Goal: Information Seeking & Learning: Learn about a topic

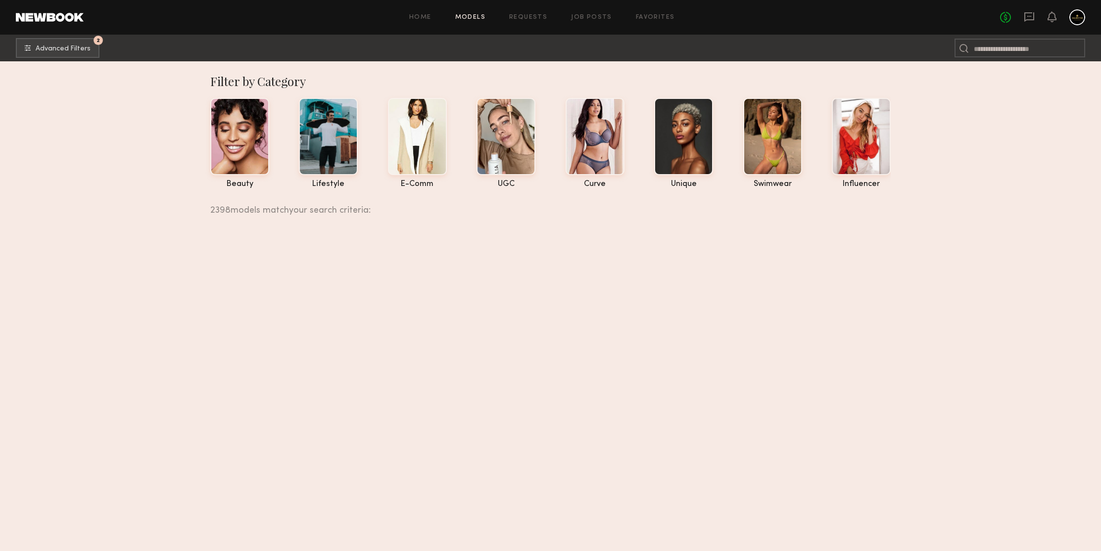
scroll to position [120264, 0]
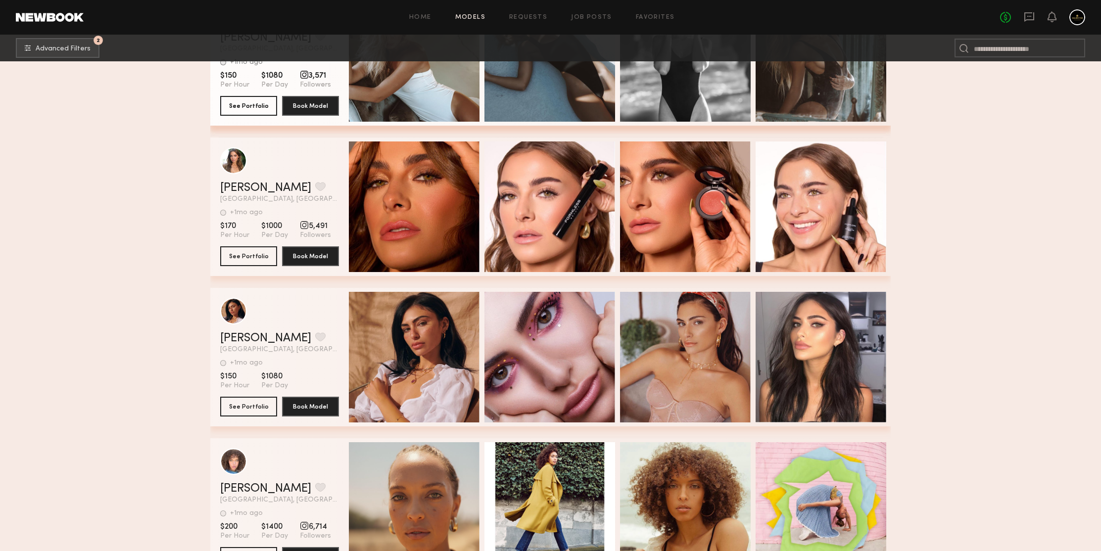
scroll to position [120575, 0]
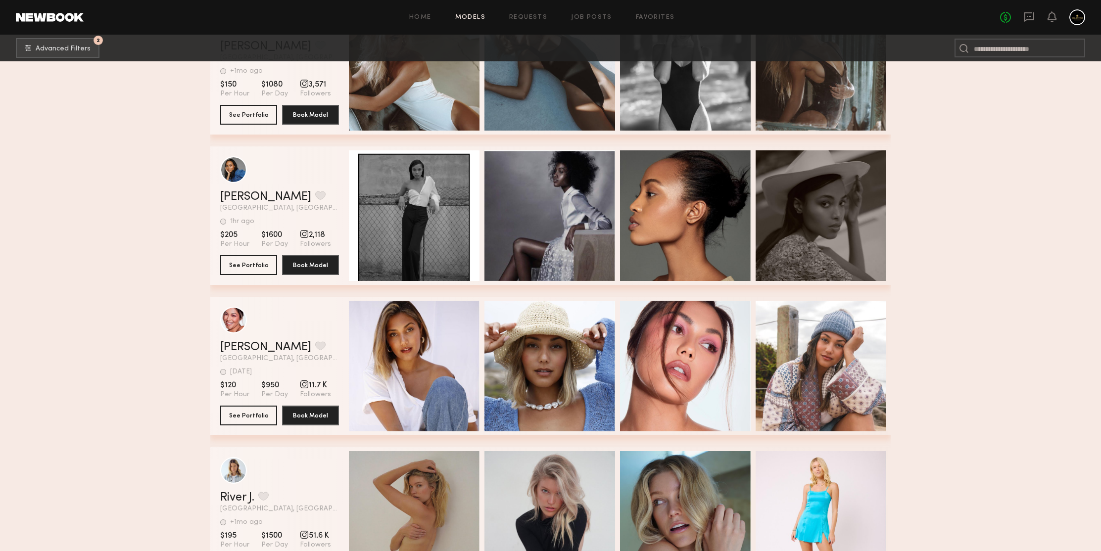
scroll to position [121576, 0]
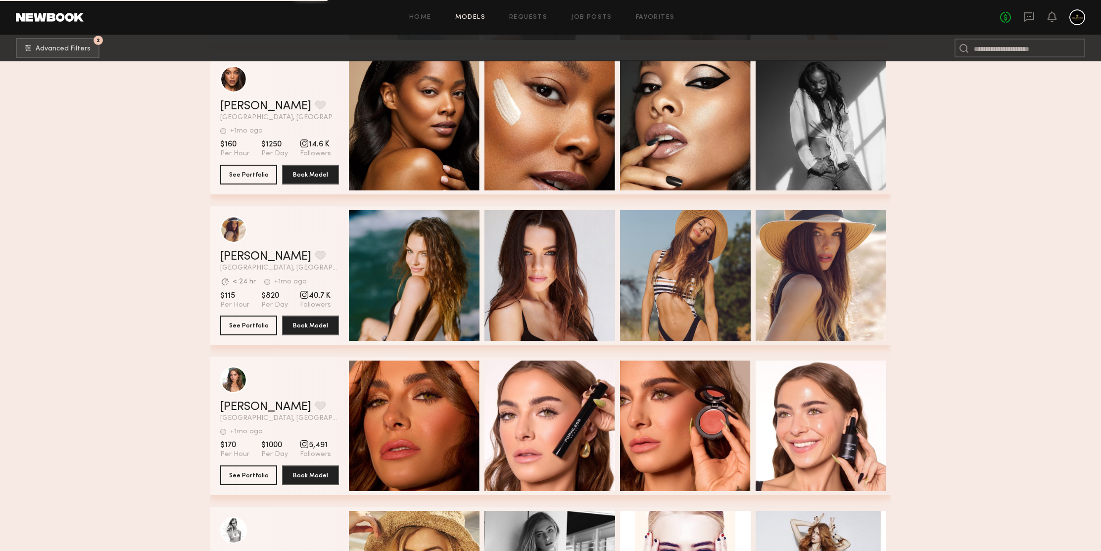
scroll to position [122468, 0]
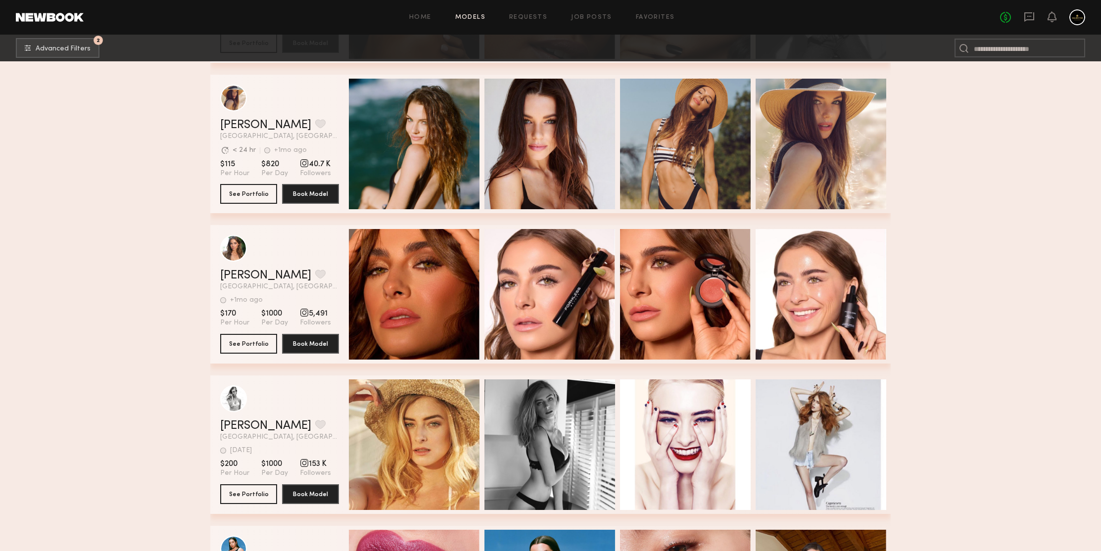
scroll to position [122636, 0]
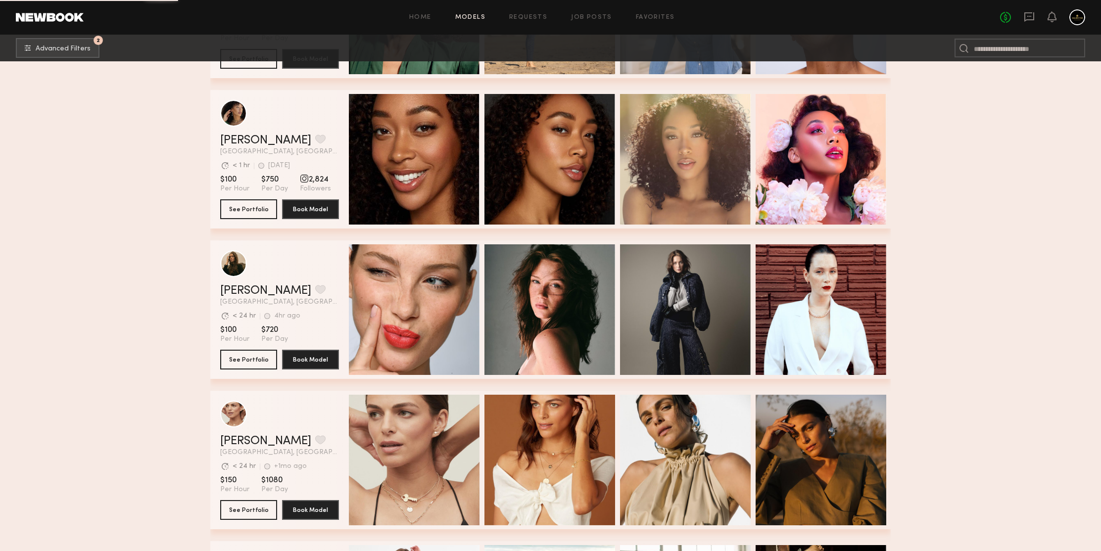
scroll to position [124178, 0]
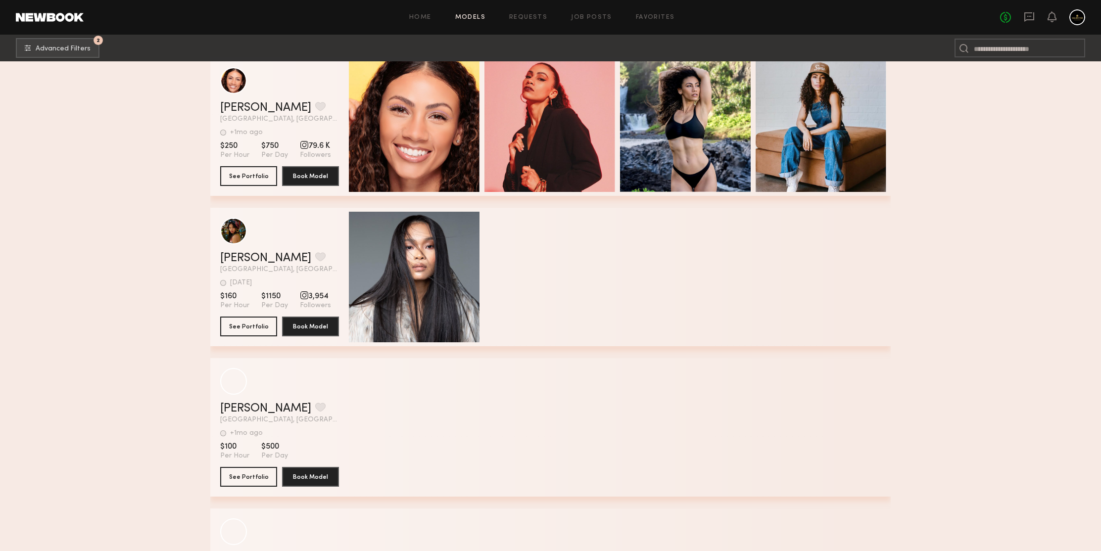
scroll to position [124935, 0]
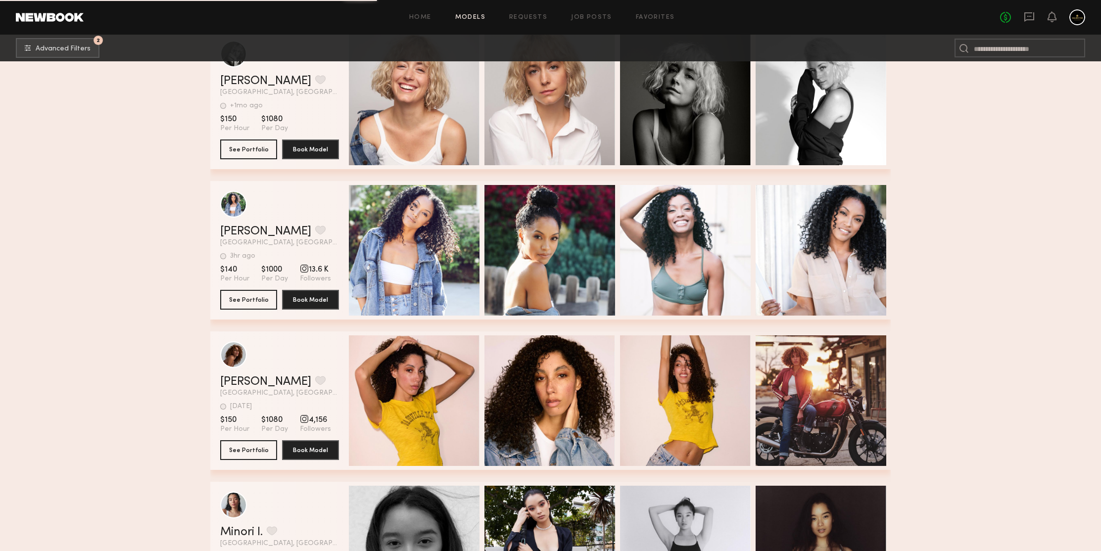
scroll to position [126007, 0]
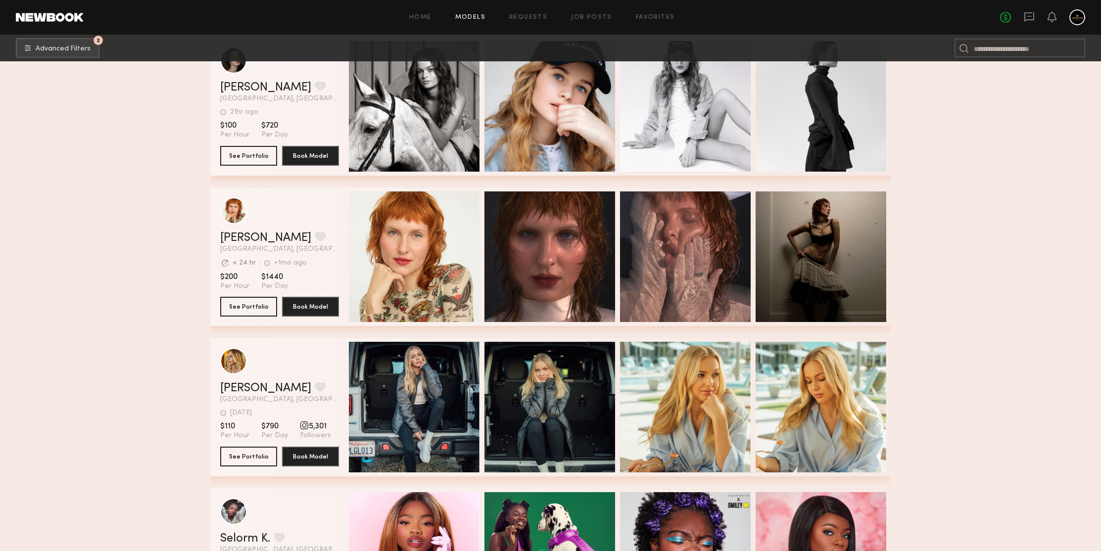
scroll to position [126787, 0]
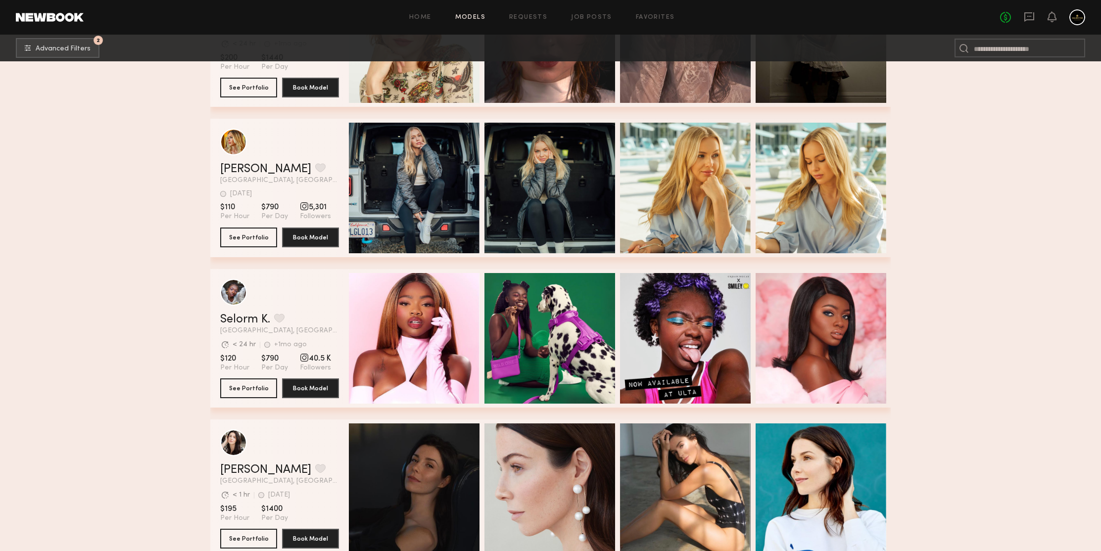
drag, startPoint x: 172, startPoint y: 131, endPoint x: 184, endPoint y: 97, distance: 35.1
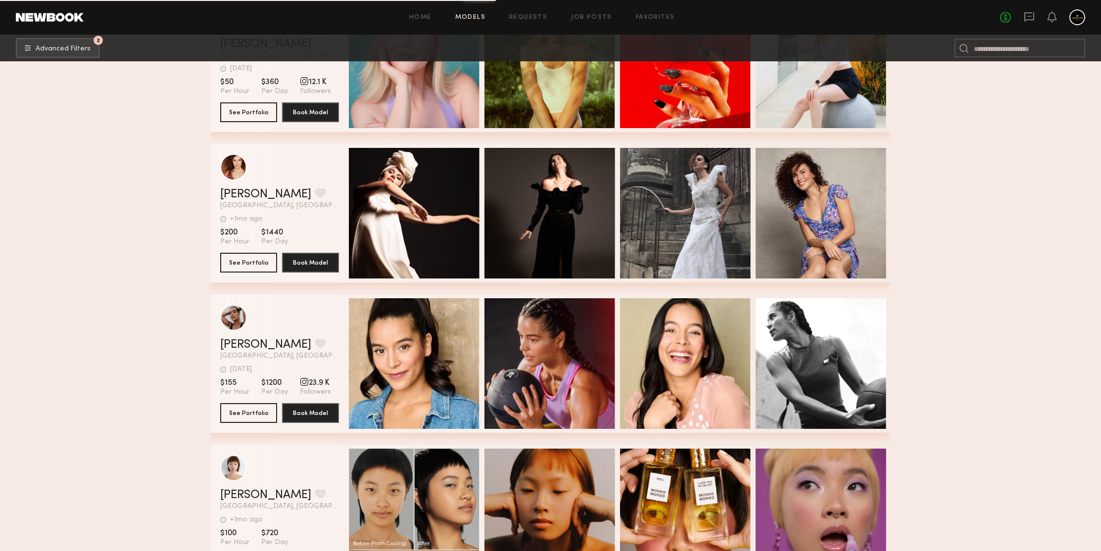
scroll to position [127884, 0]
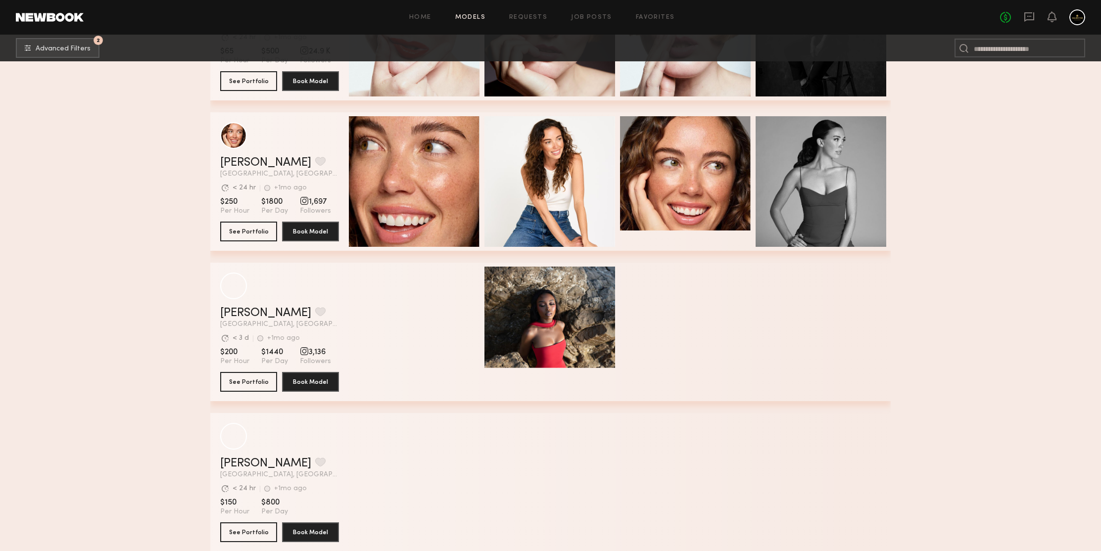
scroll to position [128688, 0]
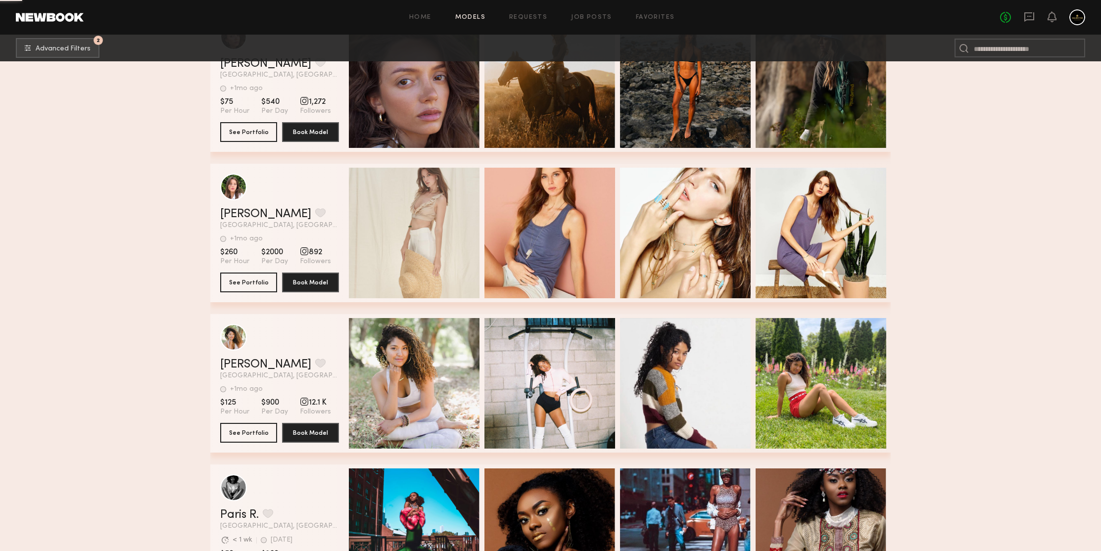
scroll to position [129390, 0]
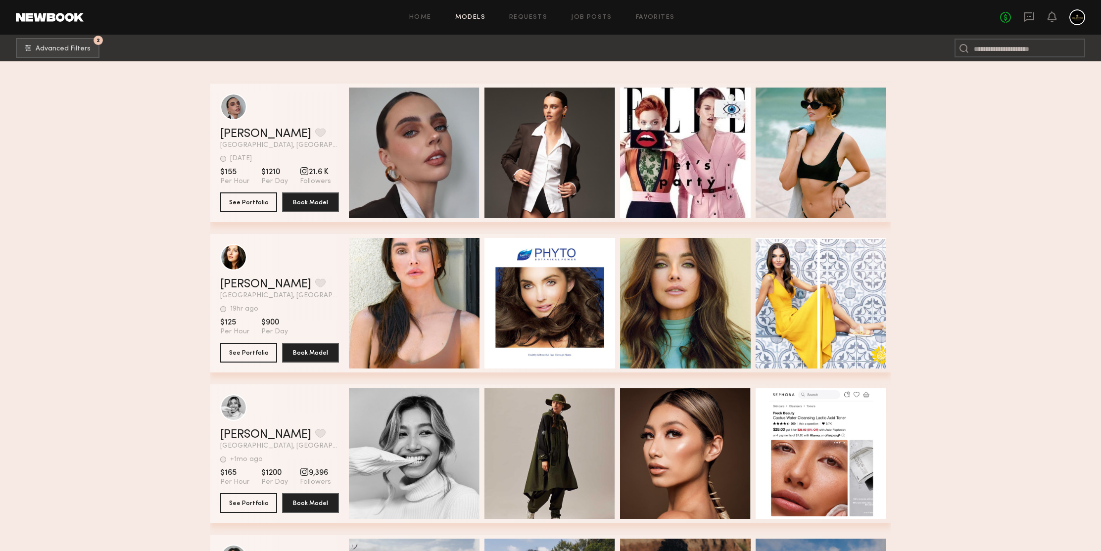
scroll to position [129981, 0]
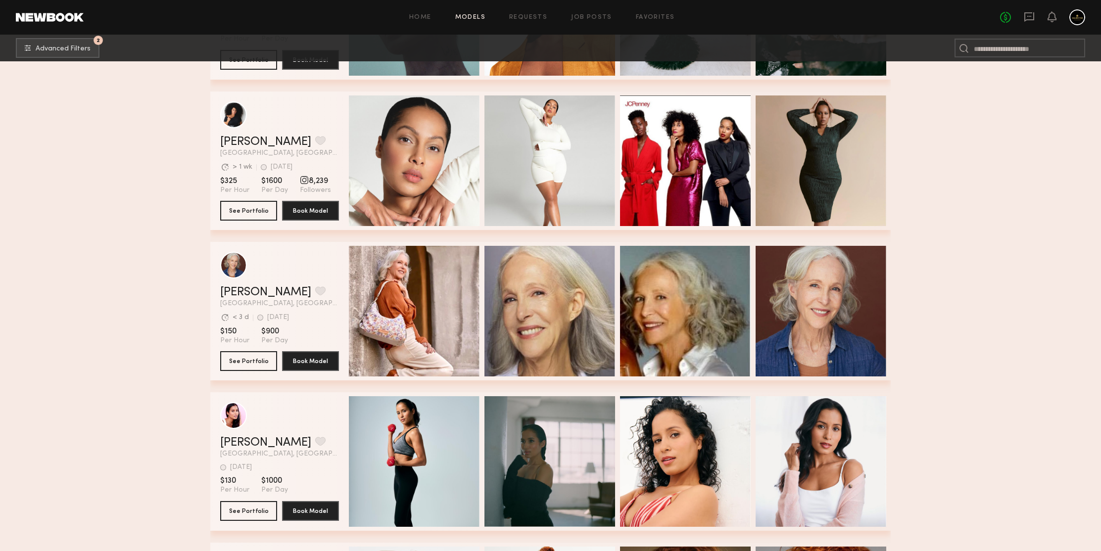
scroll to position [130793, 0]
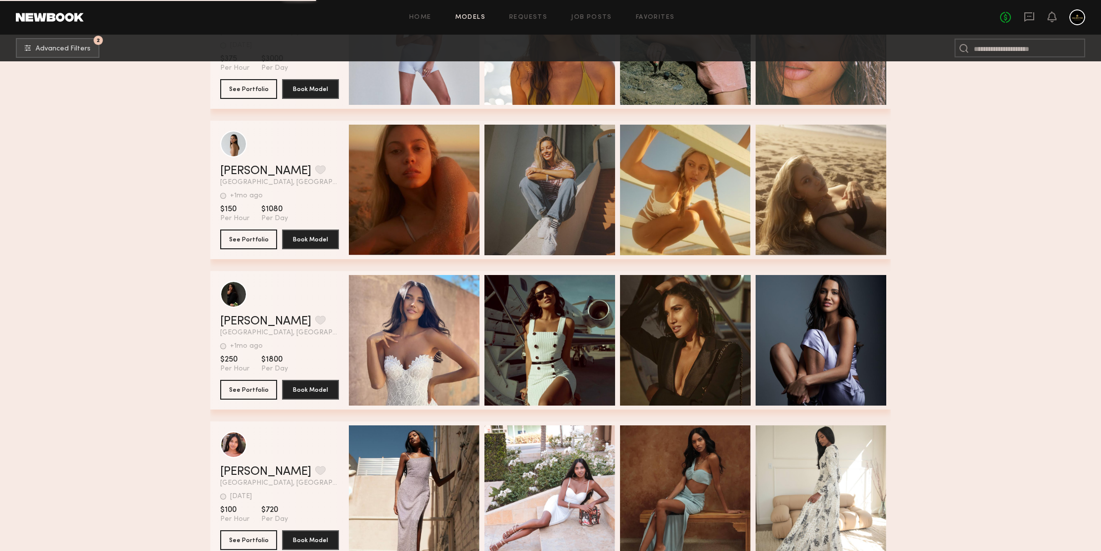
scroll to position [131494, 0]
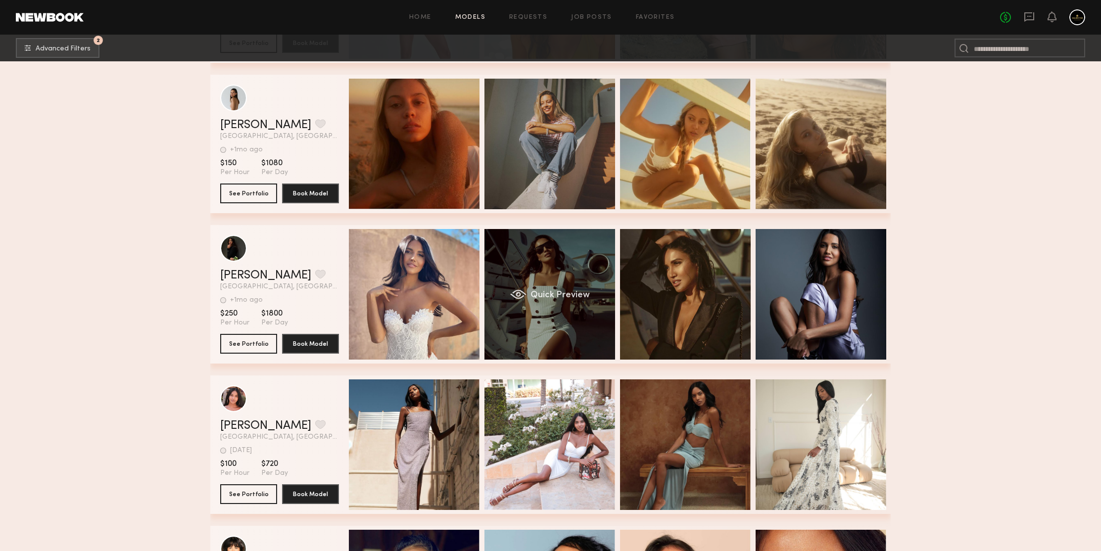
click at [538, 253] on div "Quick Preview" at bounding box center [549, 294] width 131 height 131
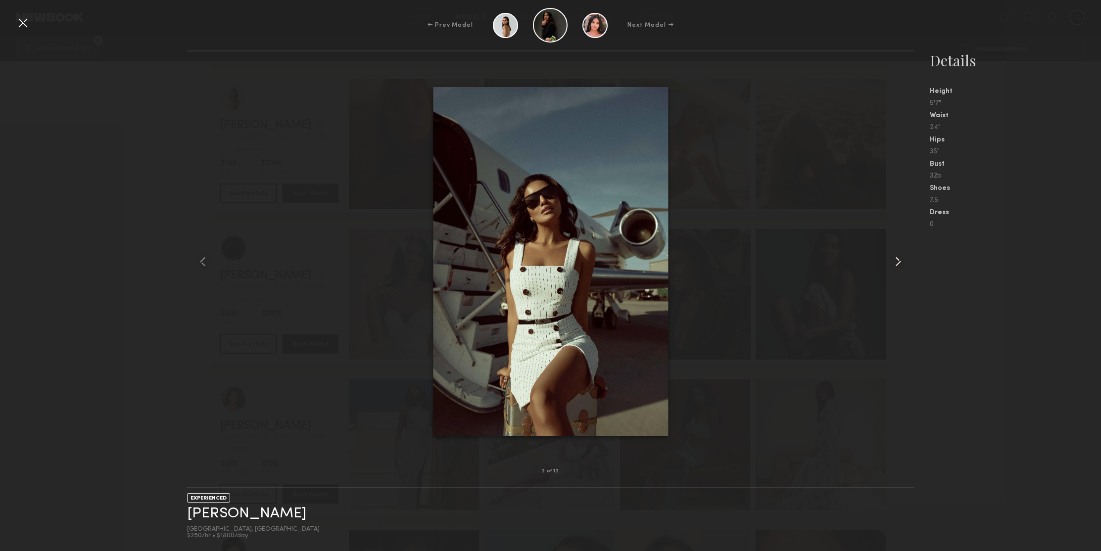
click at [895, 259] on common-icon at bounding box center [898, 262] width 16 height 16
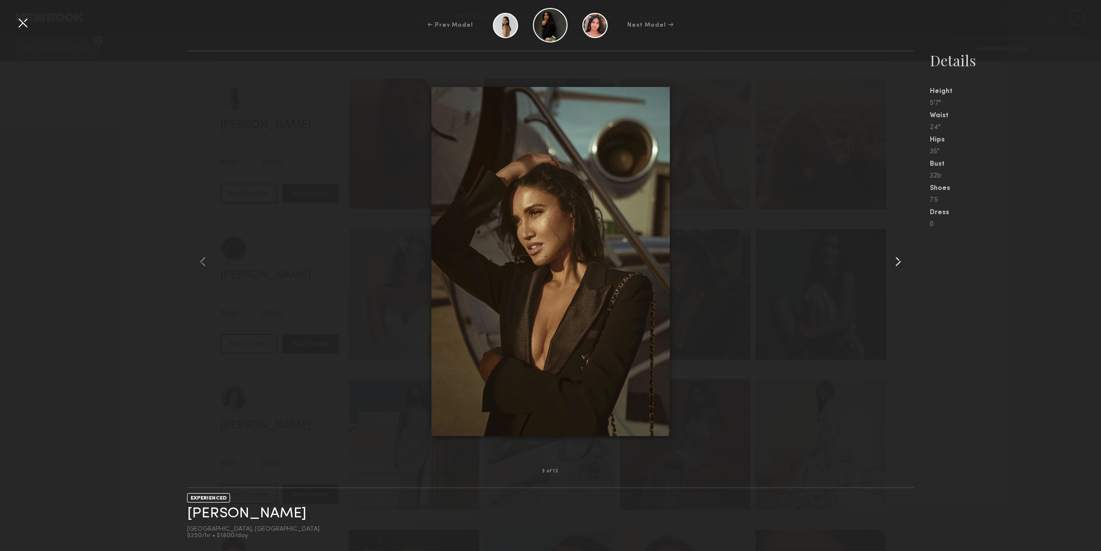
click at [895, 259] on common-icon at bounding box center [898, 262] width 16 height 16
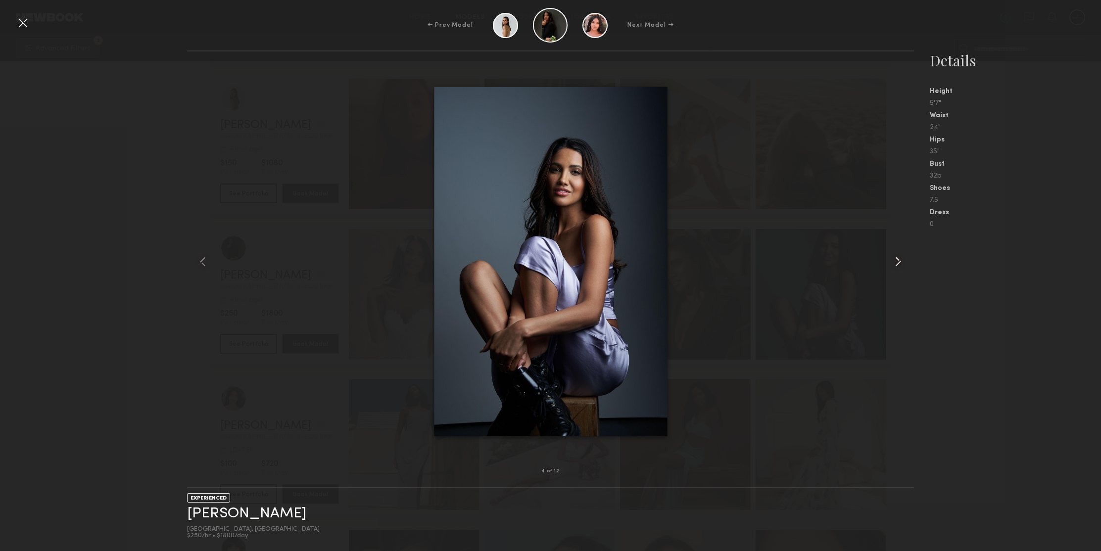
click at [895, 259] on common-icon at bounding box center [898, 262] width 16 height 16
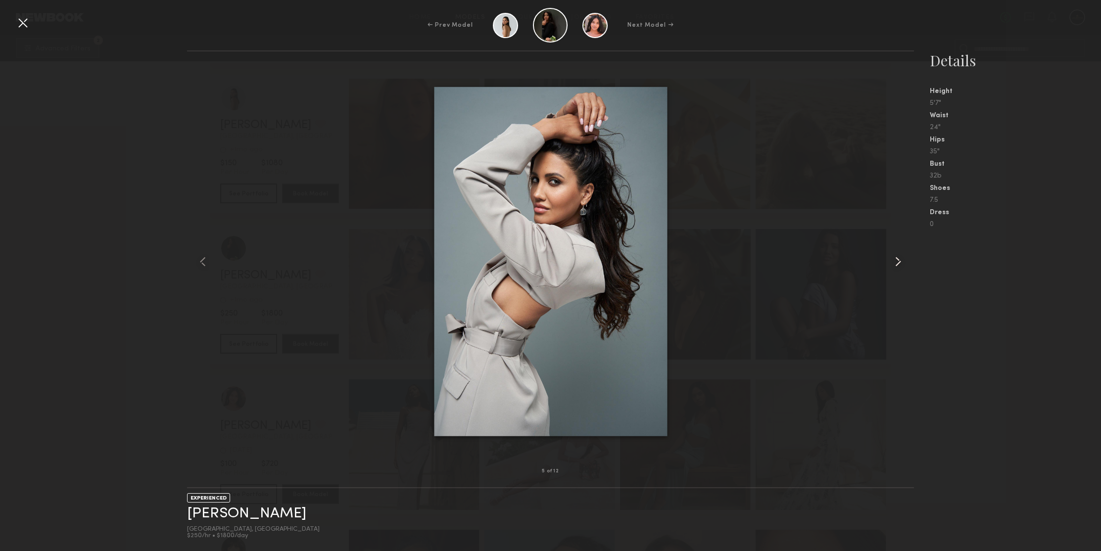
click at [895, 259] on common-icon at bounding box center [898, 262] width 16 height 16
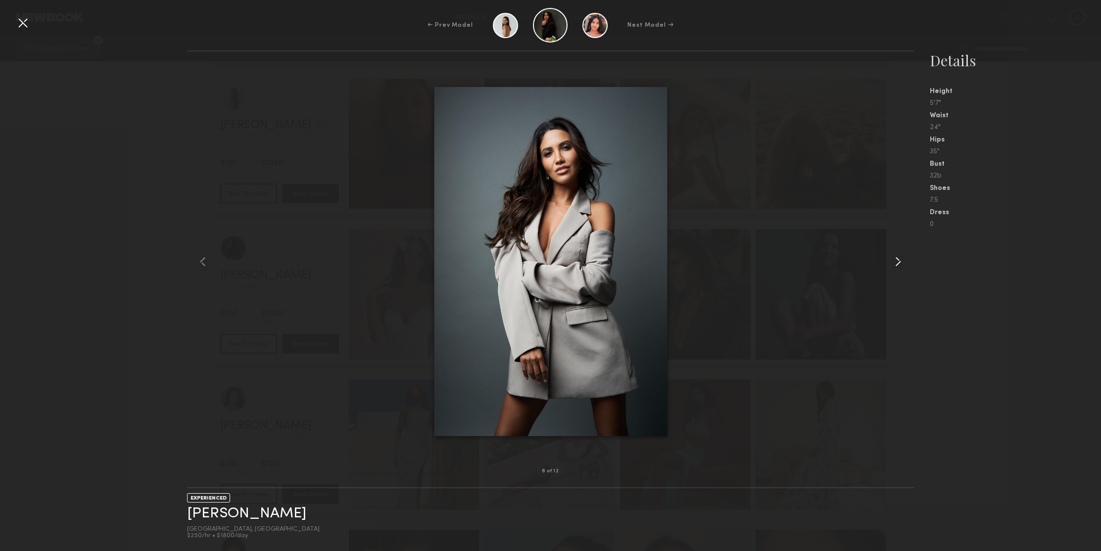
click at [895, 259] on common-icon at bounding box center [898, 262] width 16 height 16
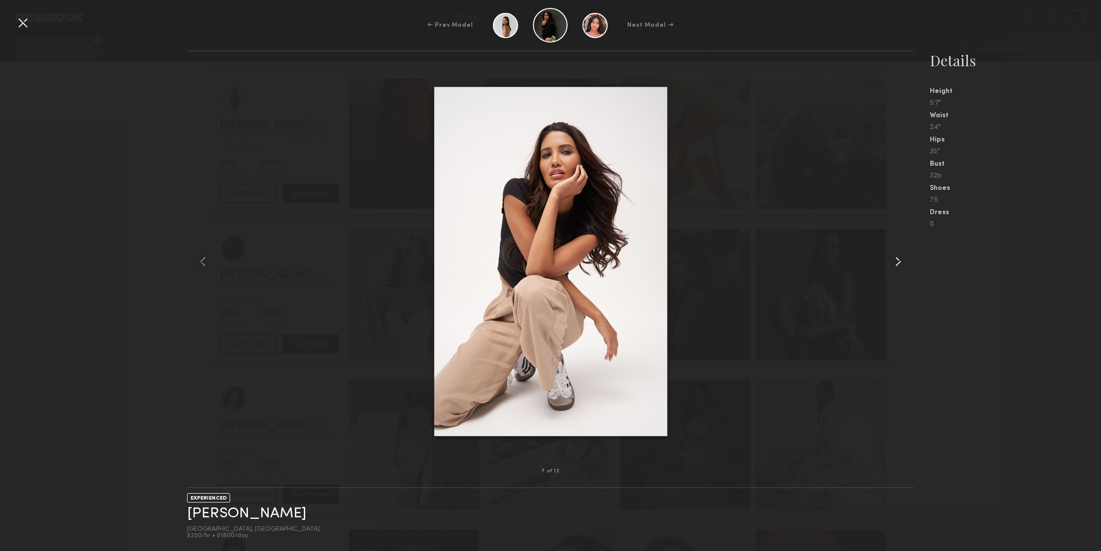
click at [895, 259] on common-icon at bounding box center [898, 262] width 16 height 16
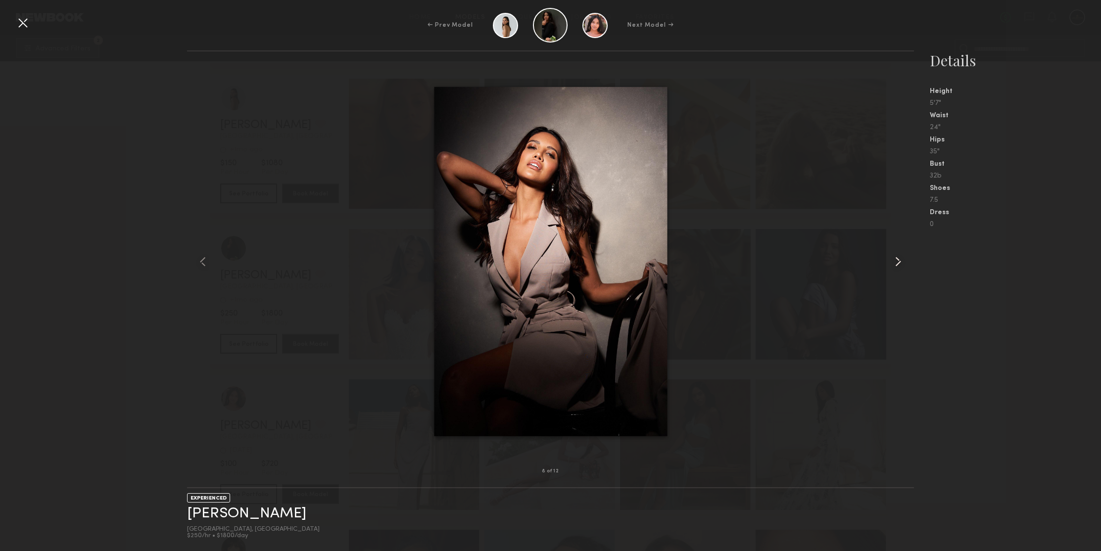
click at [895, 259] on common-icon at bounding box center [898, 262] width 16 height 16
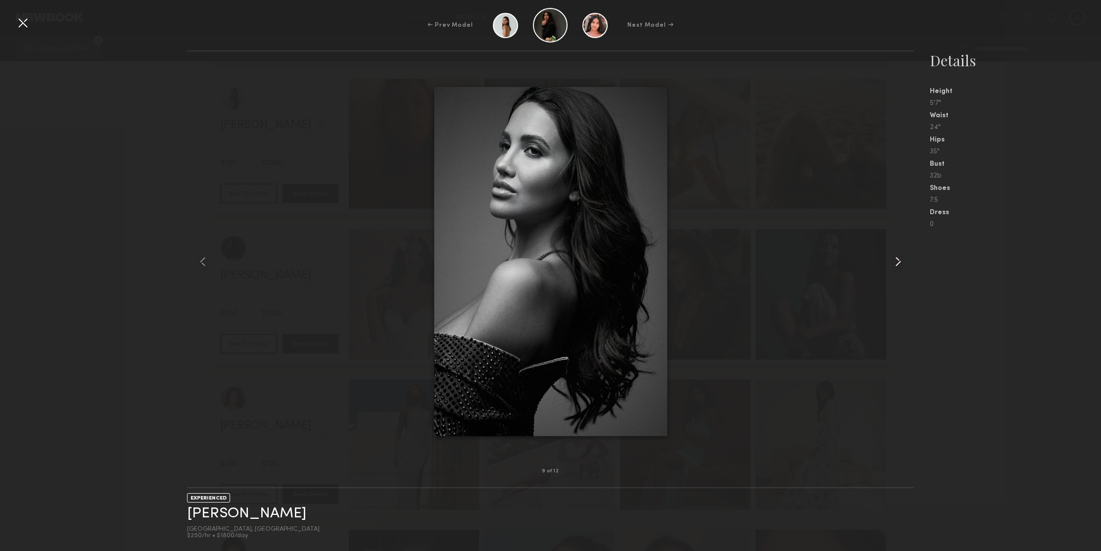
click at [895, 259] on common-icon at bounding box center [898, 262] width 16 height 16
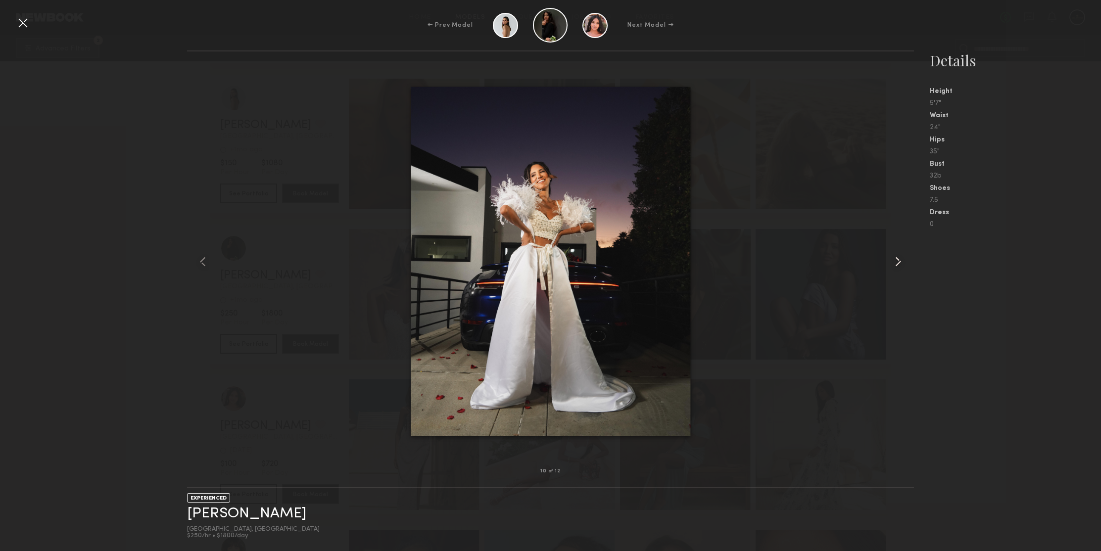
click at [895, 259] on common-icon at bounding box center [898, 262] width 16 height 16
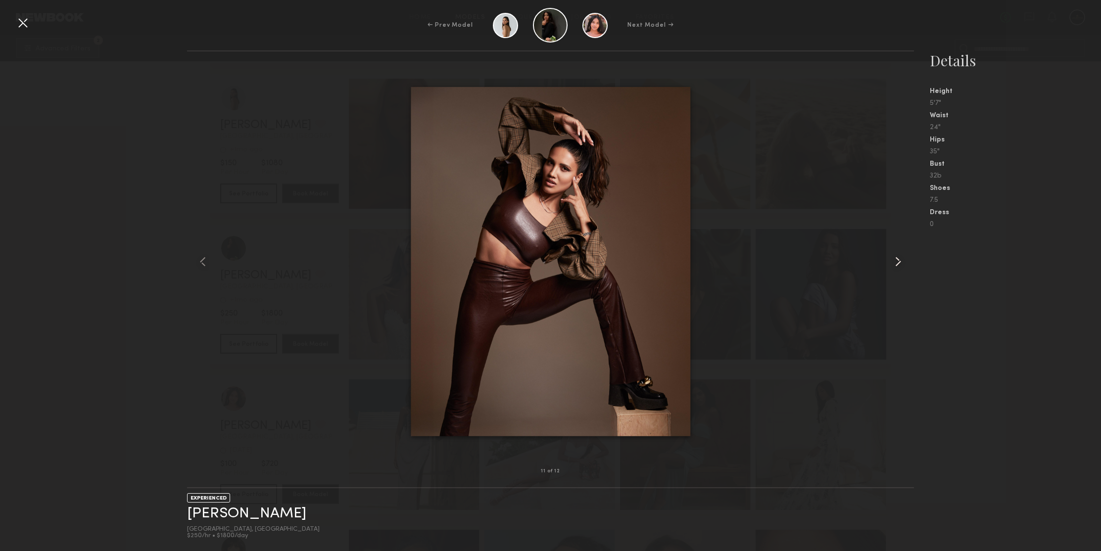
click at [895, 259] on common-icon at bounding box center [898, 262] width 16 height 16
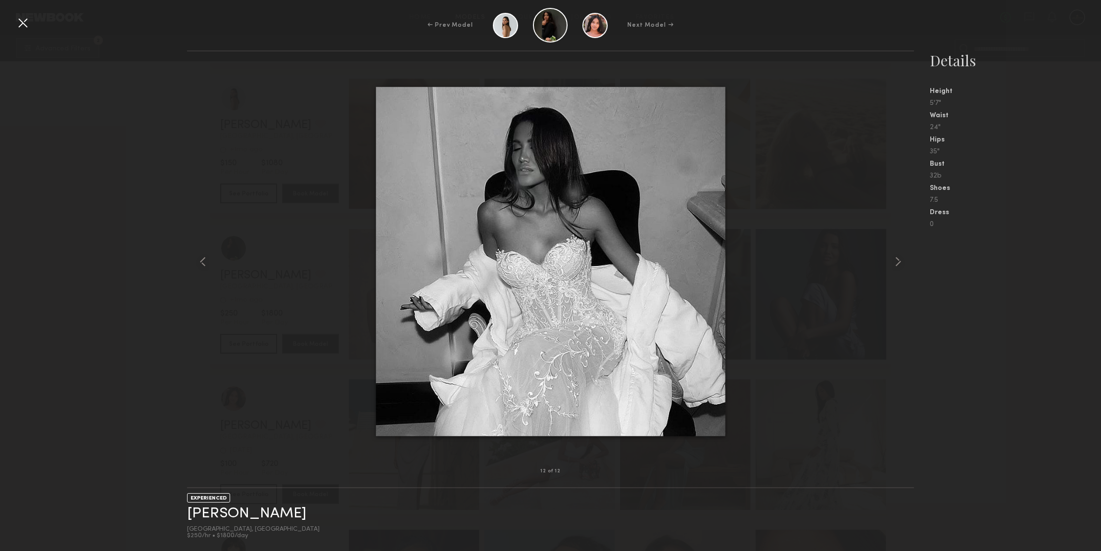
click at [23, 24] on div at bounding box center [23, 23] width 16 height 16
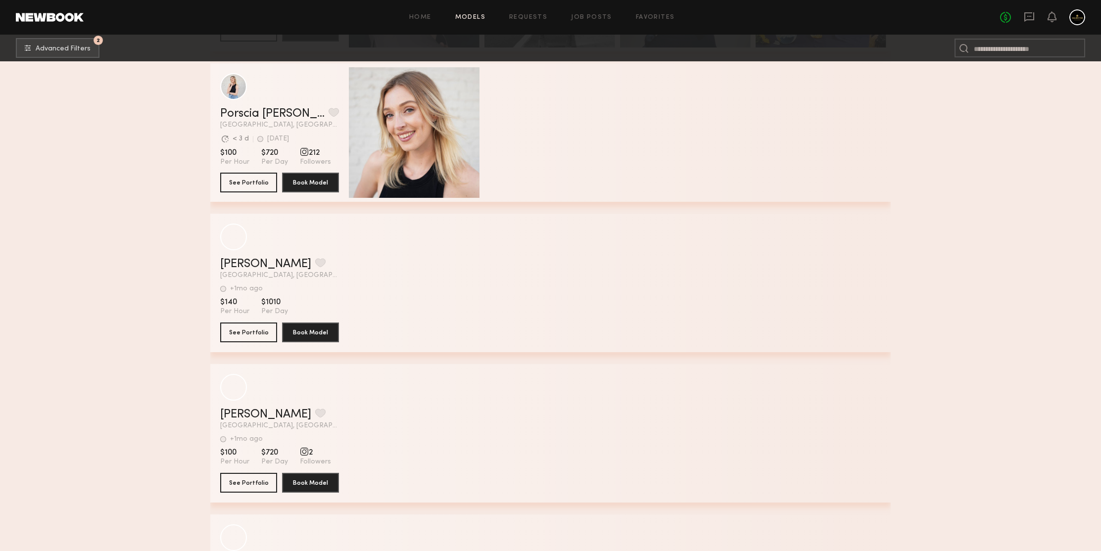
scroll to position [133966, 0]
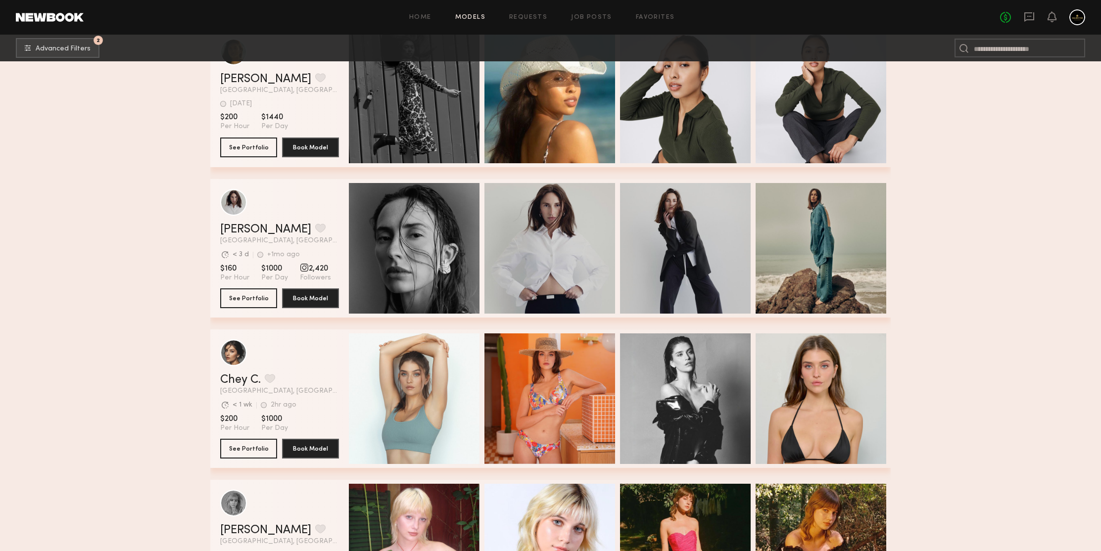
scroll to position [134669, 0]
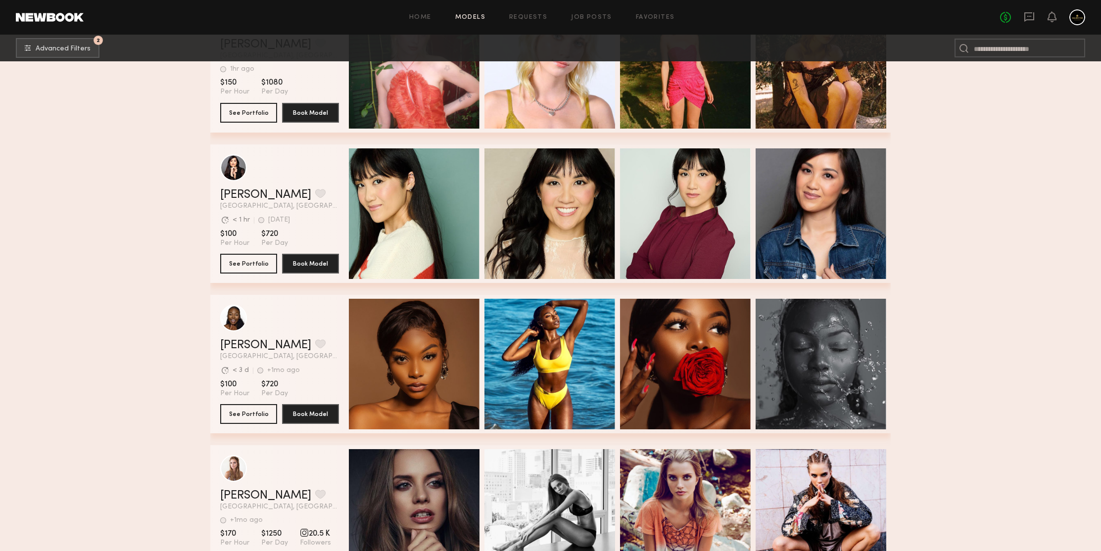
scroll to position [135104, 0]
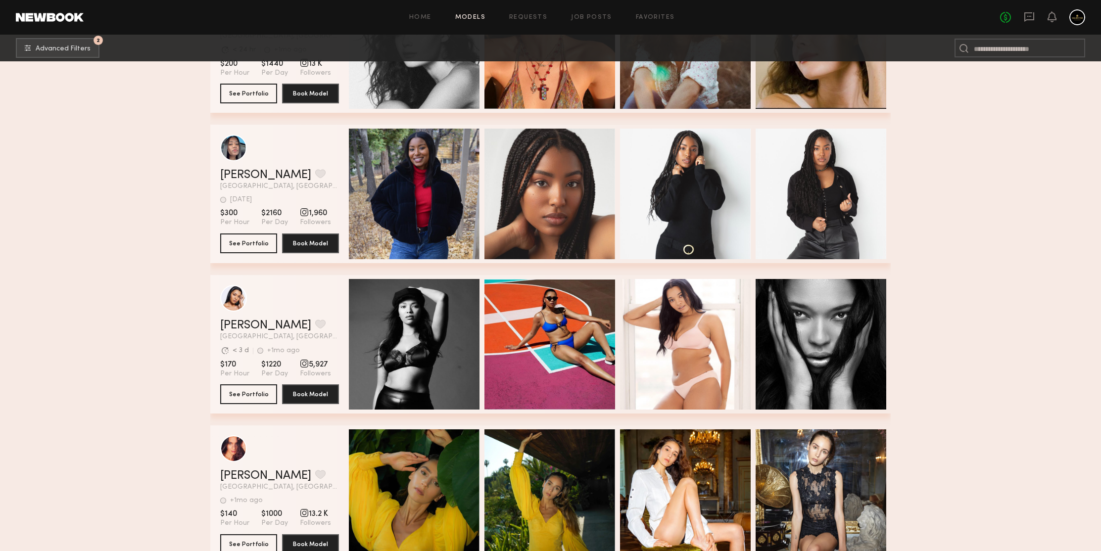
scroll to position [135798, 0]
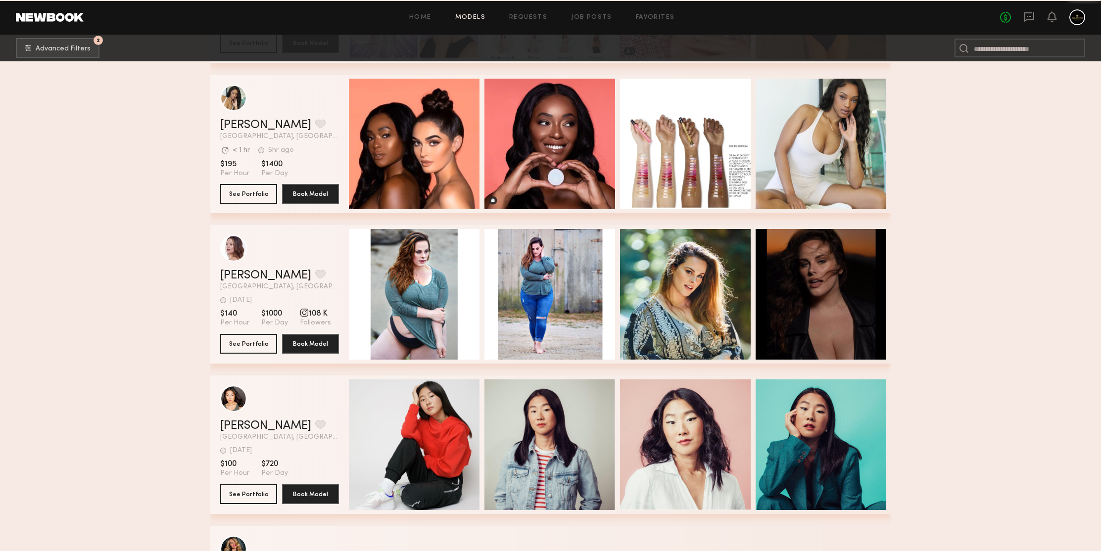
scroll to position [137166, 0]
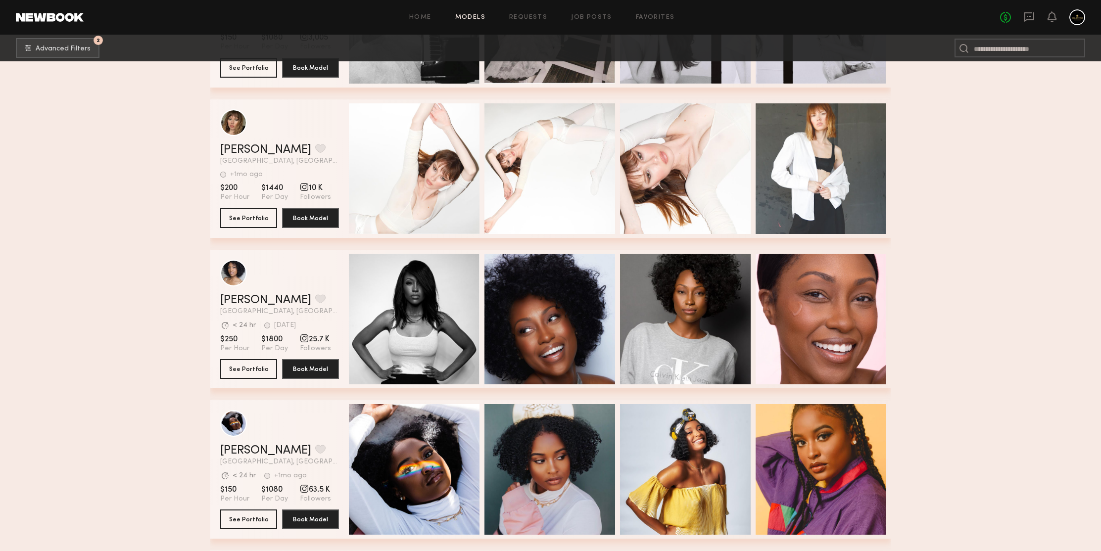
scroll to position [138211, 0]
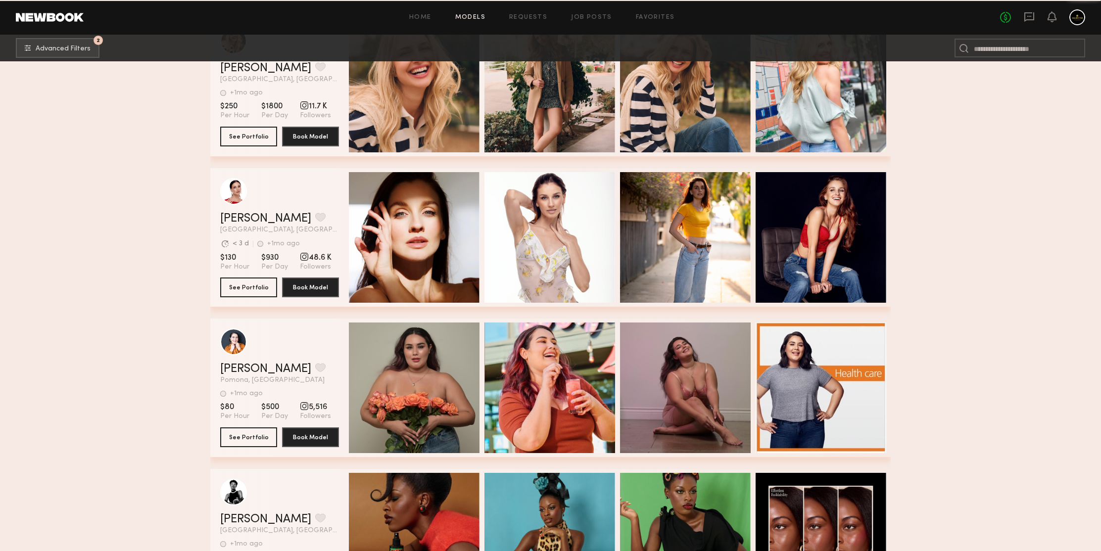
scroll to position [138872, 0]
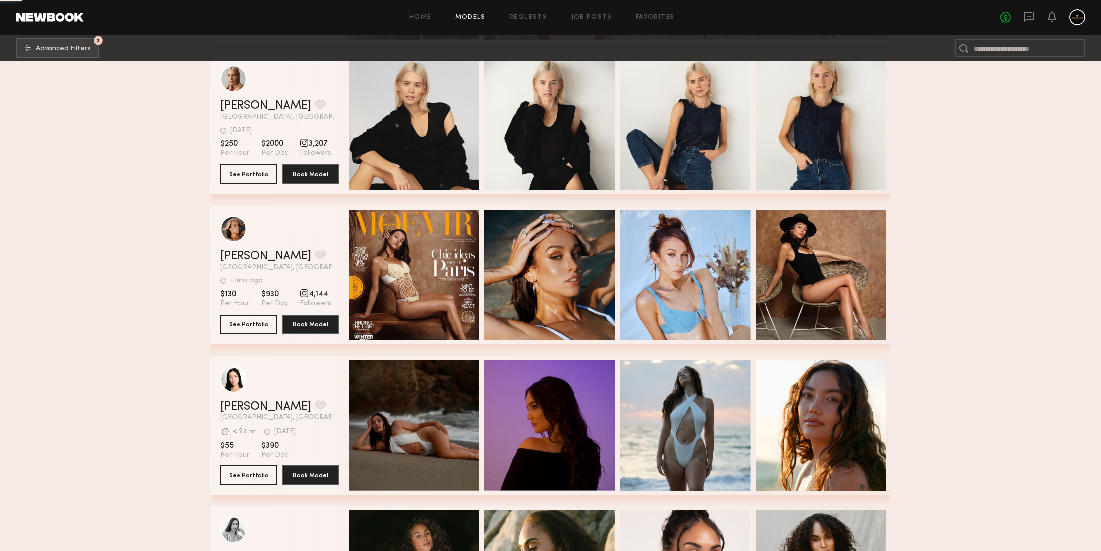
scroll to position [140095, 0]
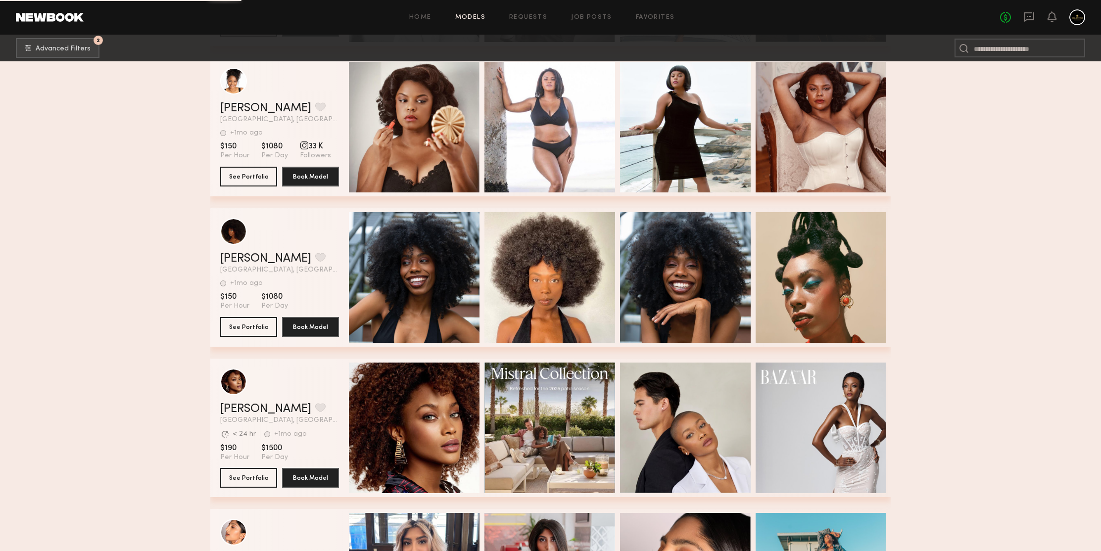
scroll to position [142195, 0]
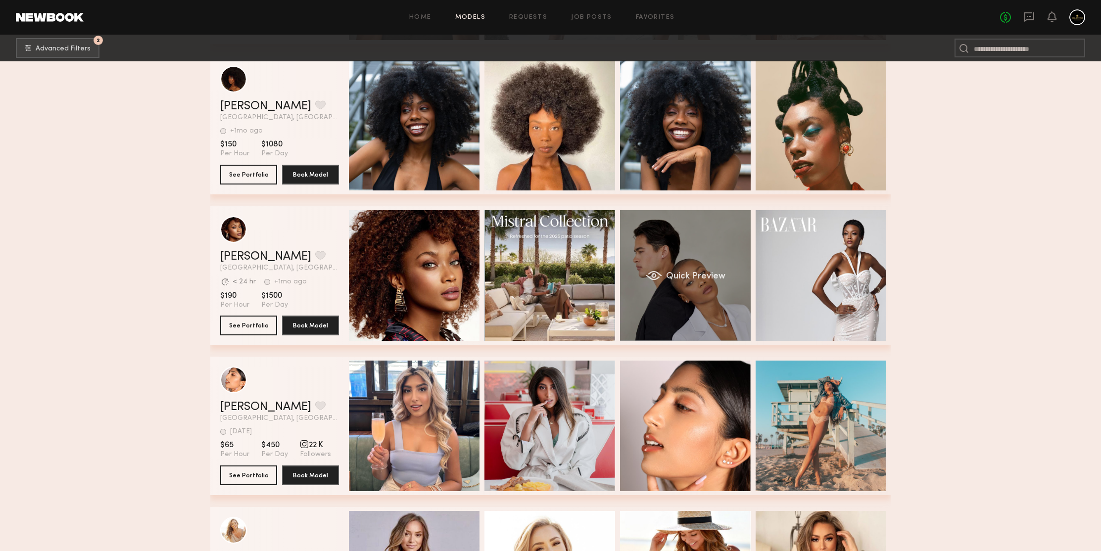
click at [681, 236] on div "Quick Preview" at bounding box center [685, 275] width 131 height 131
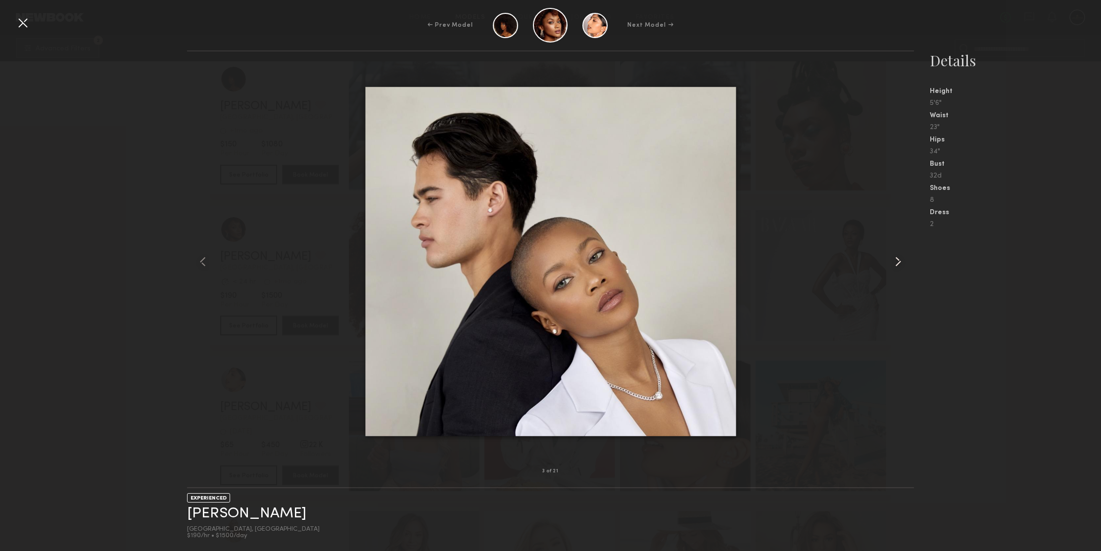
click at [899, 259] on common-icon at bounding box center [898, 262] width 16 height 16
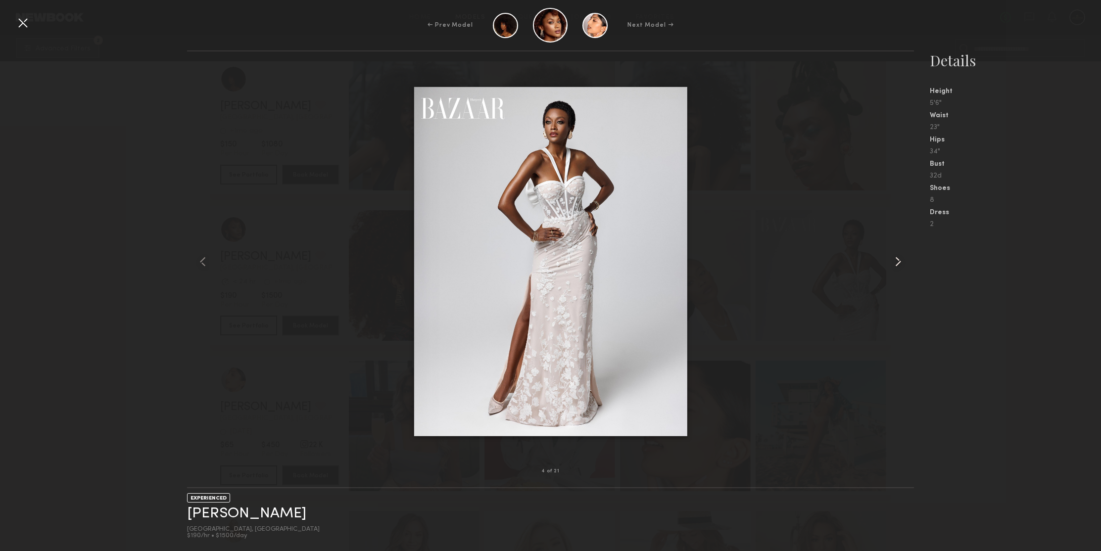
click at [899, 259] on common-icon at bounding box center [898, 262] width 16 height 16
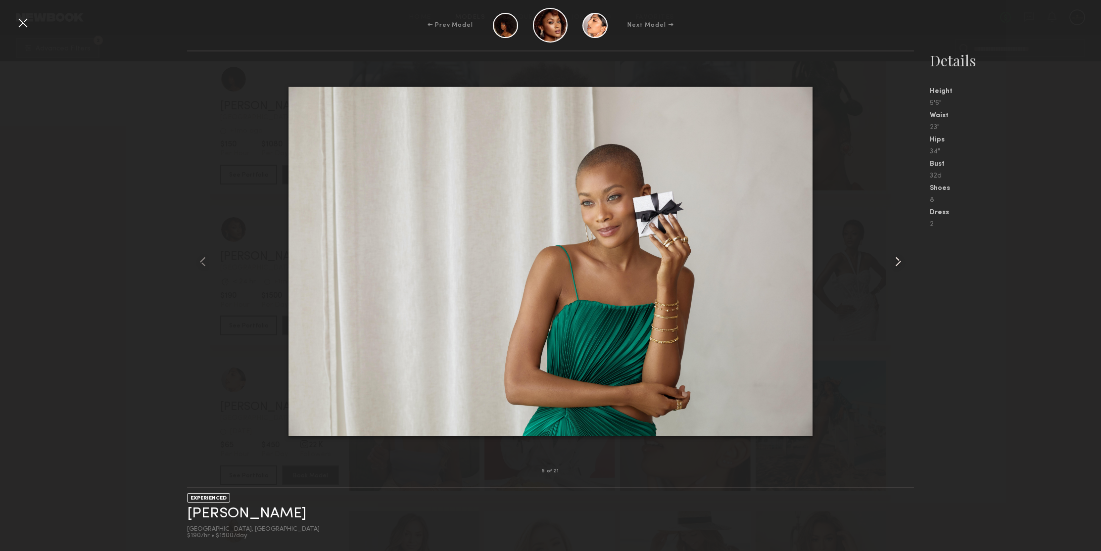
click at [899, 259] on common-icon at bounding box center [898, 262] width 16 height 16
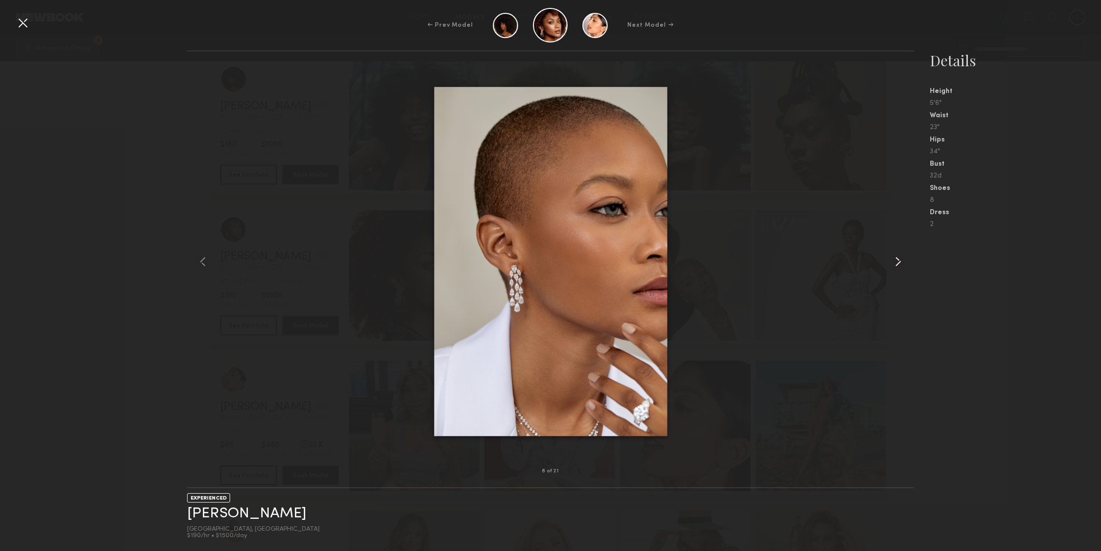
click at [899, 259] on common-icon at bounding box center [898, 262] width 16 height 16
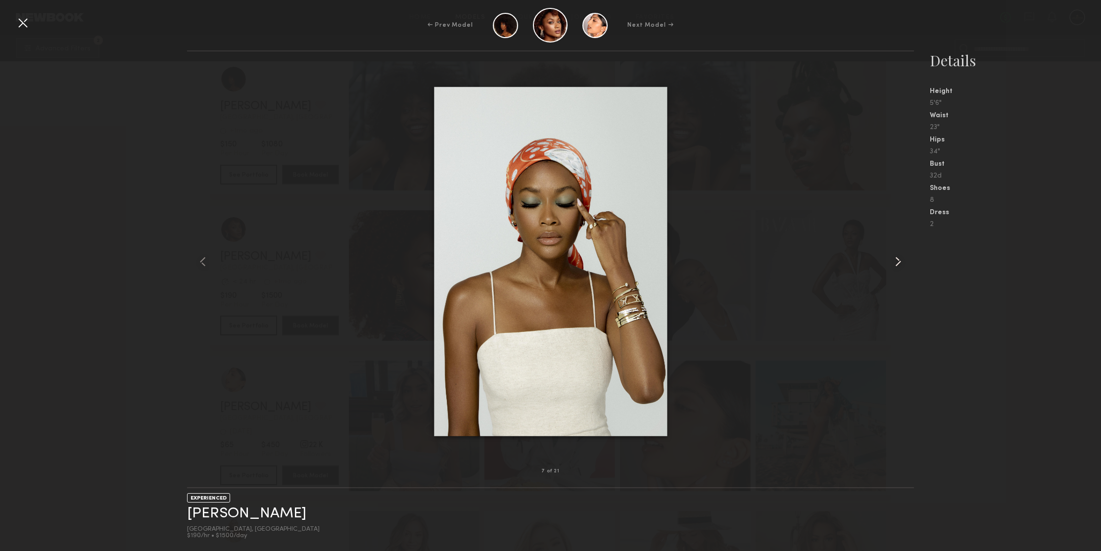
click at [899, 259] on common-icon at bounding box center [898, 262] width 16 height 16
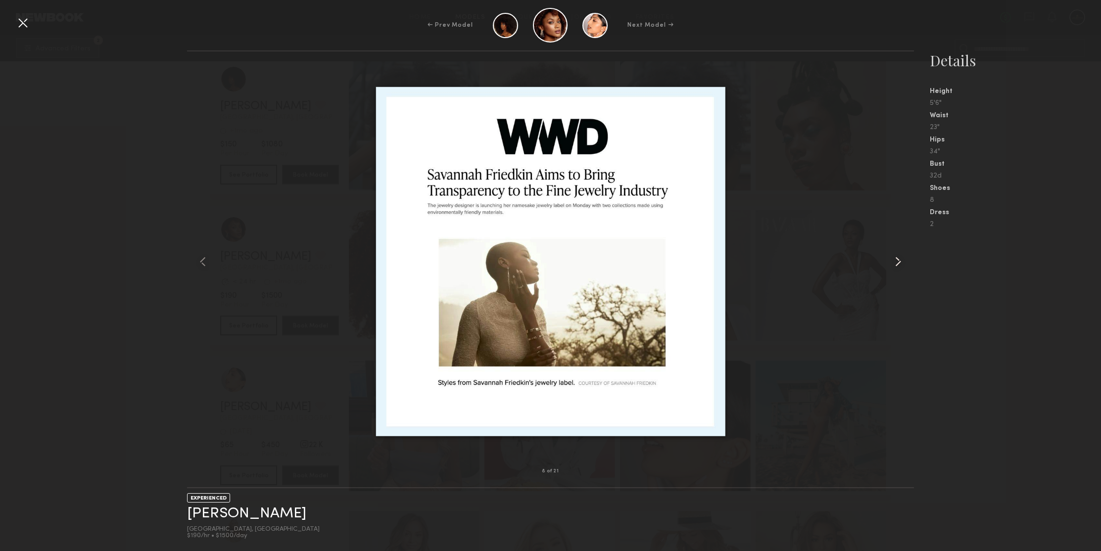
click at [899, 259] on common-icon at bounding box center [898, 262] width 16 height 16
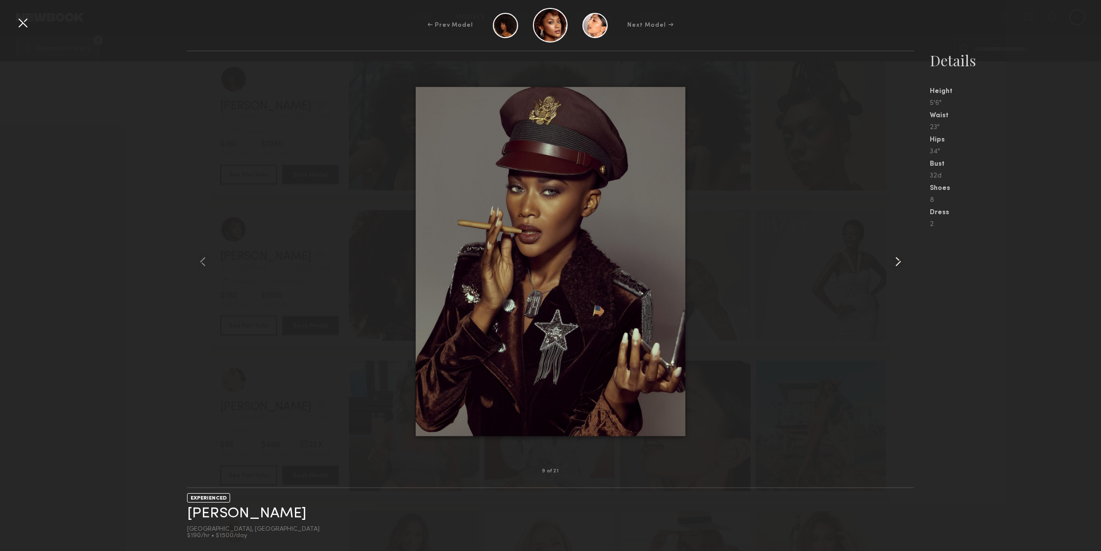
click at [899, 259] on common-icon at bounding box center [898, 262] width 16 height 16
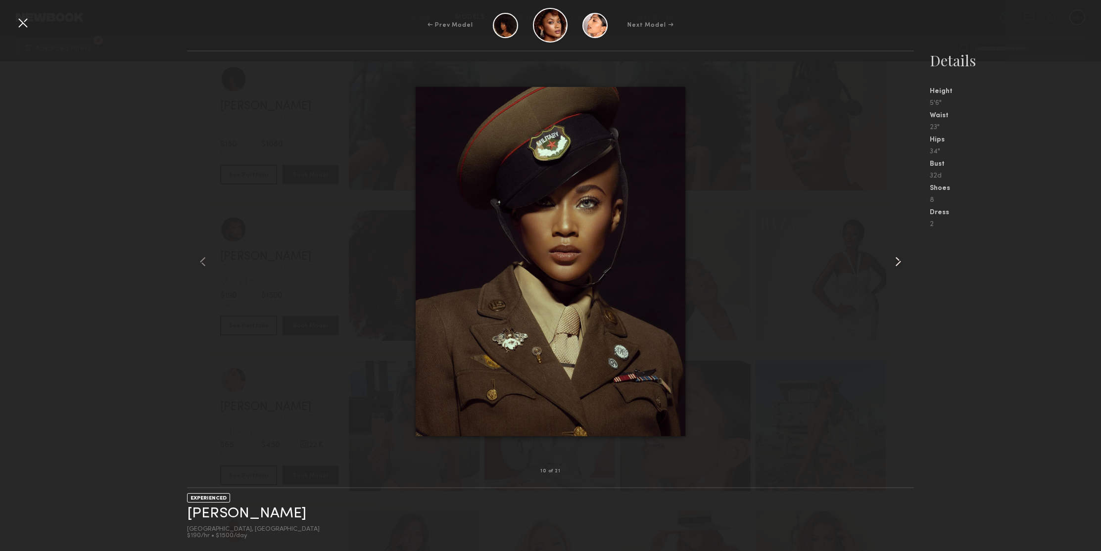
click at [899, 259] on common-icon at bounding box center [898, 262] width 16 height 16
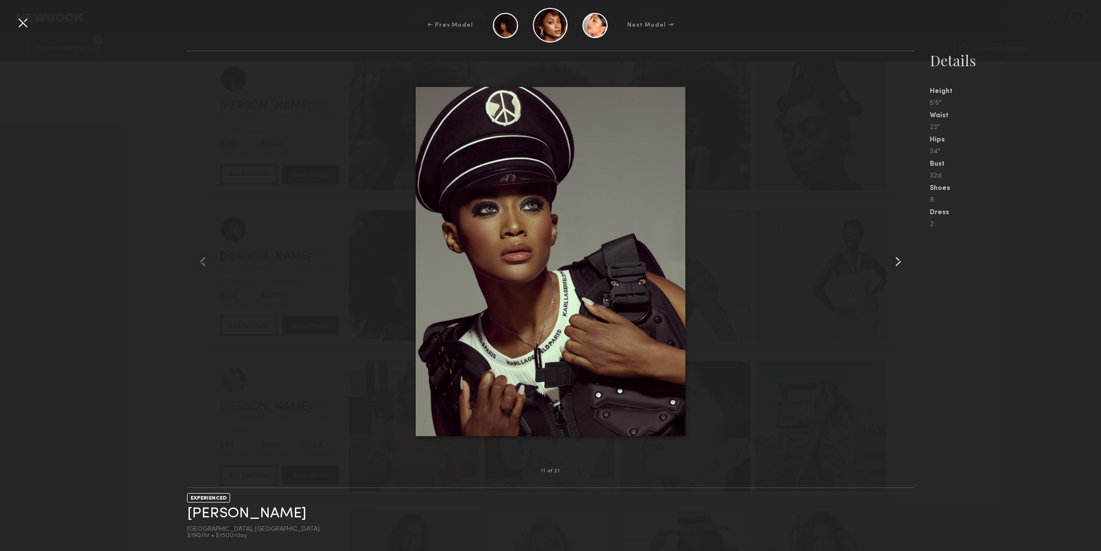
click at [899, 259] on common-icon at bounding box center [898, 262] width 16 height 16
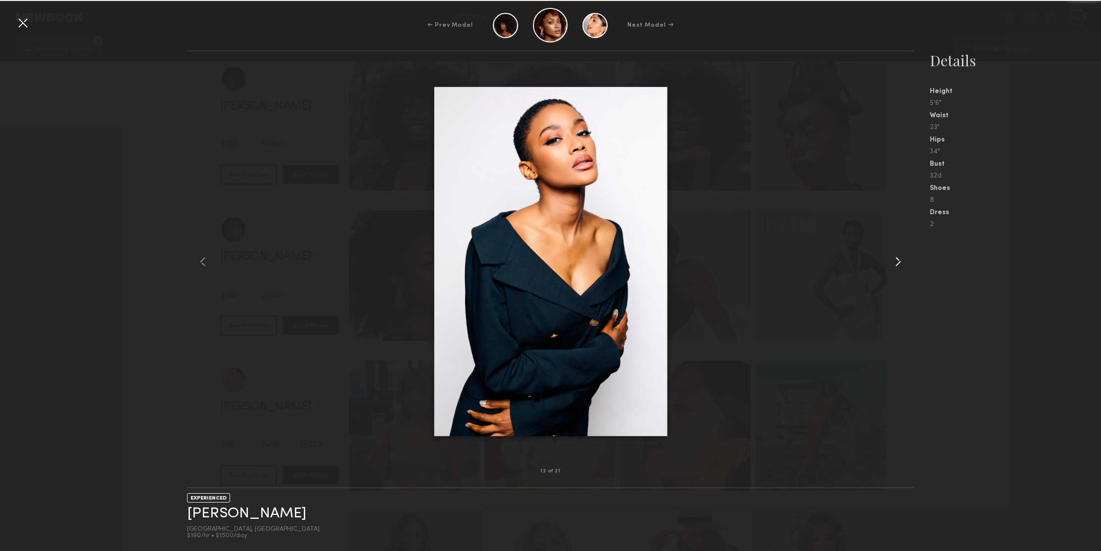
click at [899, 259] on common-icon at bounding box center [898, 262] width 16 height 16
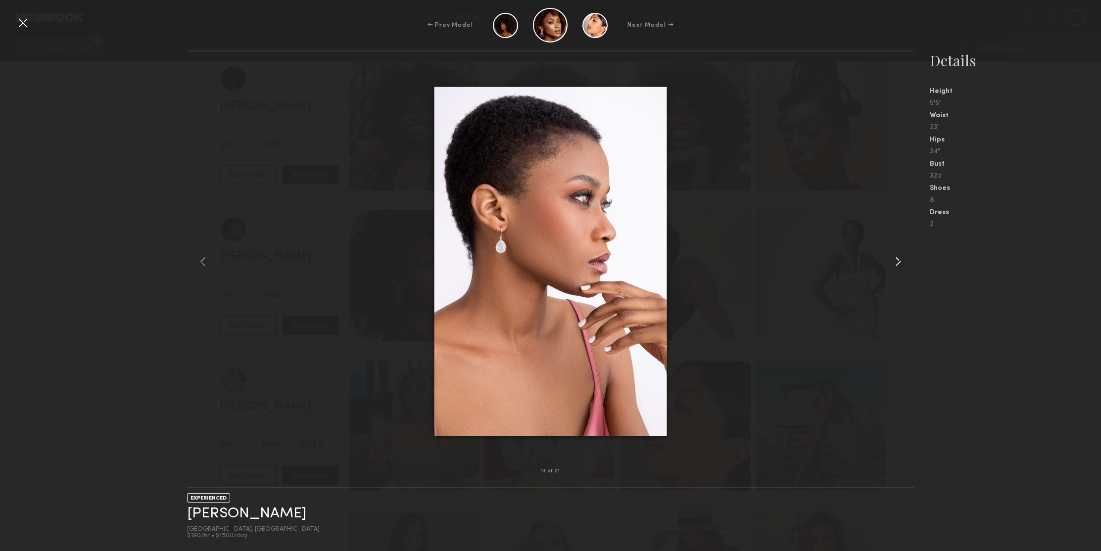
click at [899, 259] on common-icon at bounding box center [898, 262] width 16 height 16
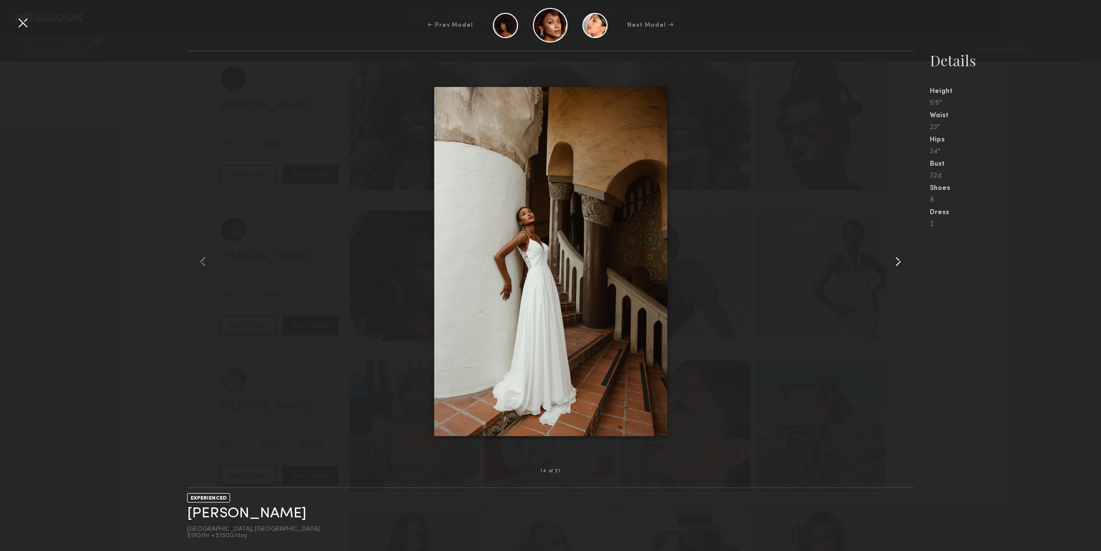
click at [899, 259] on common-icon at bounding box center [898, 262] width 16 height 16
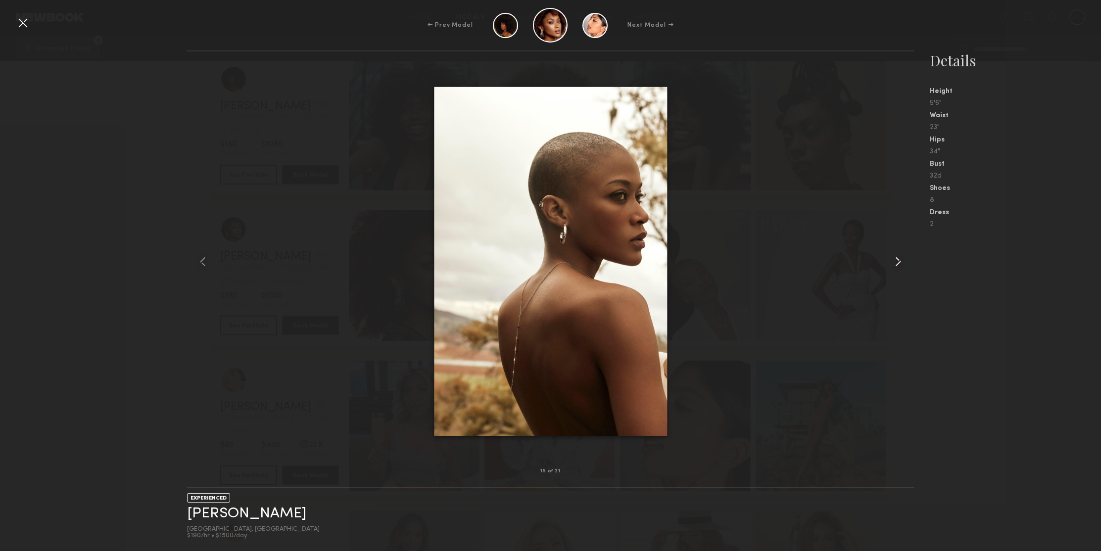
click at [899, 259] on common-icon at bounding box center [898, 262] width 16 height 16
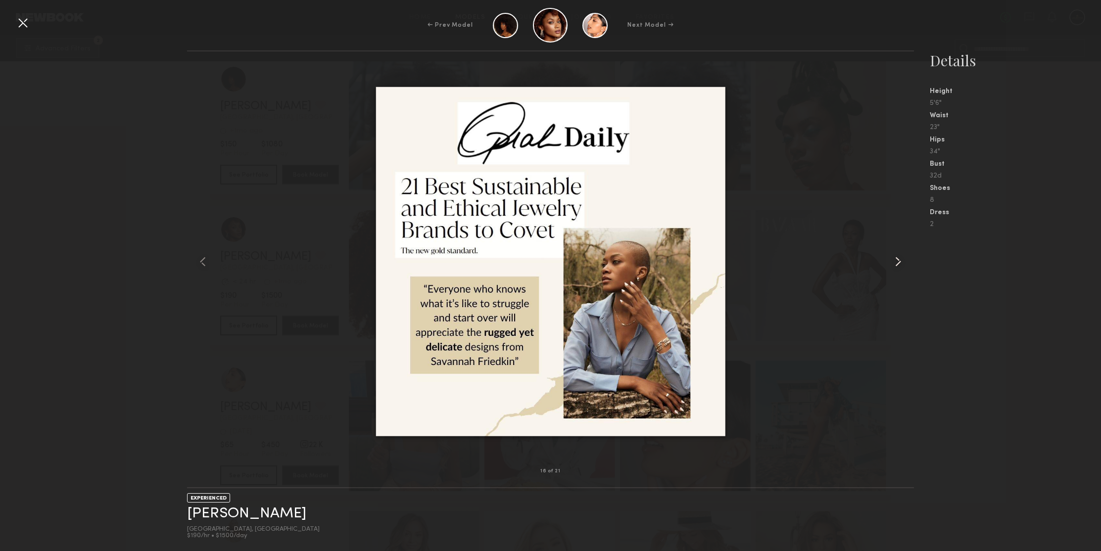
click at [899, 257] on common-icon at bounding box center [898, 262] width 16 height 16
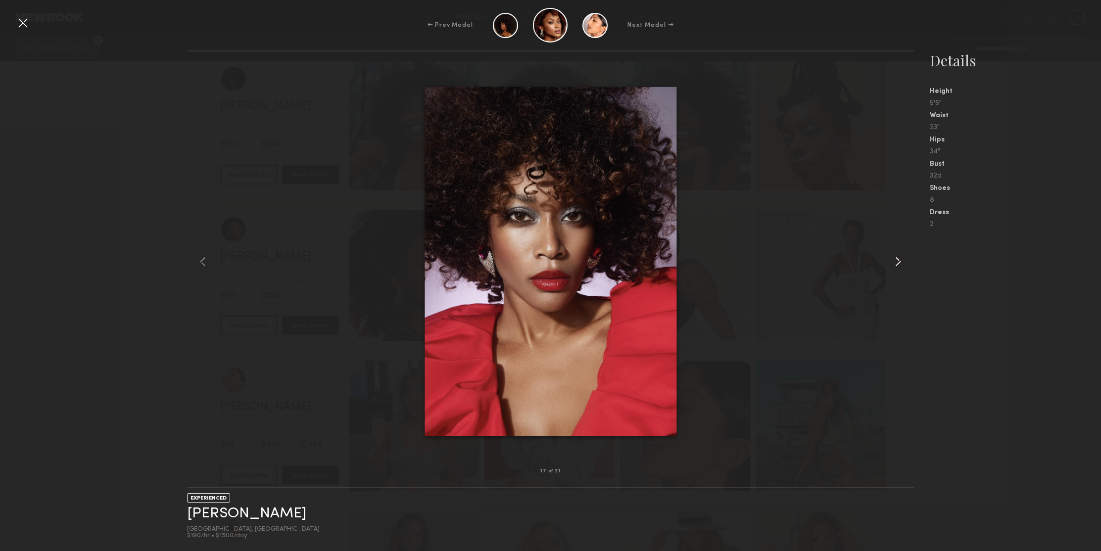
click at [899, 257] on common-icon at bounding box center [898, 262] width 16 height 16
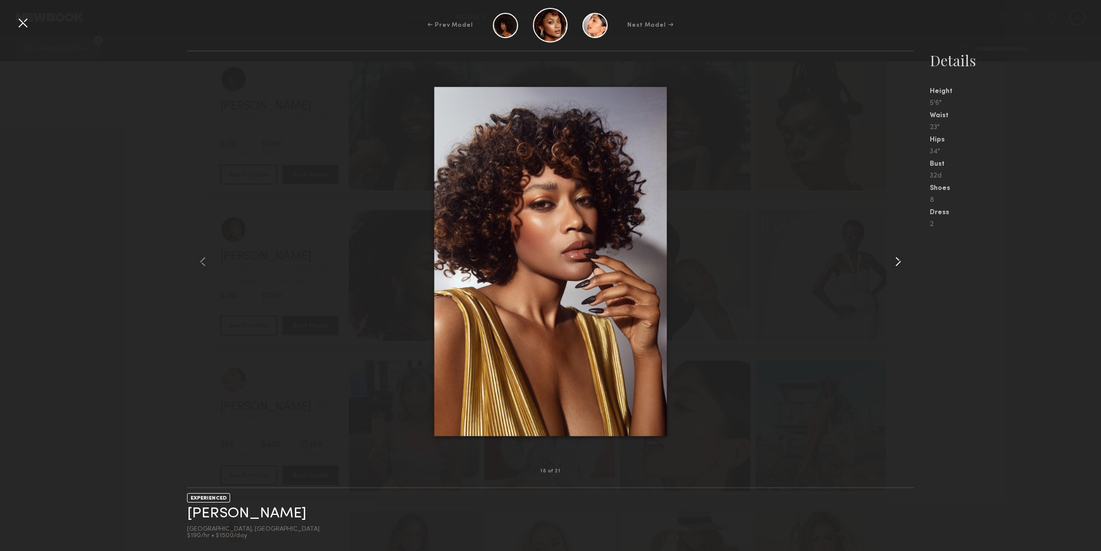
click at [899, 257] on common-icon at bounding box center [898, 262] width 16 height 16
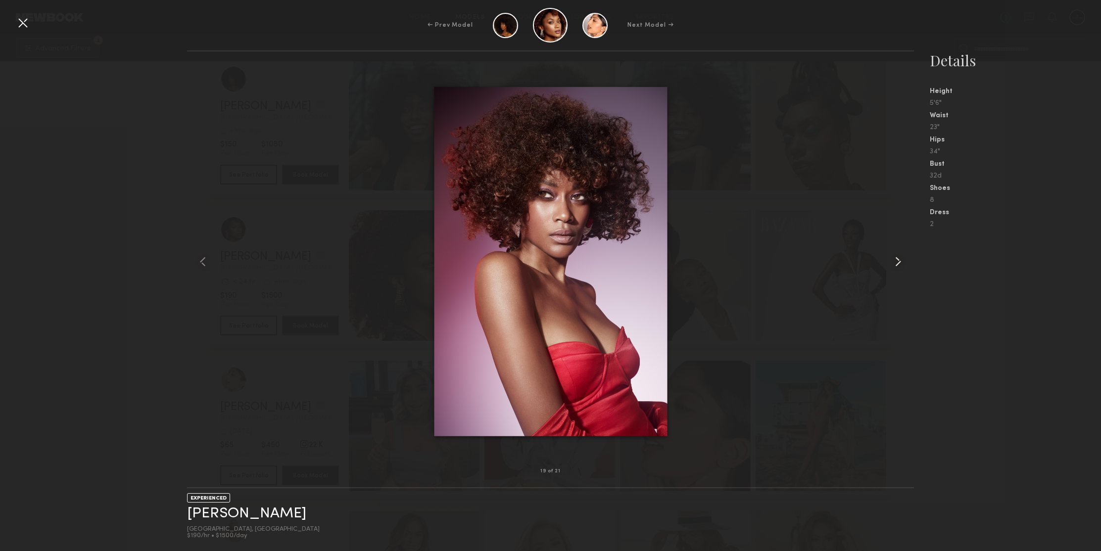
click at [899, 257] on common-icon at bounding box center [898, 262] width 16 height 16
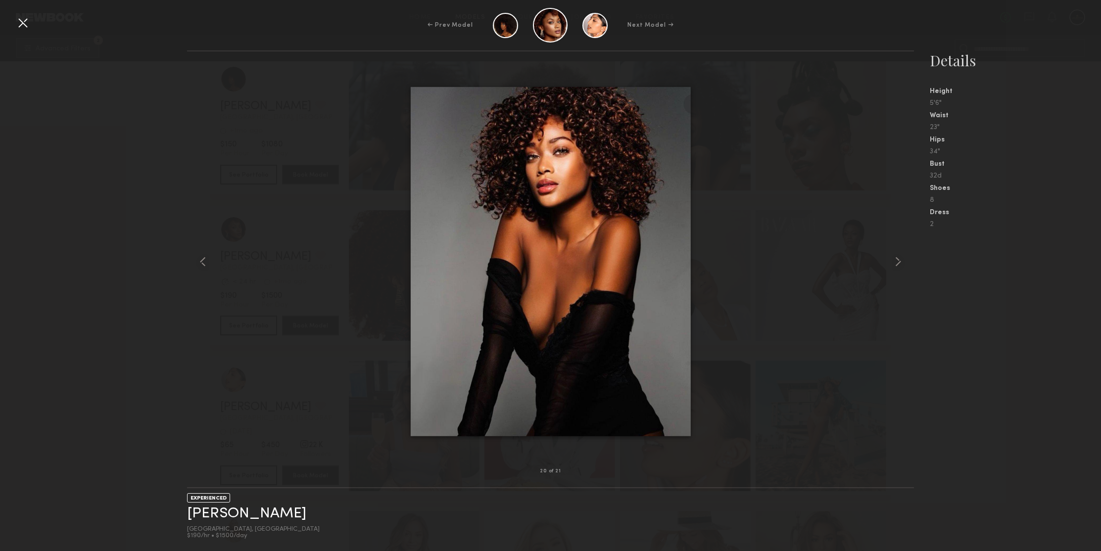
click at [26, 23] on div at bounding box center [23, 23] width 16 height 16
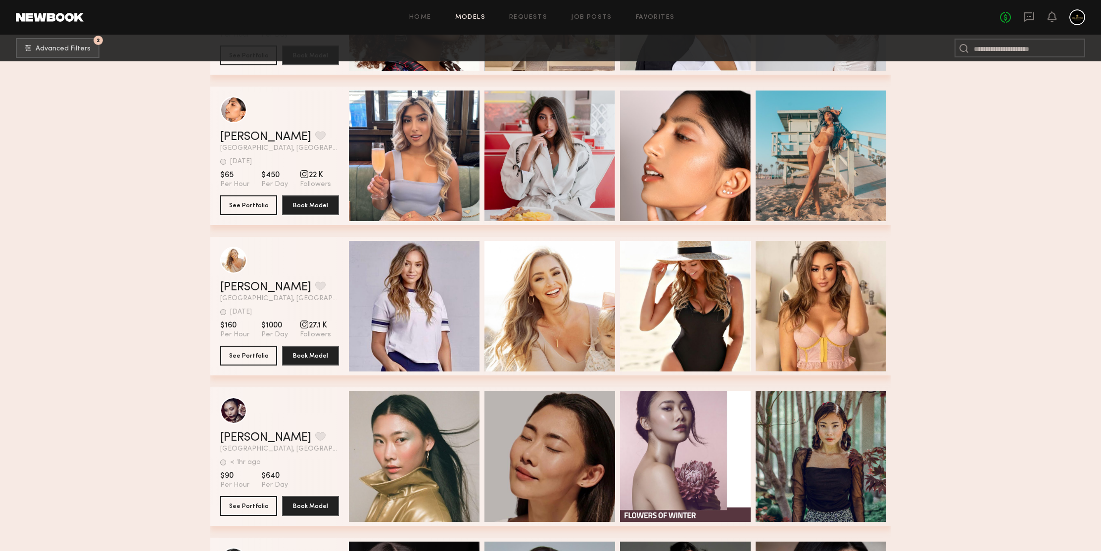
scroll to position [142737, 0]
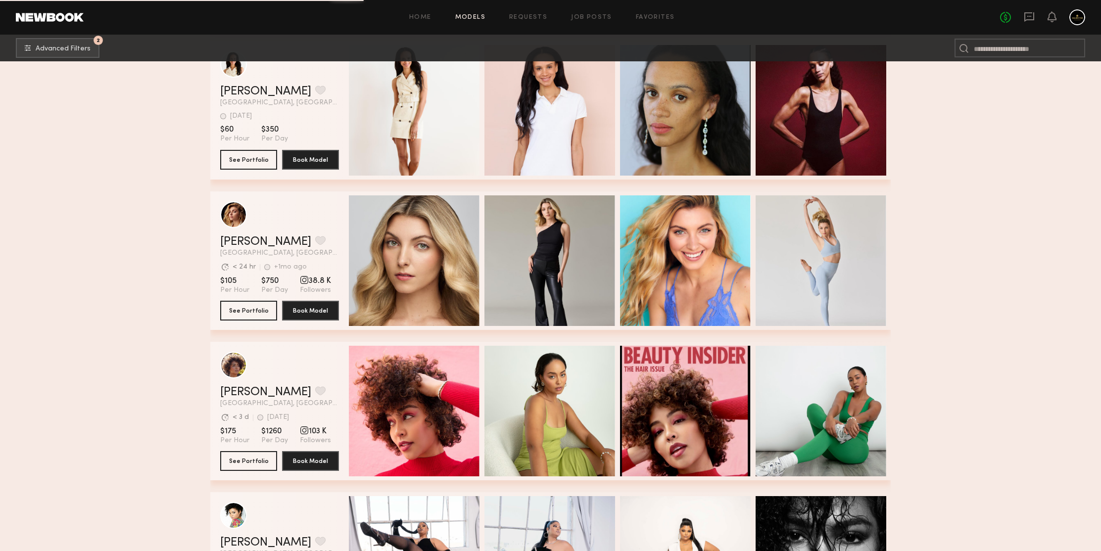
scroll to position [144132, 0]
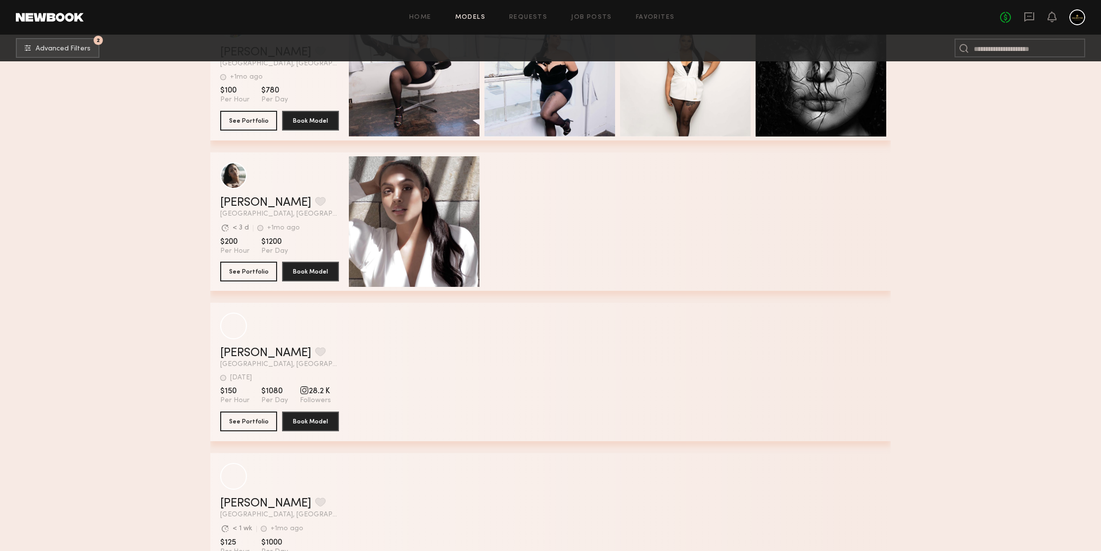
scroll to position [144512, 0]
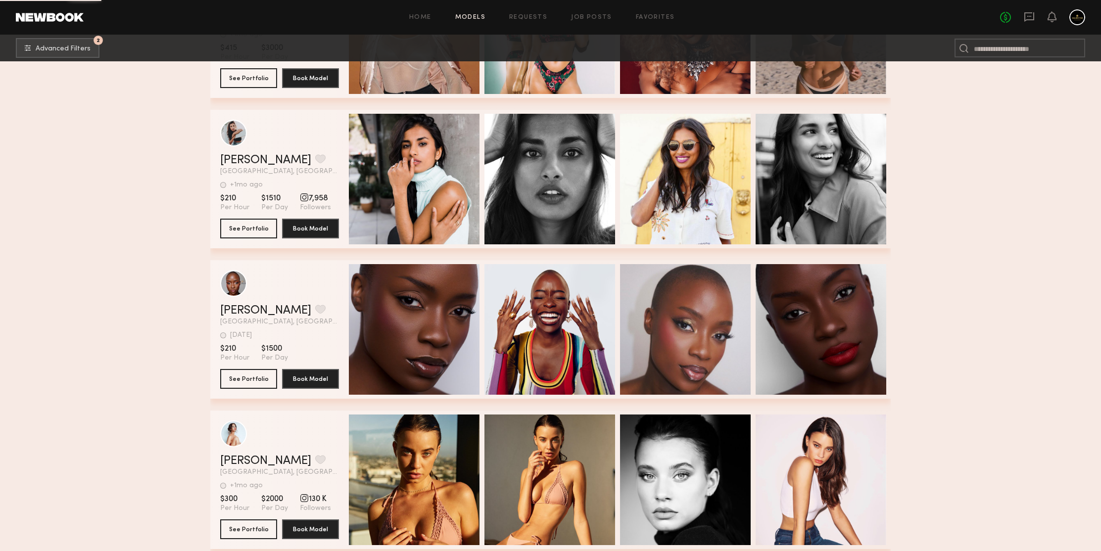
scroll to position [145873, 0]
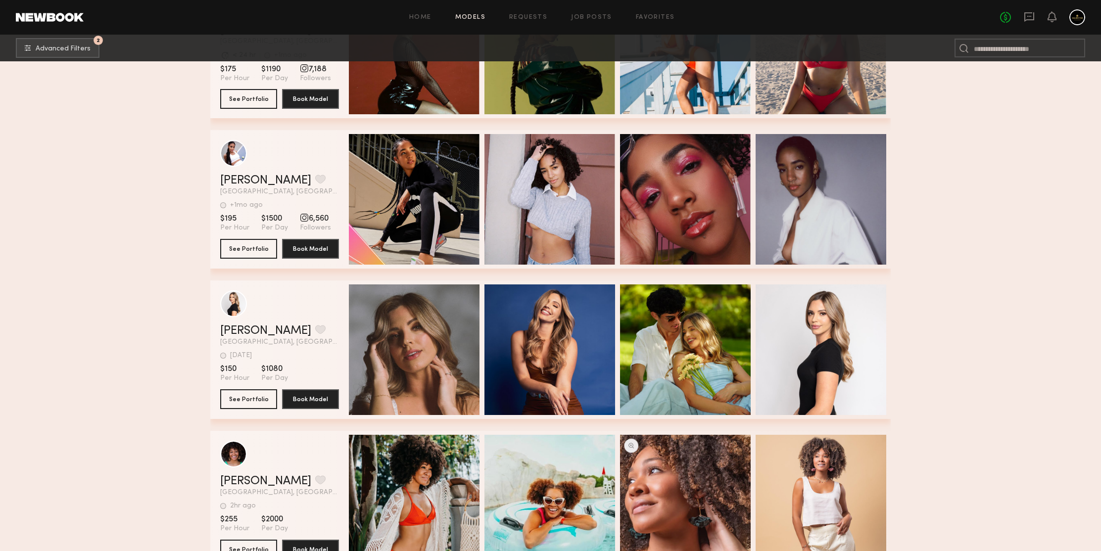
scroll to position [146384, 0]
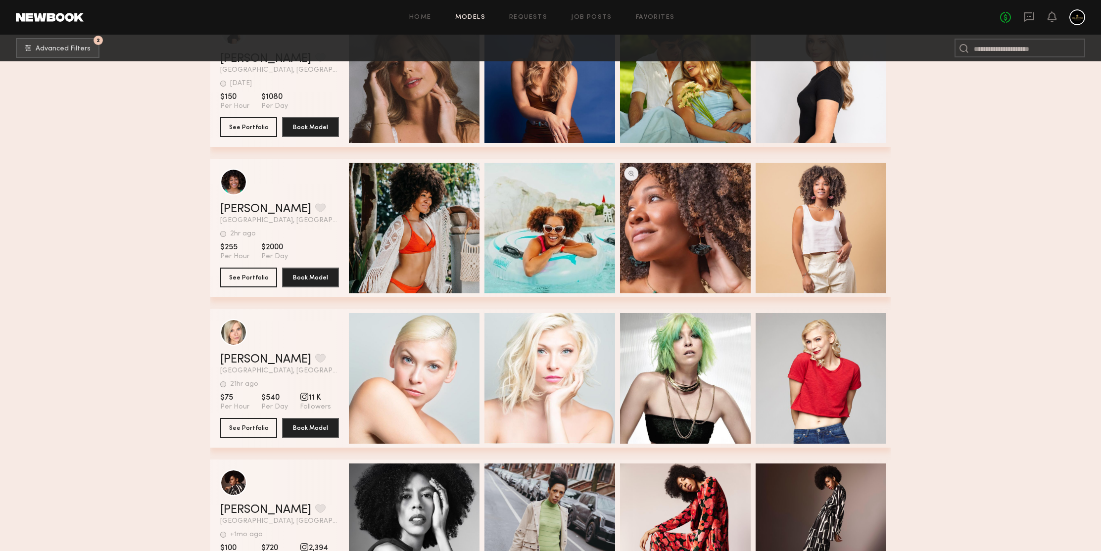
scroll to position [146877, 0]
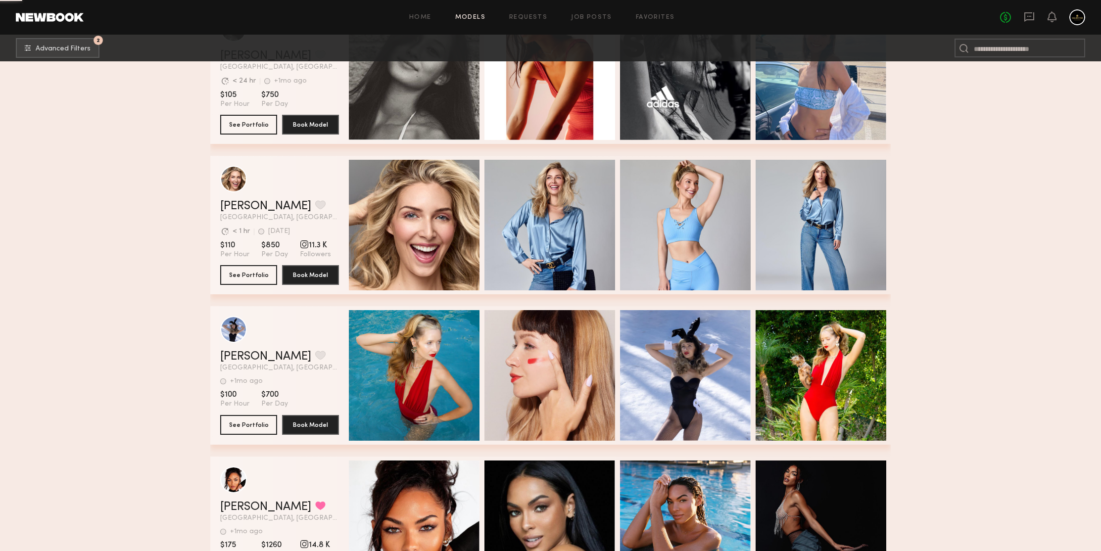
scroll to position [147312, 0]
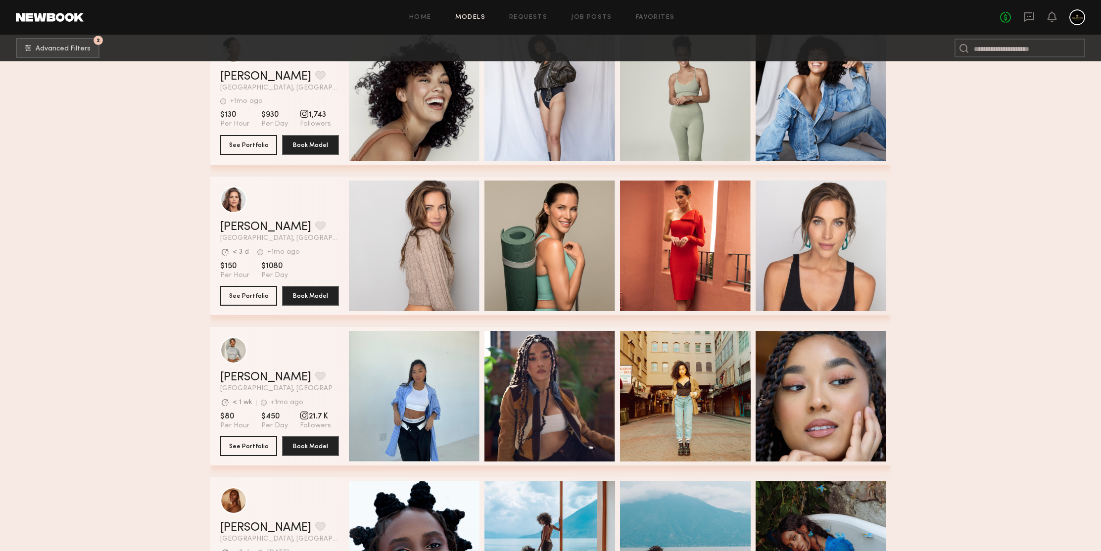
scroll to position [148310, 0]
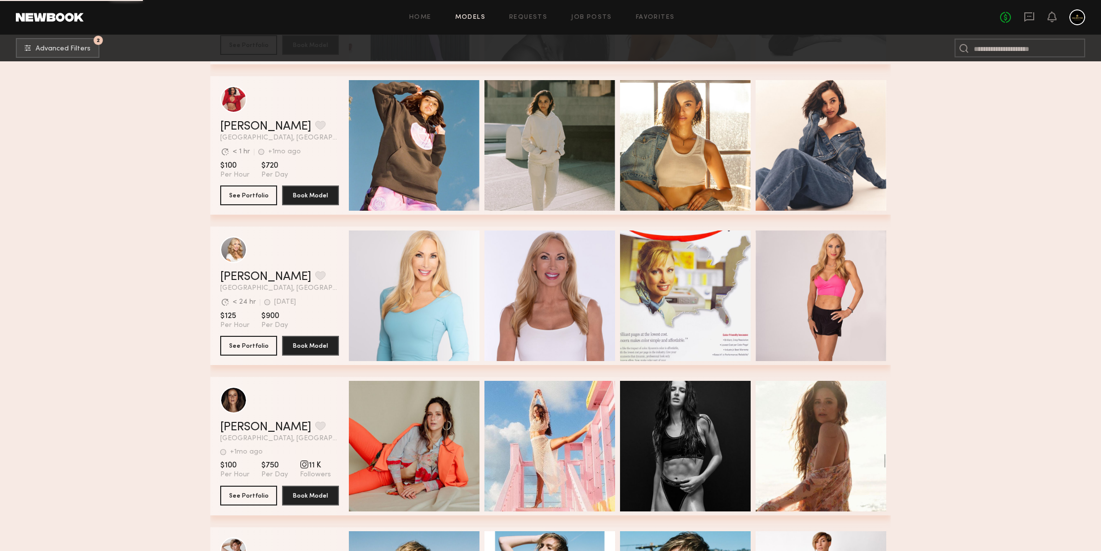
scroll to position [149316, 0]
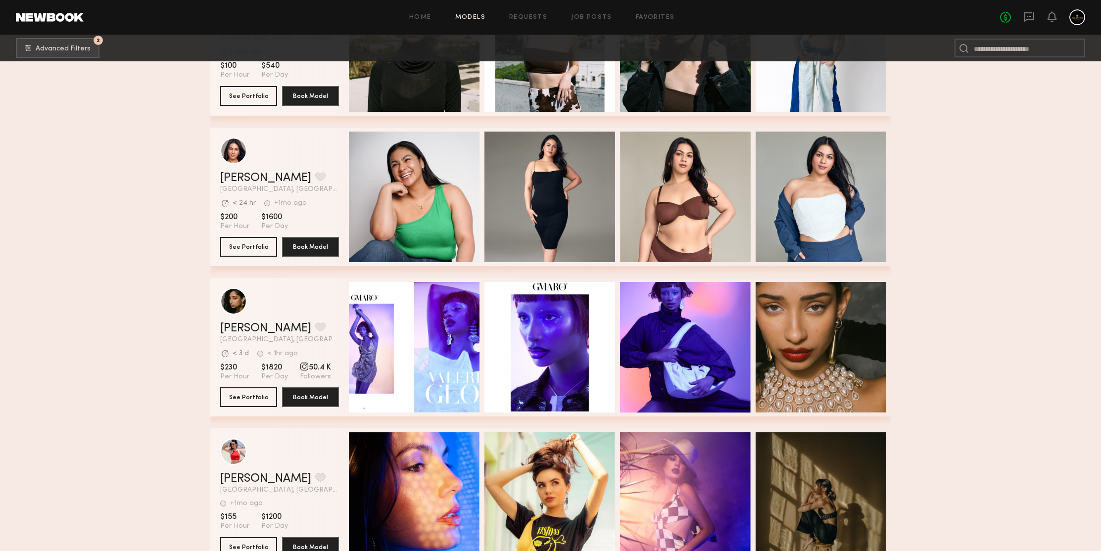
scroll to position [149938, 0]
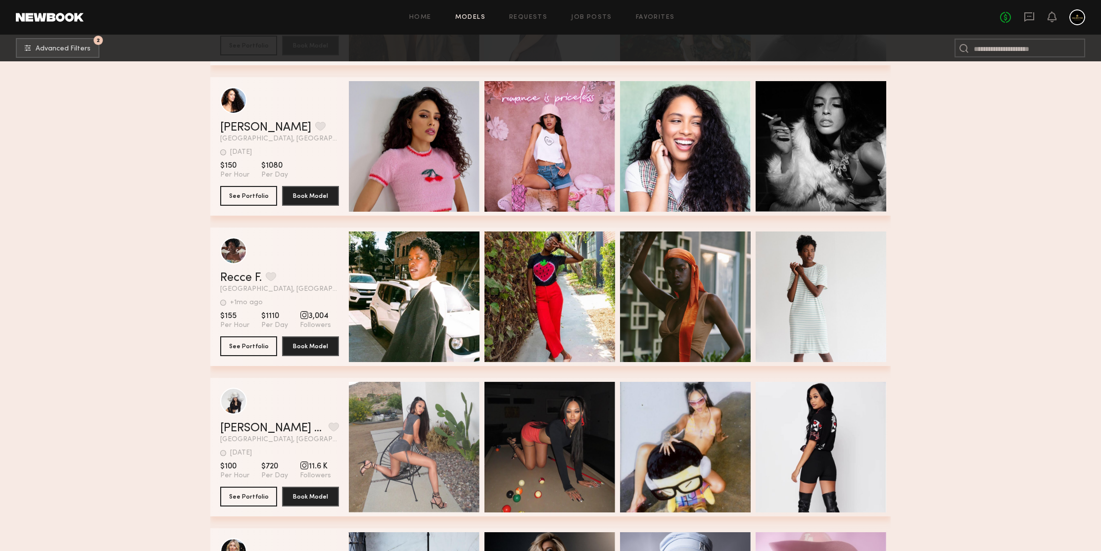
scroll to position [150796, 0]
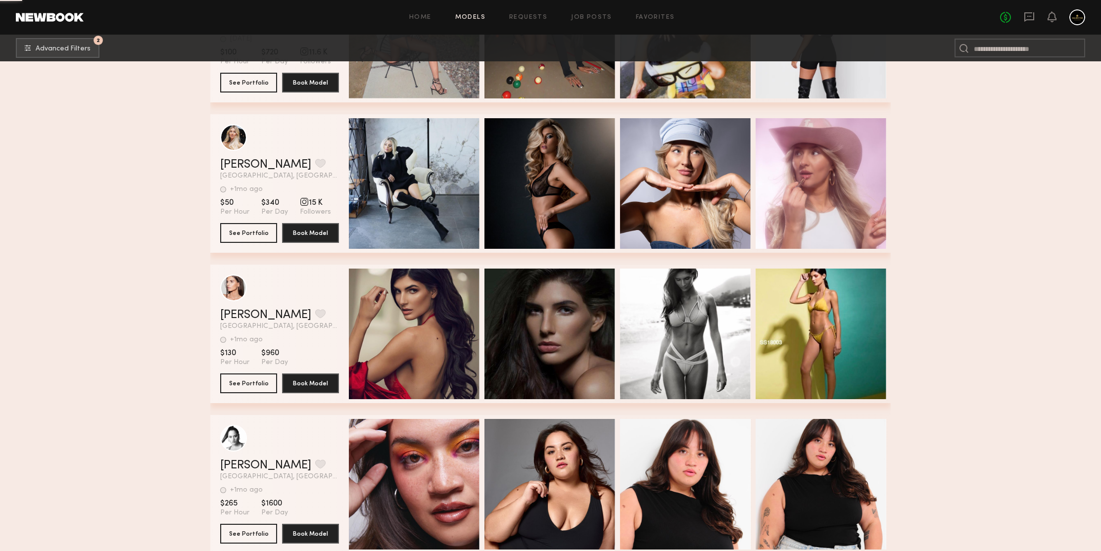
scroll to position [151019, 0]
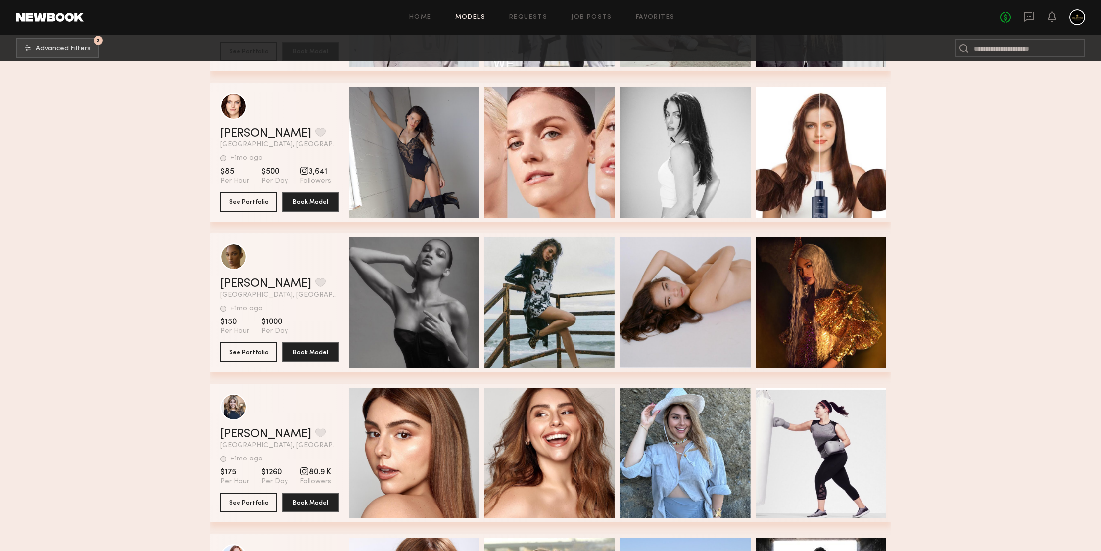
scroll to position [153795, 0]
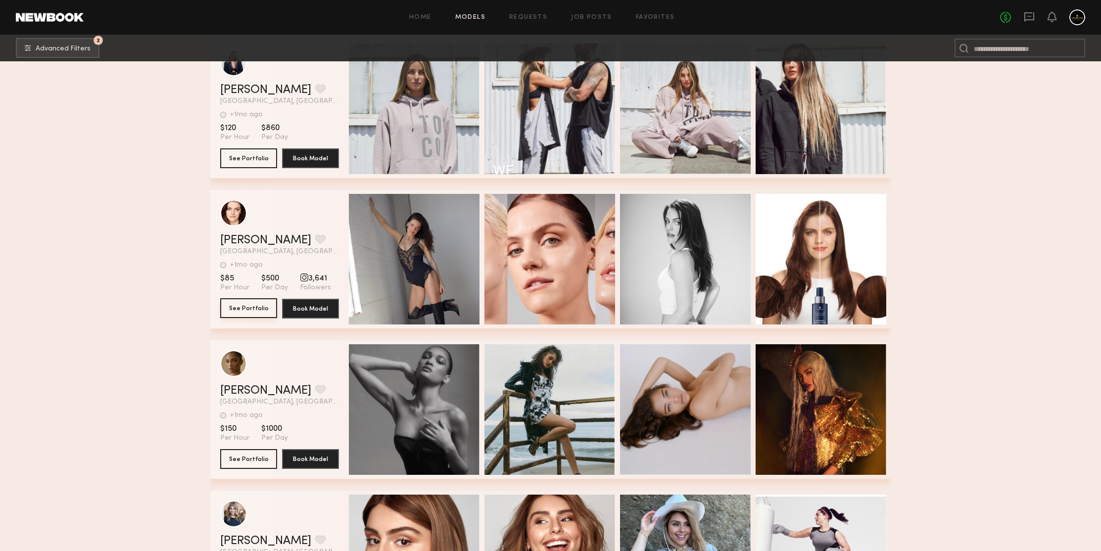
drag, startPoint x: 253, startPoint y: 314, endPoint x: 102, endPoint y: 191, distance: 194.9
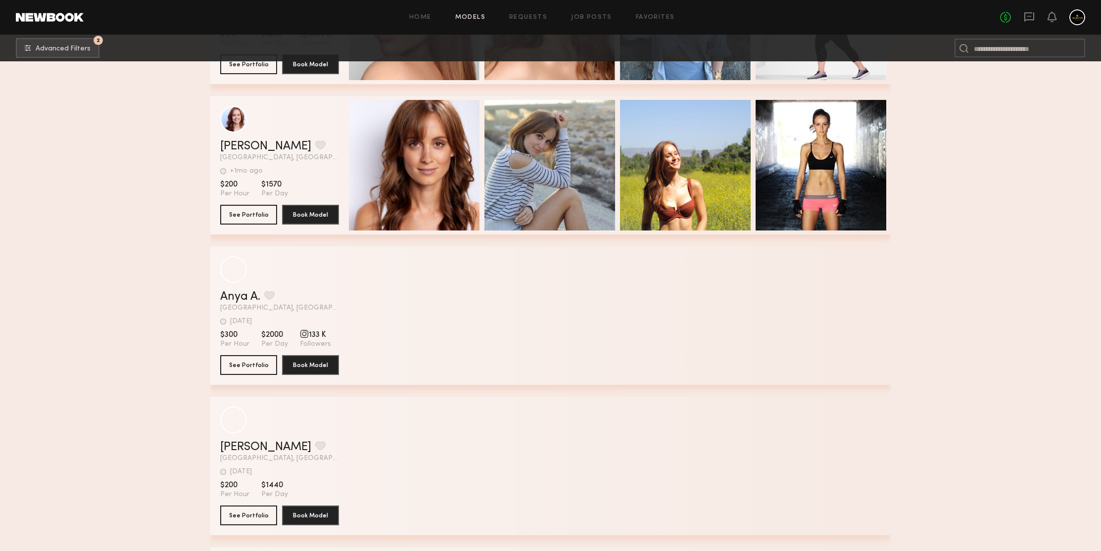
scroll to position [154347, 0]
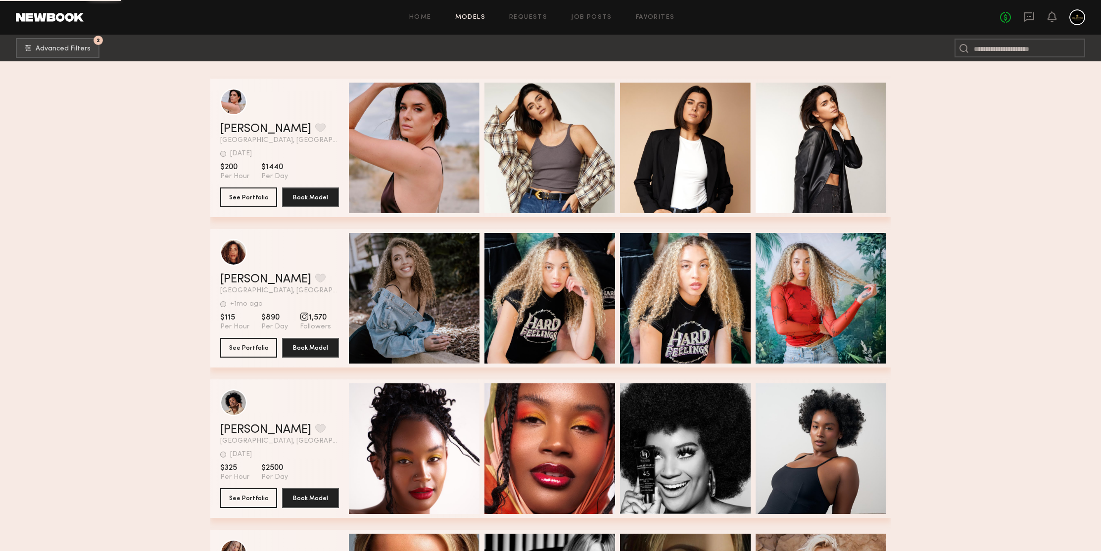
scroll to position [154964, 0]
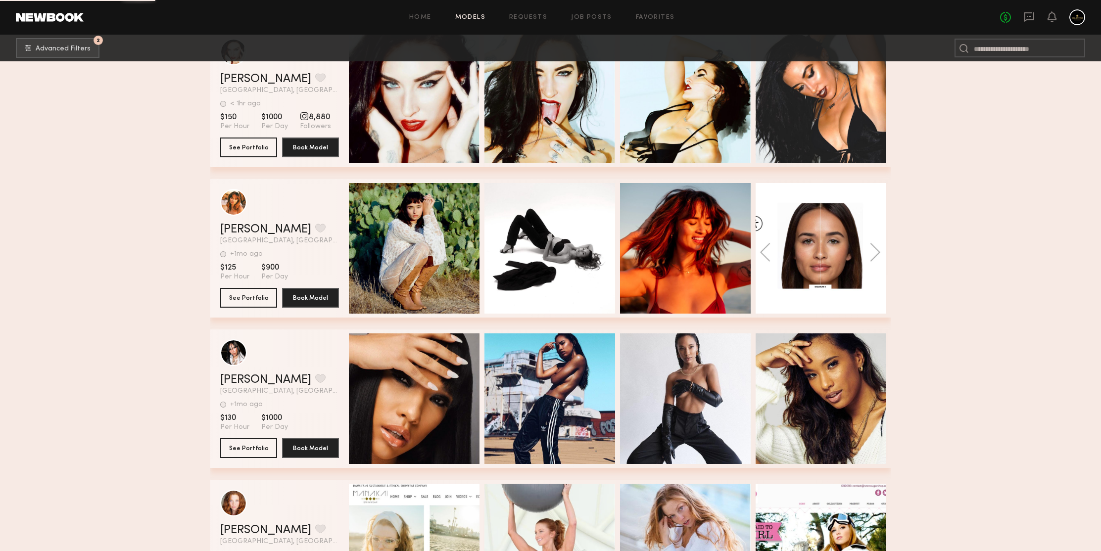
scroll to position [156533, 0]
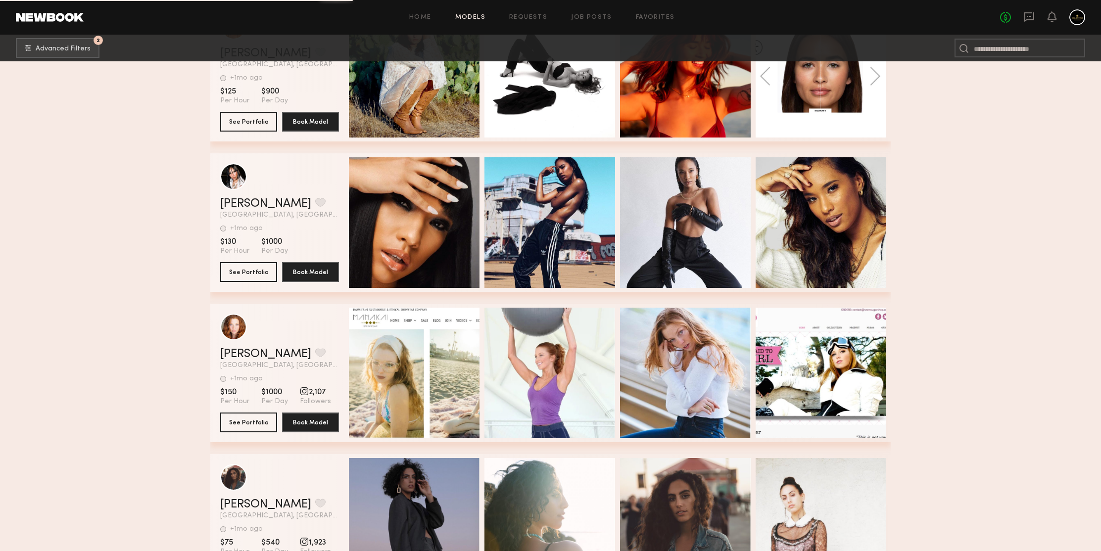
scroll to position [156710, 0]
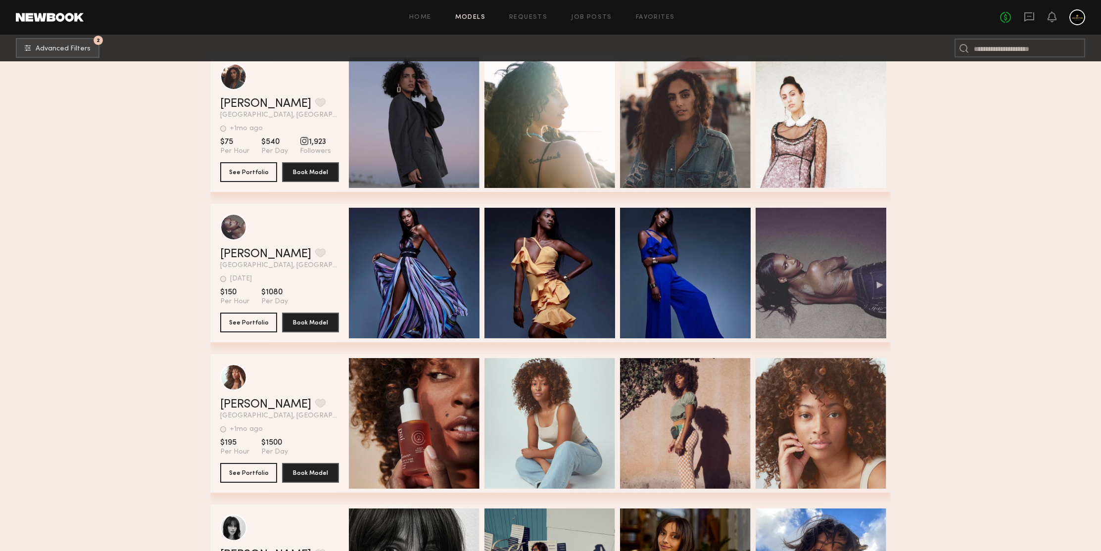
scroll to position [157261, 0]
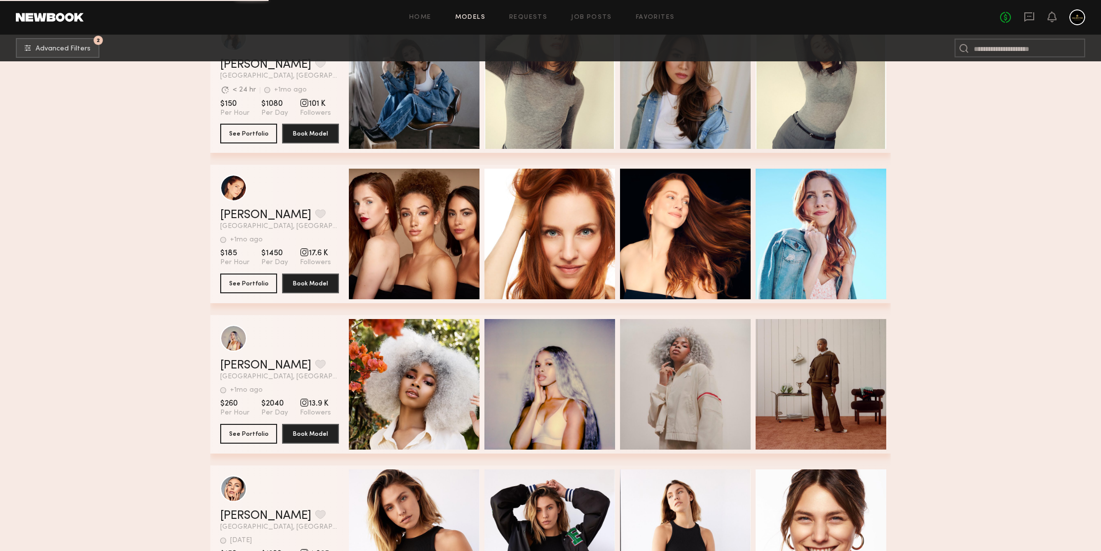
scroll to position [158574, 0]
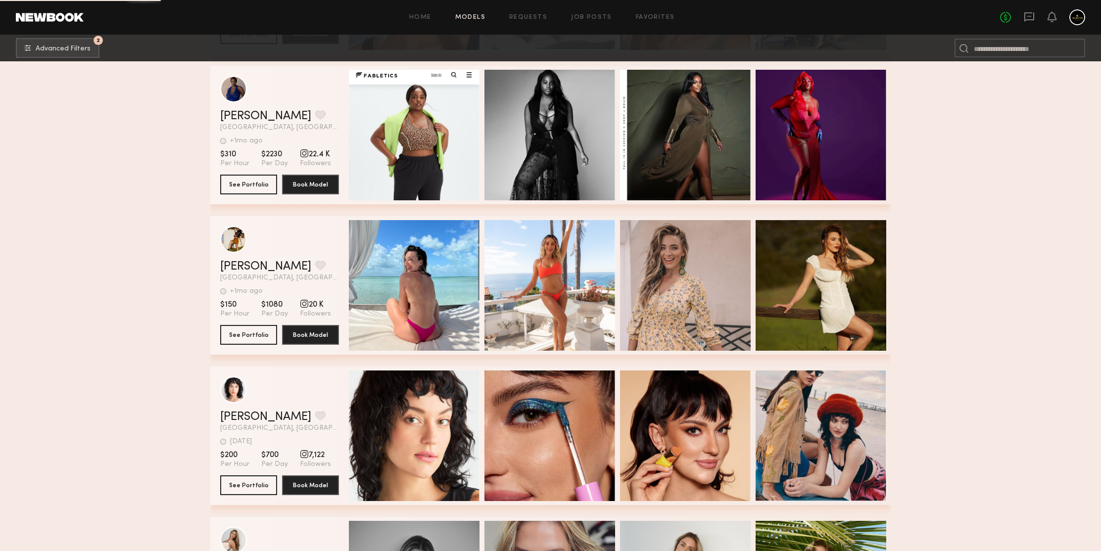
scroll to position [160189, 0]
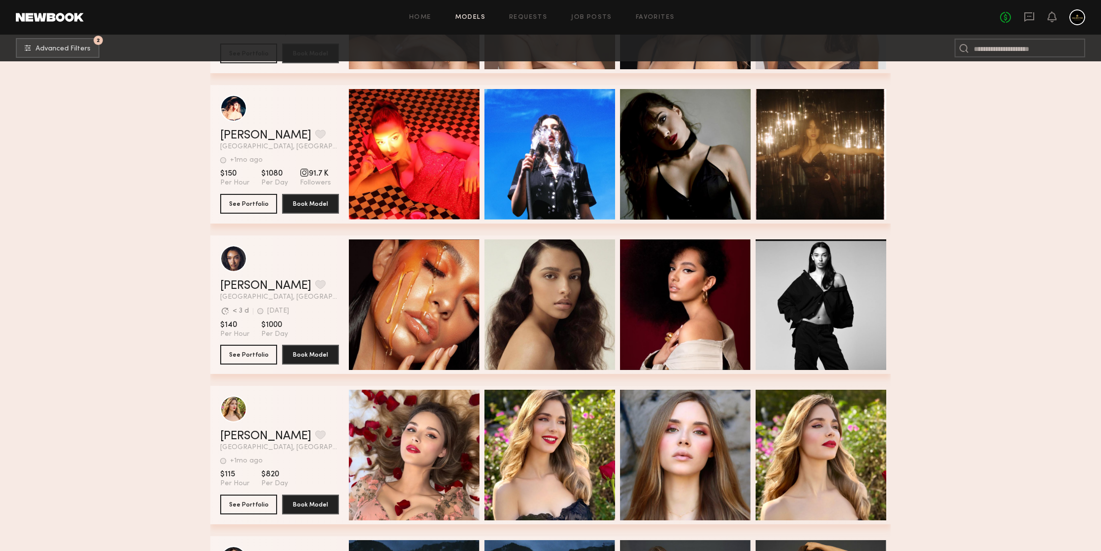
scroll to position [161243, 0]
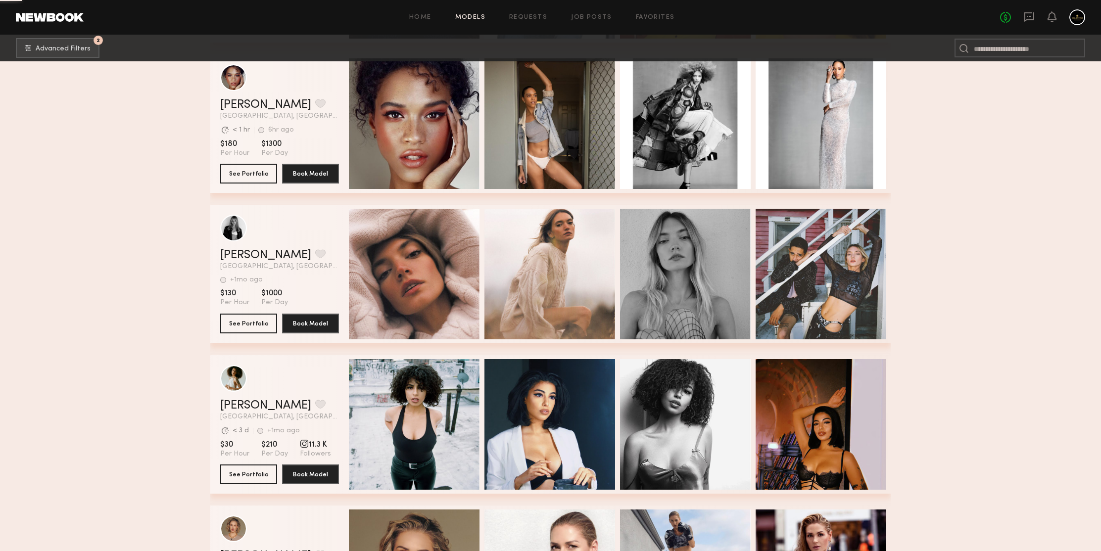
scroll to position [161805, 0]
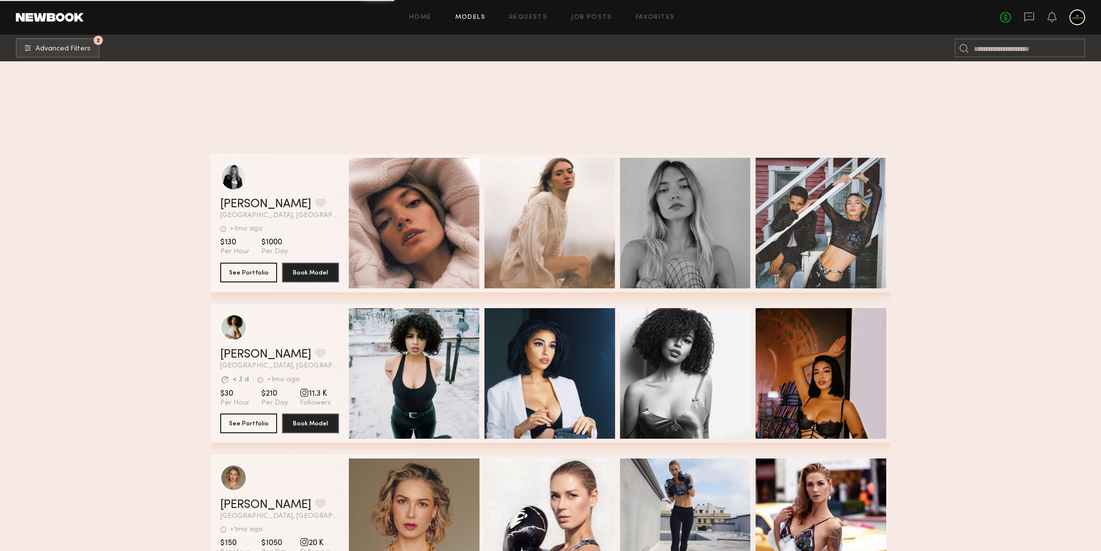
scroll to position [162185, 0]
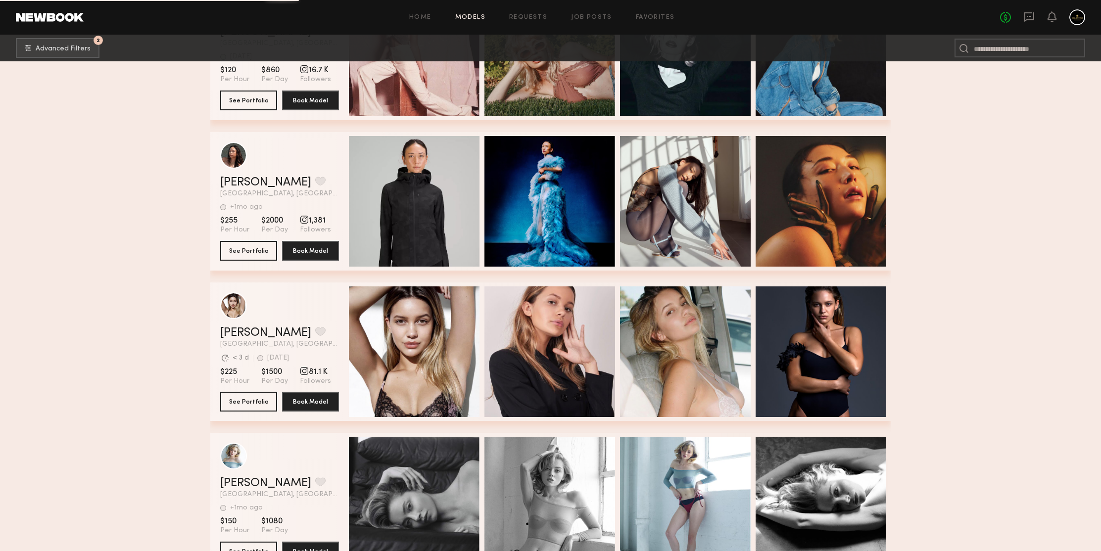
scroll to position [163784, 0]
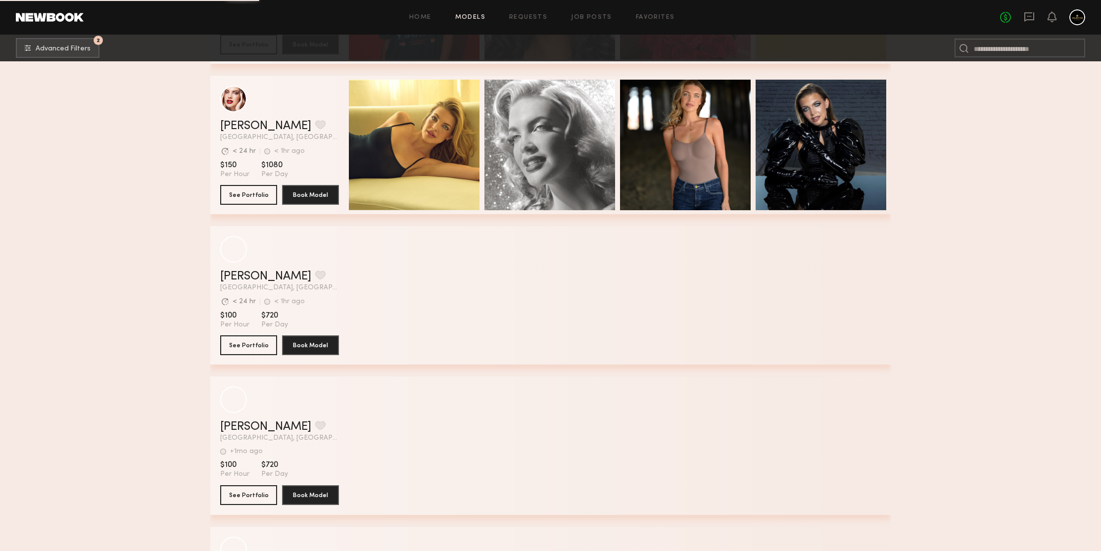
scroll to position [165796, 0]
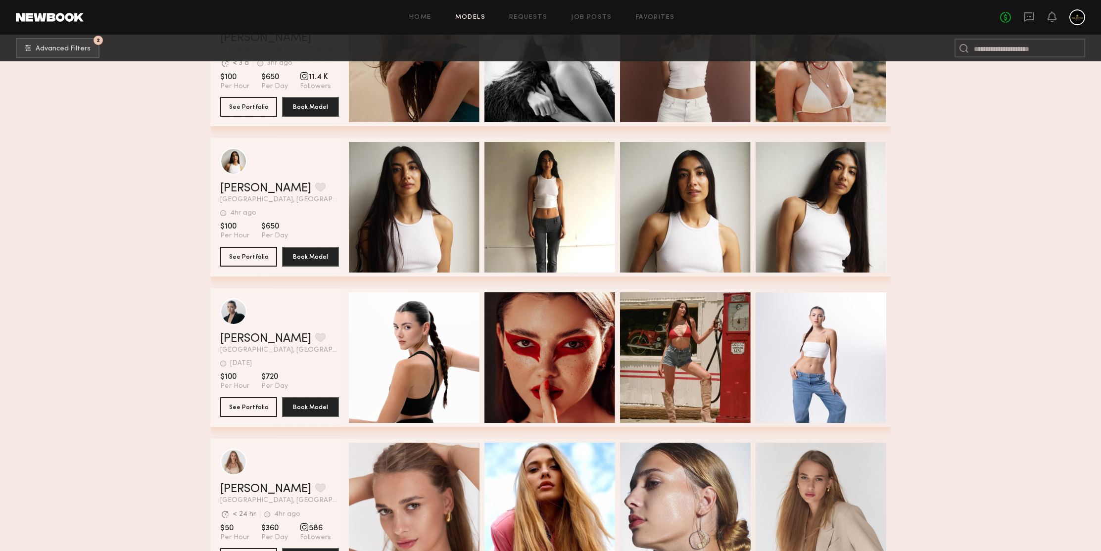
scroll to position [166385, 0]
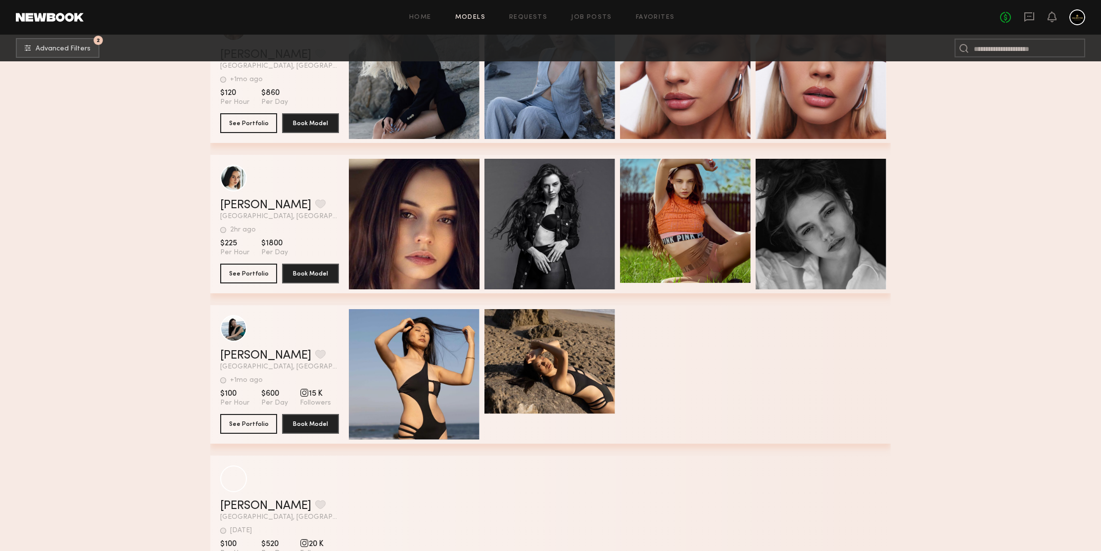
scroll to position [168596, 0]
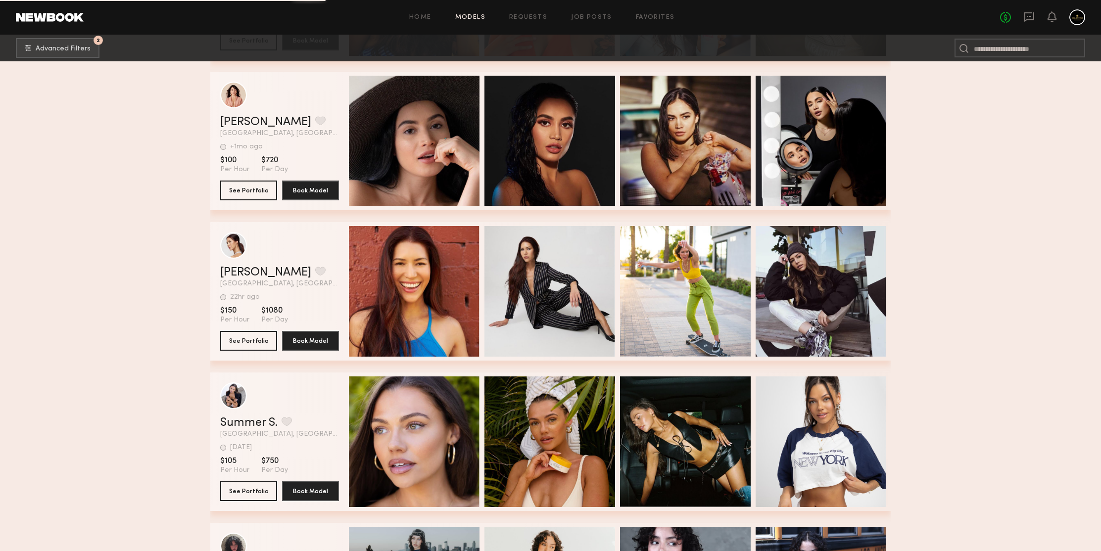
scroll to position [169406, 0]
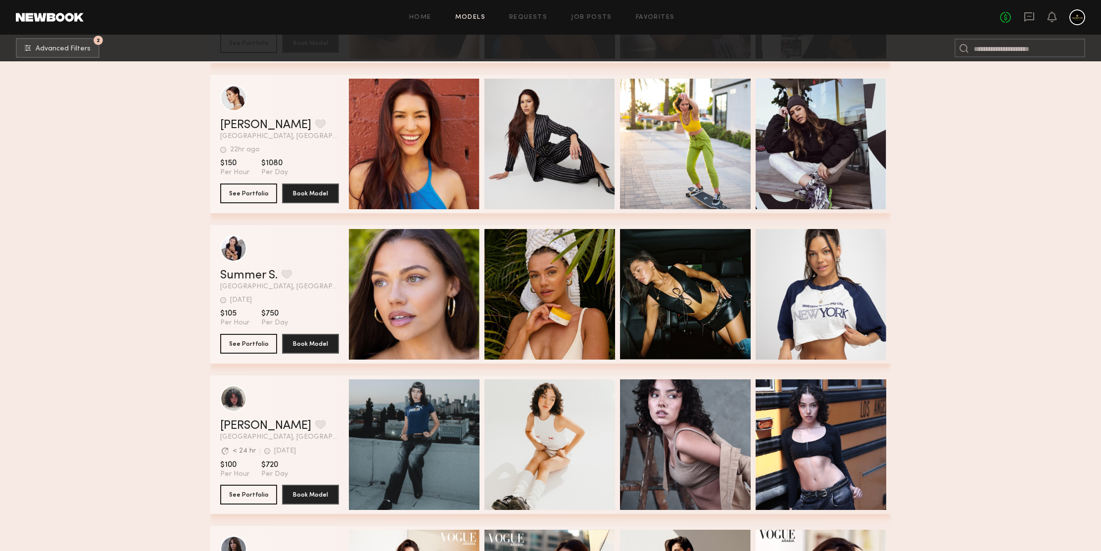
drag, startPoint x: 251, startPoint y: 340, endPoint x: 145, endPoint y: 289, distance: 118.6
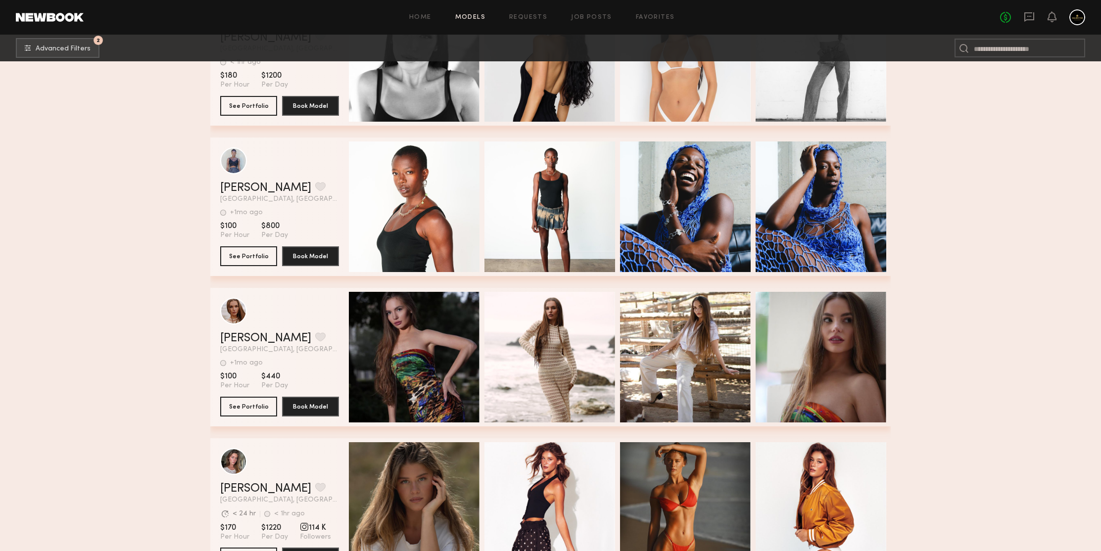
scroll to position [170146, 0]
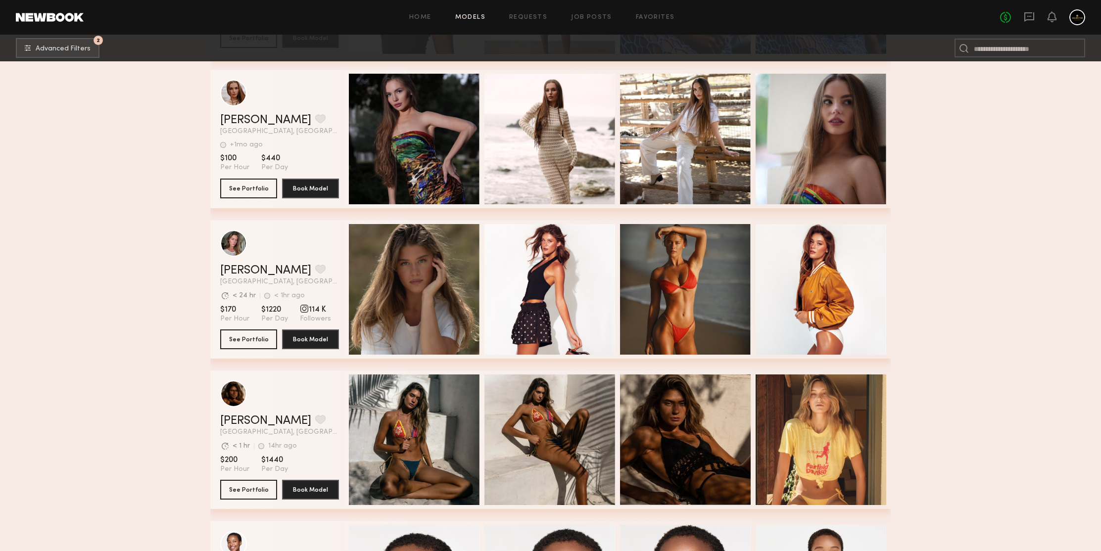
scroll to position [170365, 0]
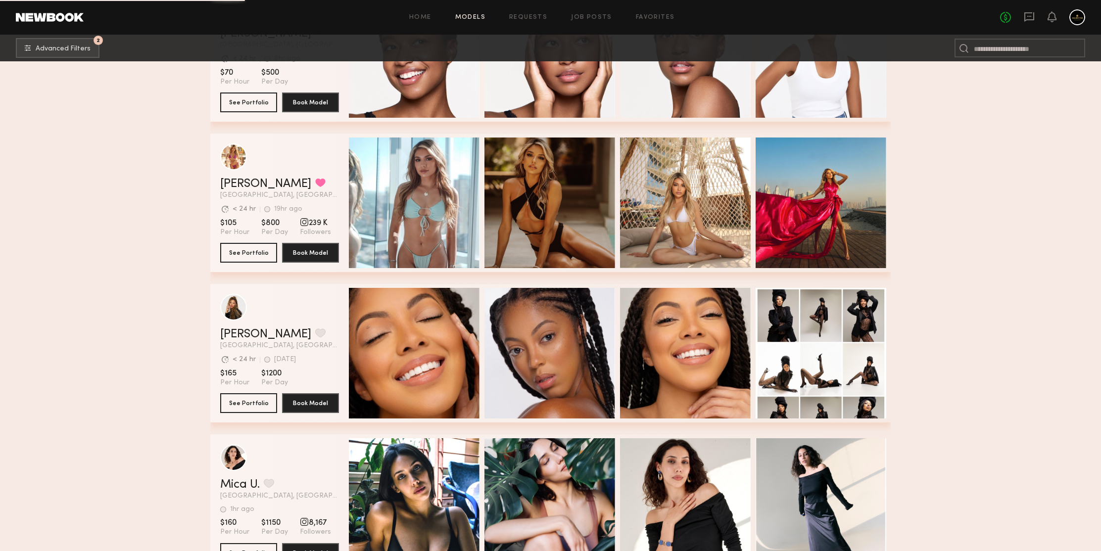
scroll to position [171144, 0]
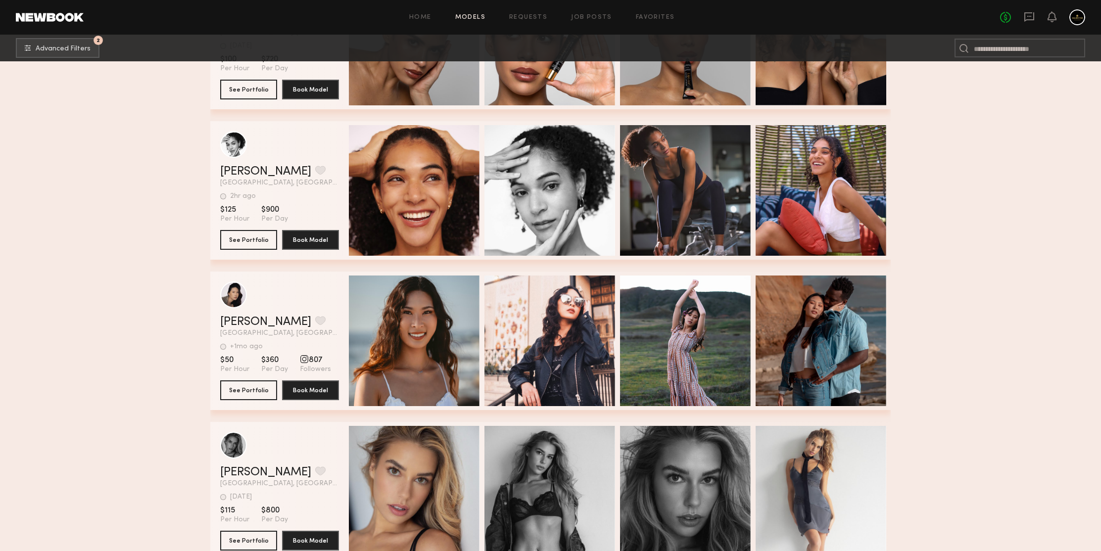
scroll to position [171758, 0]
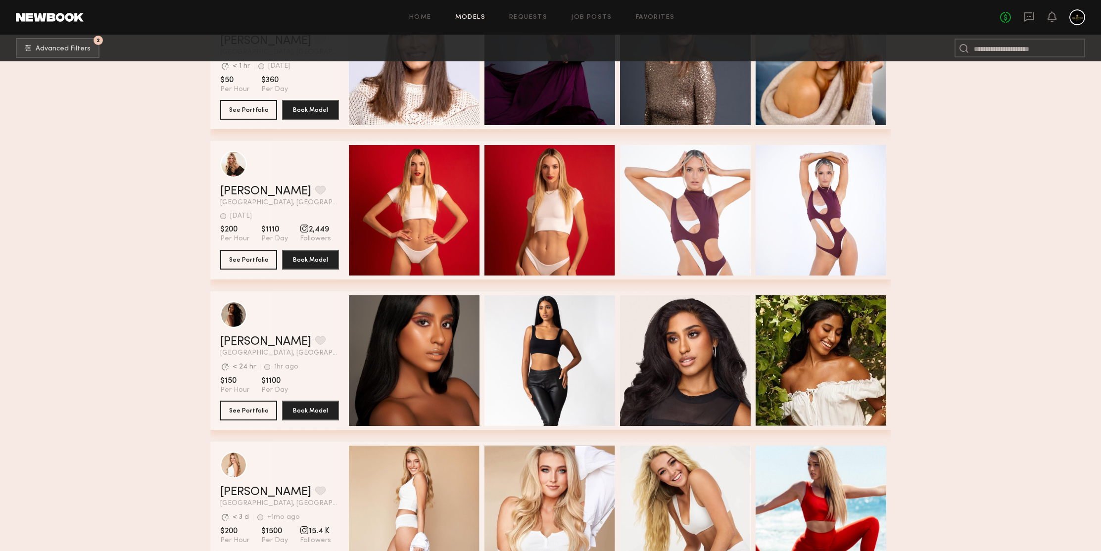
drag, startPoint x: 174, startPoint y: 177, endPoint x: 173, endPoint y: 170, distance: 7.4
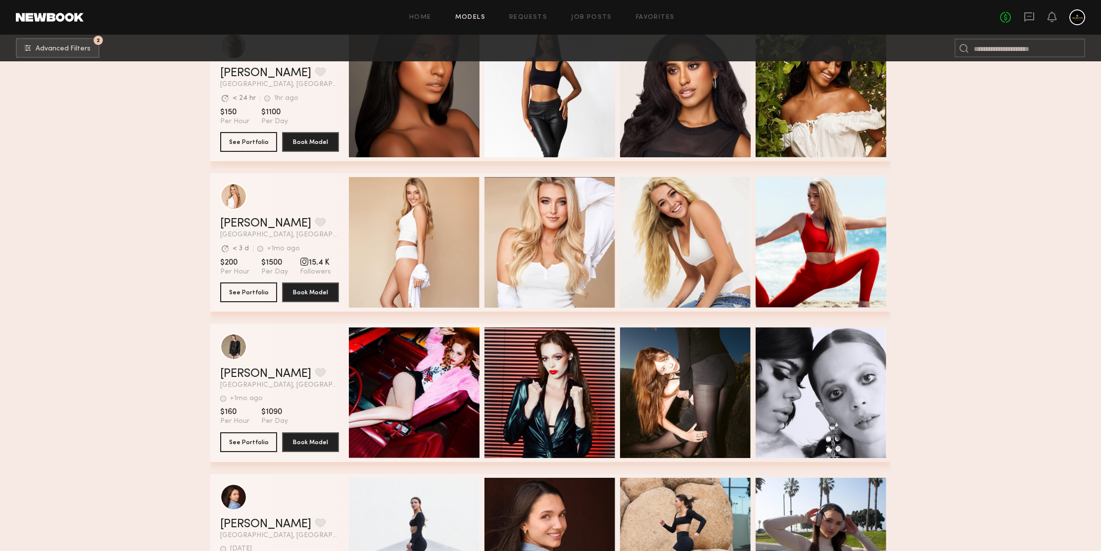
scroll to position [172819, 0]
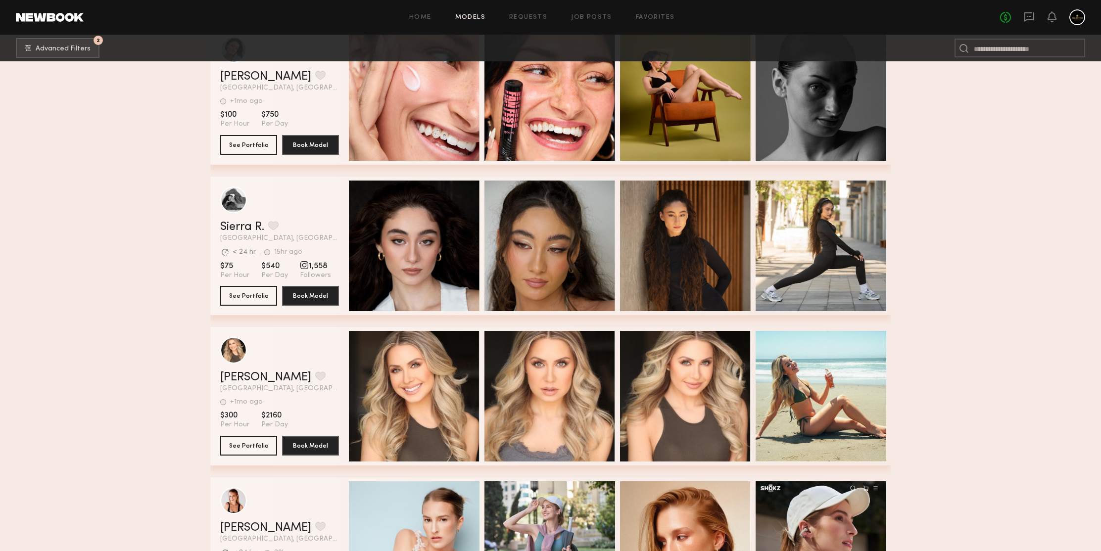
scroll to position [174042, 0]
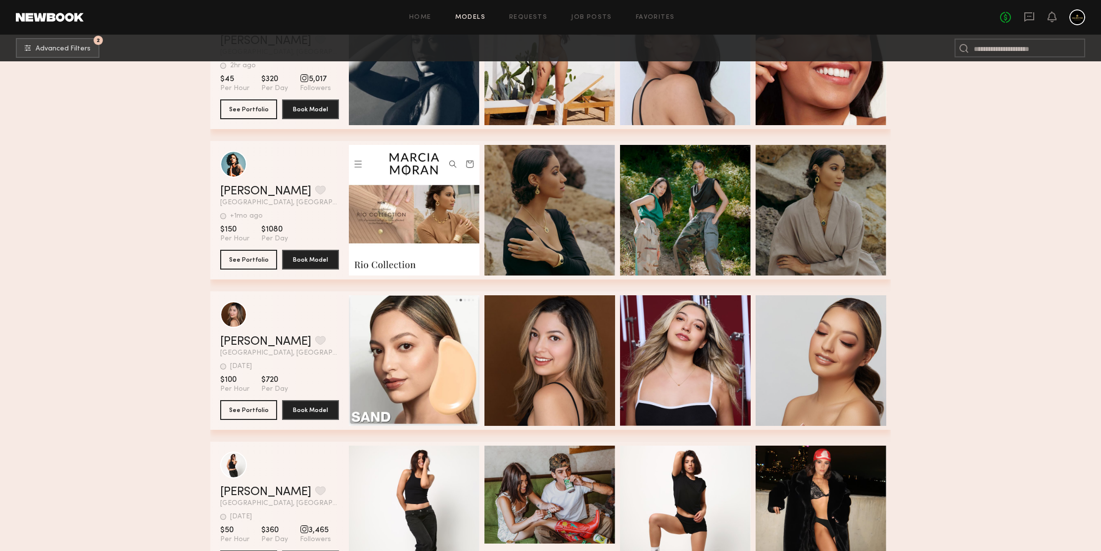
scroll to position [175179, 0]
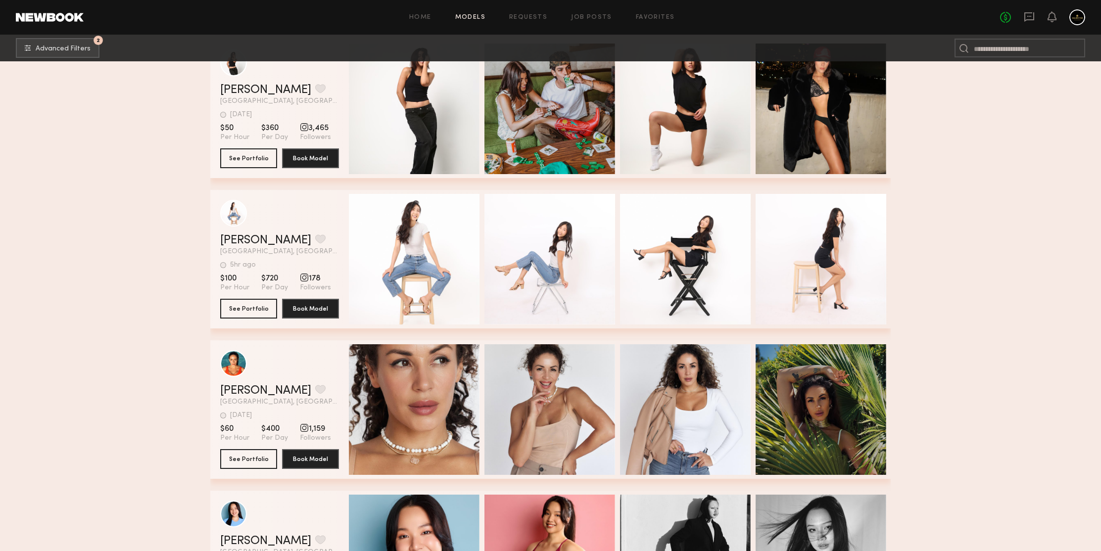
scroll to position [175315, 0]
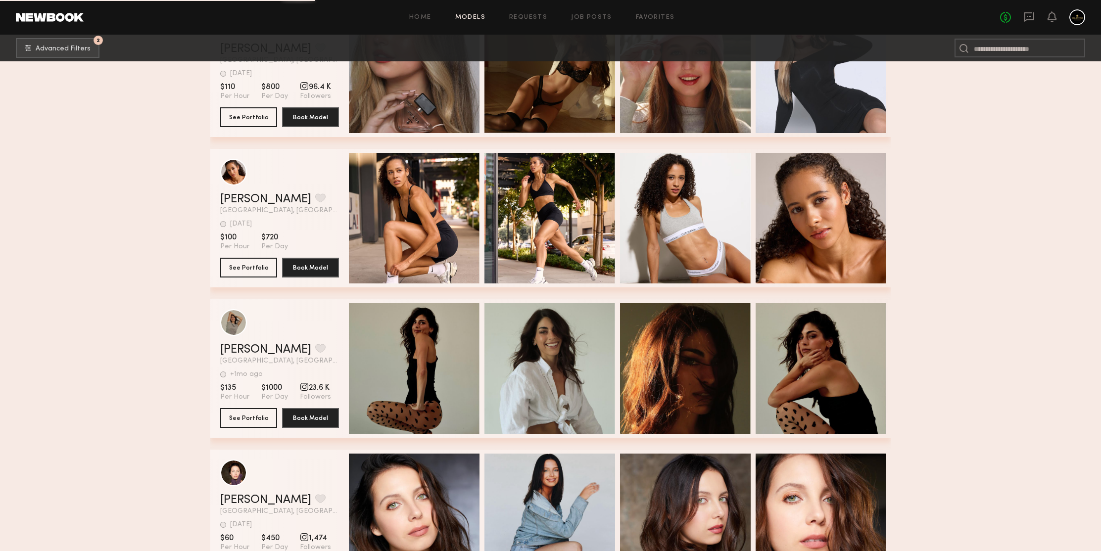
scroll to position [176304, 0]
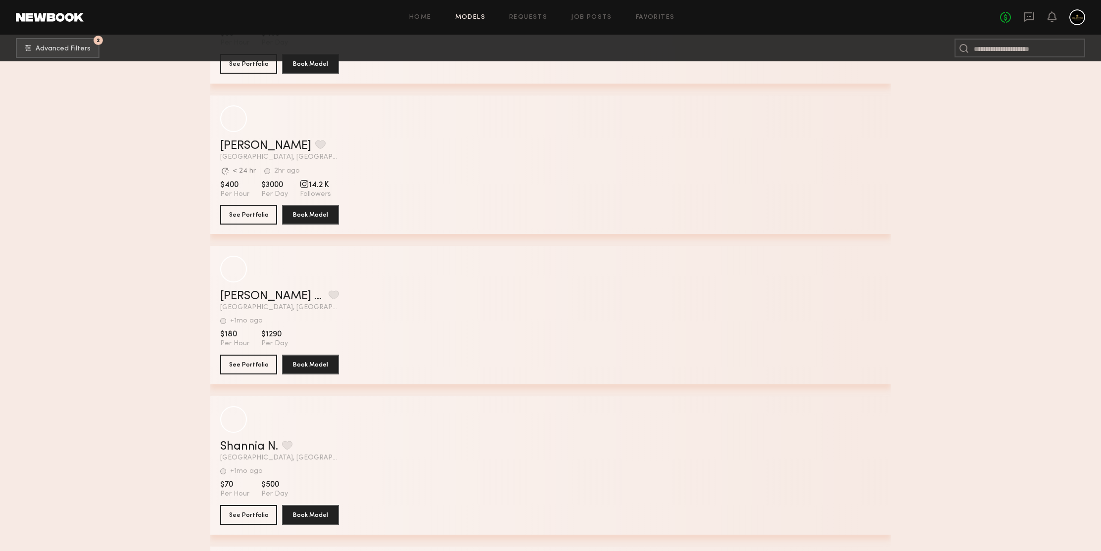
scroll to position [177366, 0]
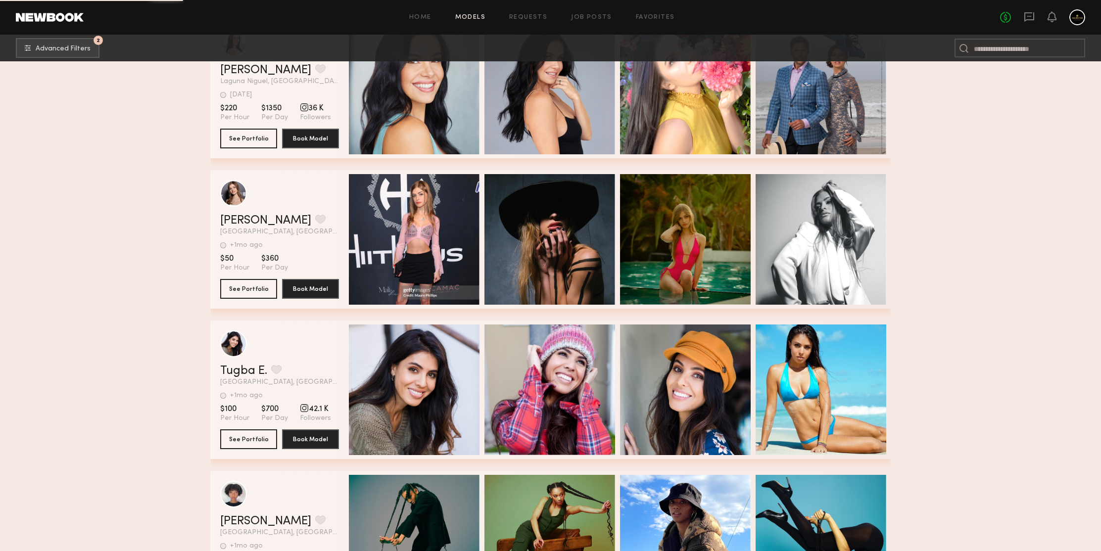
scroll to position [178388, 0]
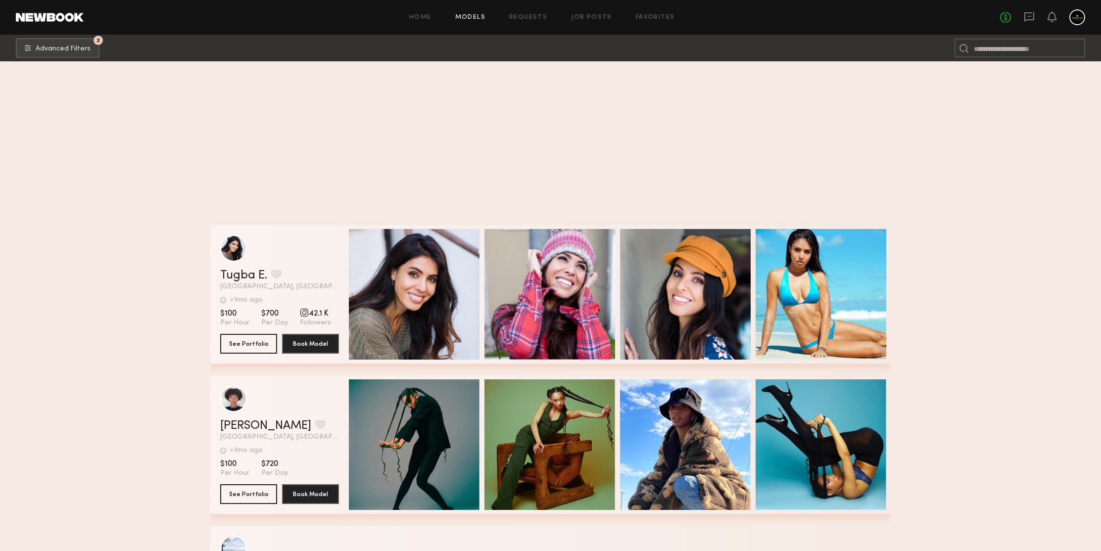
scroll to position [178886, 0]
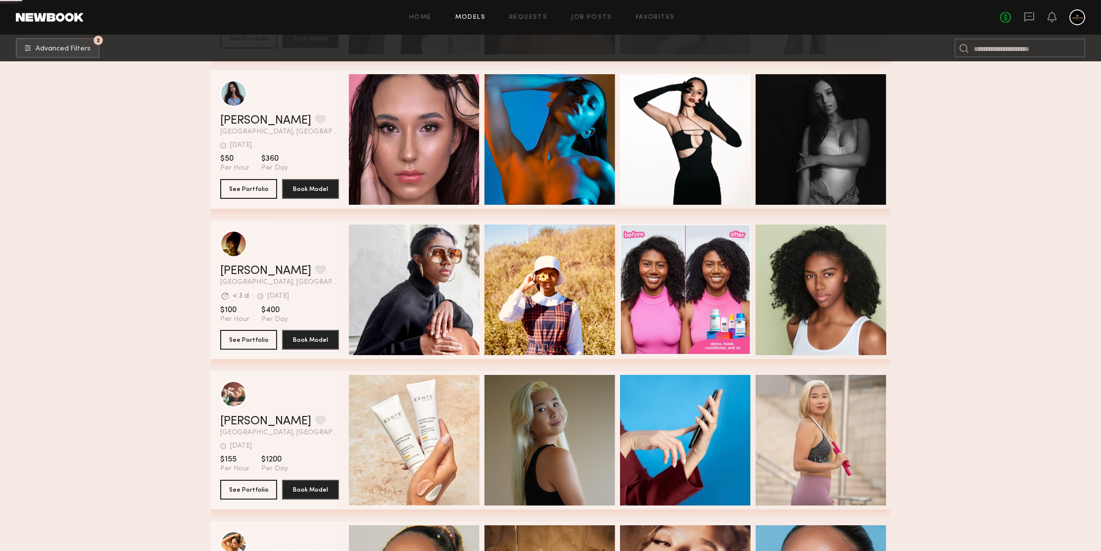
scroll to position [179959, 0]
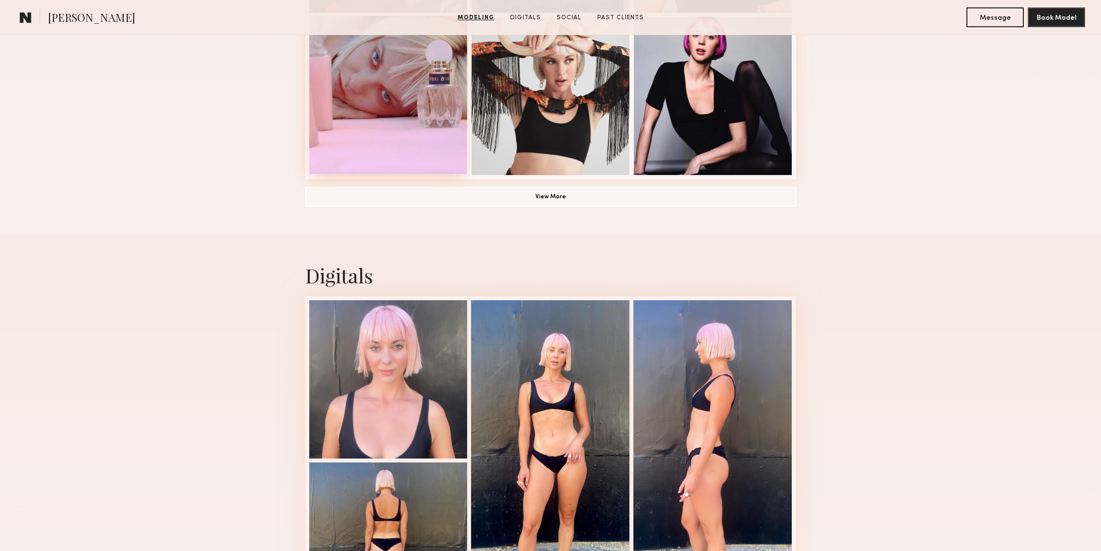
scroll to position [933, 0]
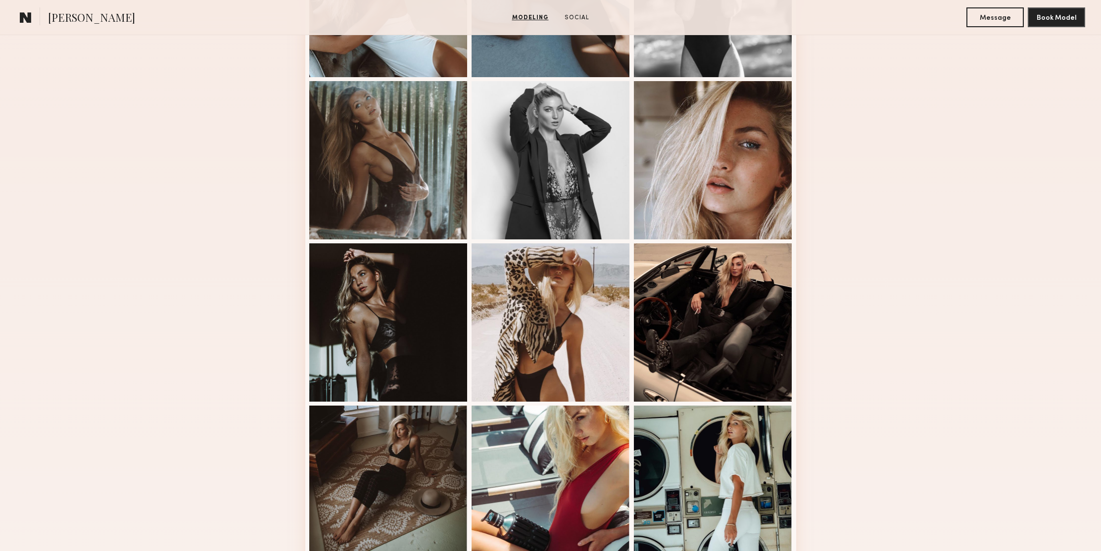
scroll to position [380, 0]
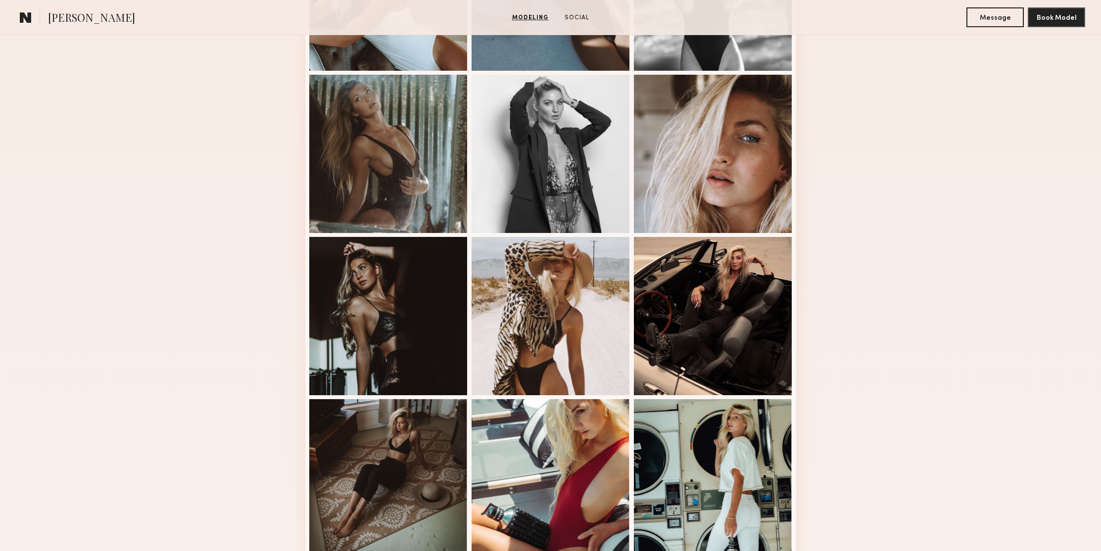
click at [963, 257] on div "Modeling Portfolio View More" at bounding box center [550, 232] width 1101 height 771
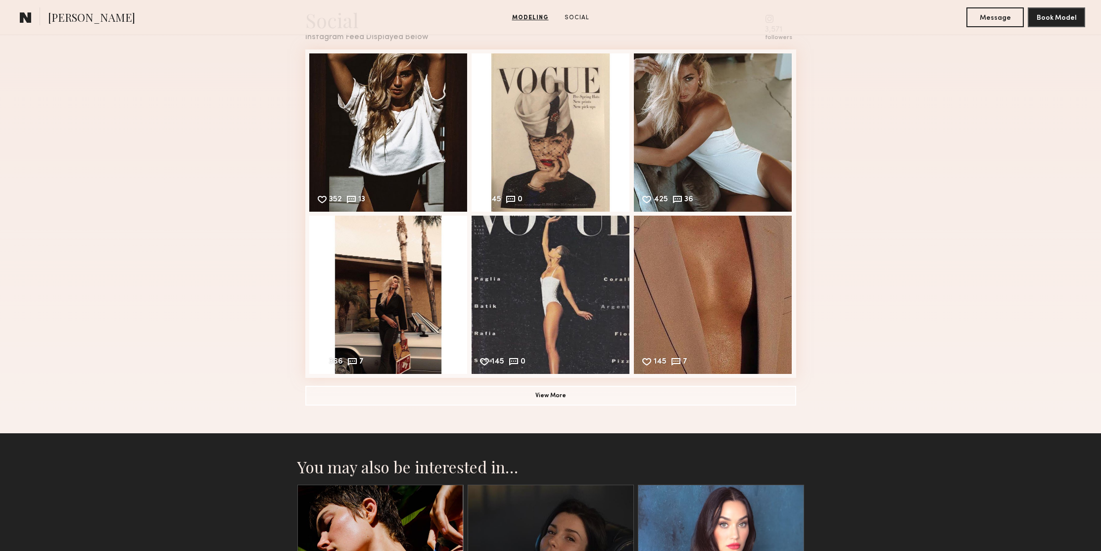
scroll to position [1068, 0]
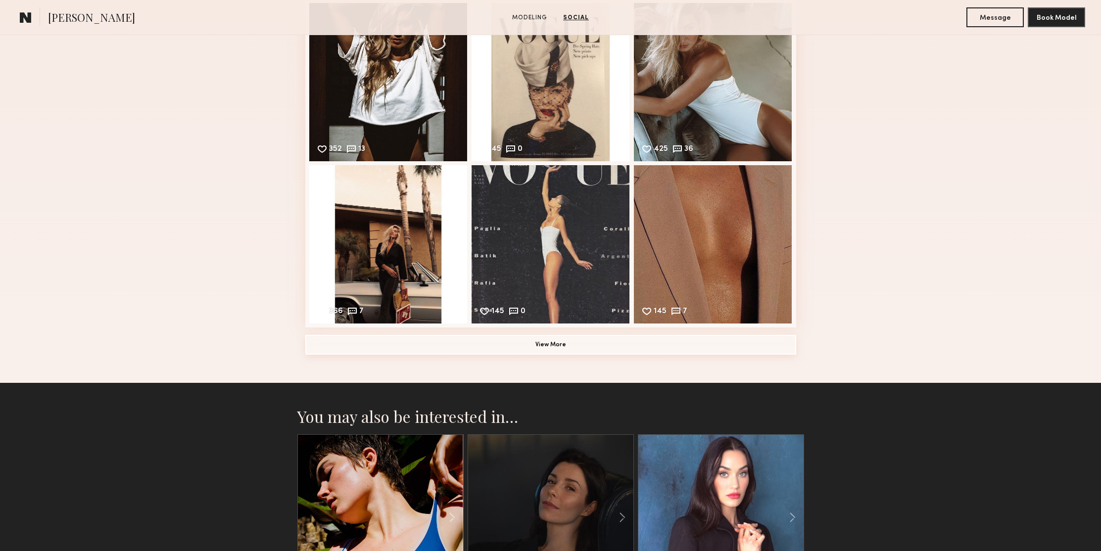
click at [549, 337] on button "View More" at bounding box center [550, 345] width 491 height 20
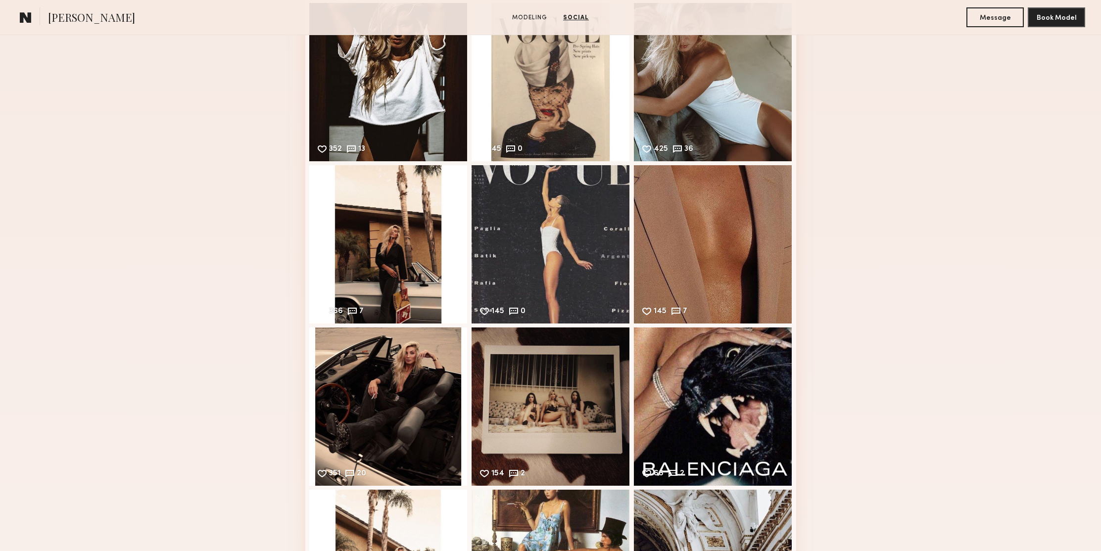
click at [907, 204] on div "Social Instagram Feed Displayed Below 3,571 followers 352 13 Likes & comments d…" at bounding box center [550, 318] width 1101 height 779
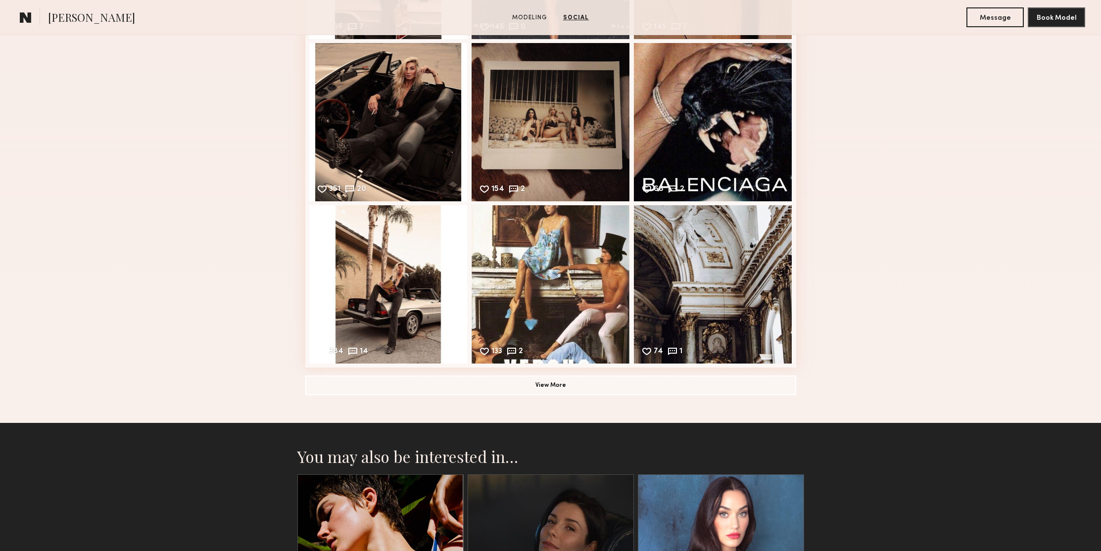
scroll to position [1347, 0]
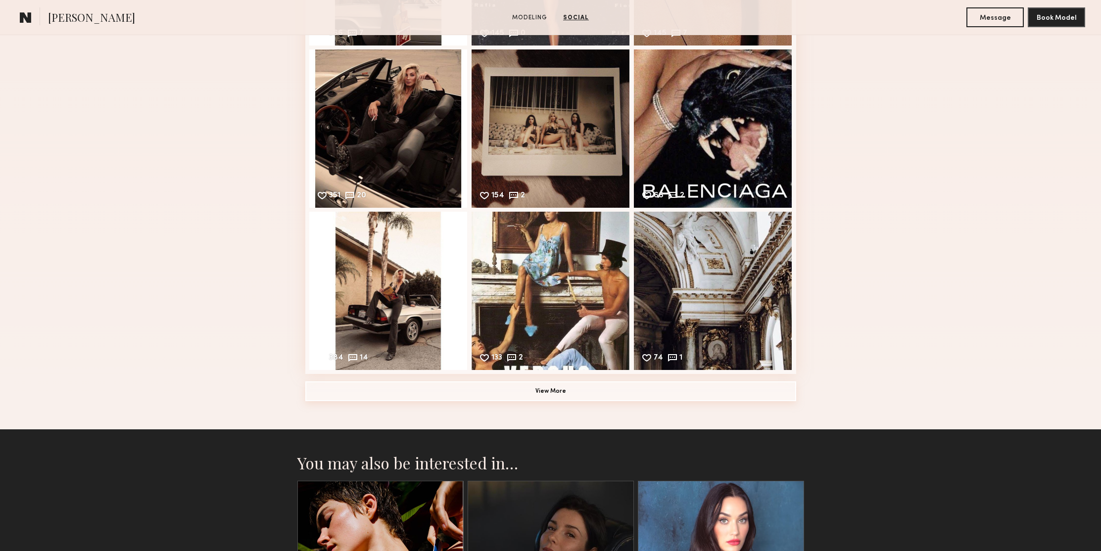
click at [625, 397] on button "View More" at bounding box center [550, 392] width 491 height 20
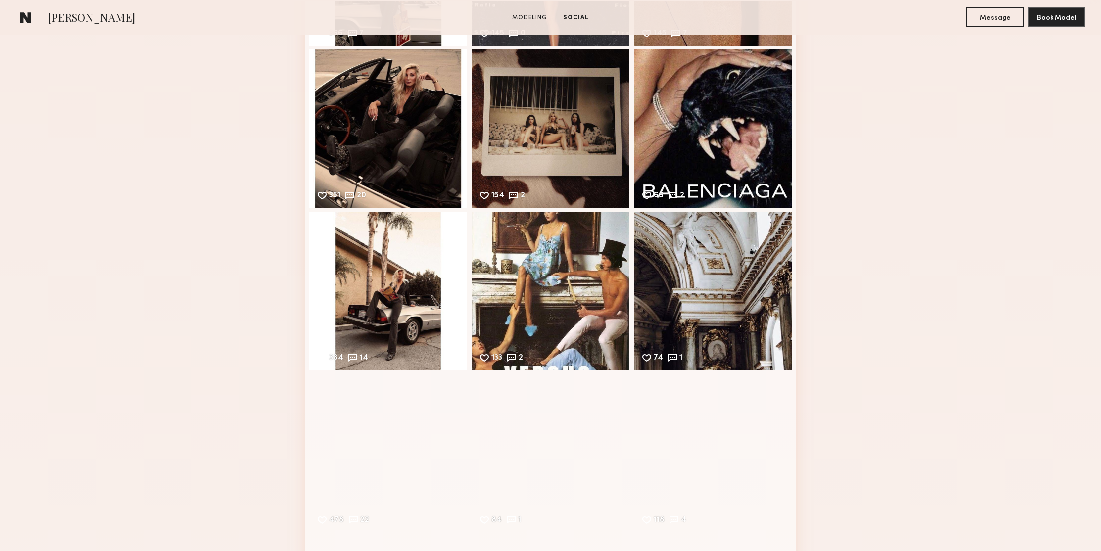
click at [855, 268] on div "Social Instagram Feed Displayed Below 3,571 followers 352 13 Likes & comments d…" at bounding box center [550, 203] width 1101 height 1104
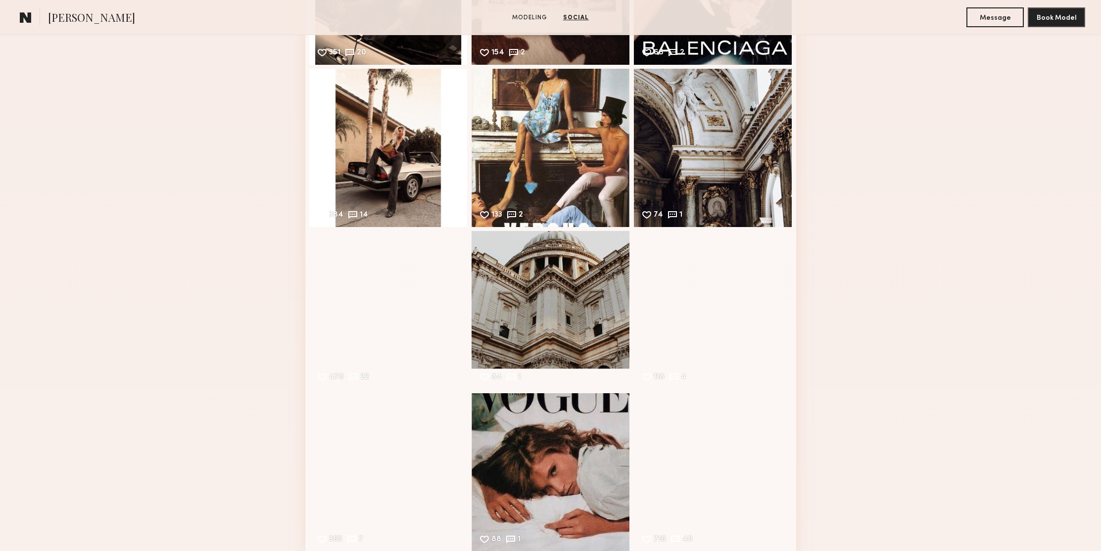
scroll to position [1643, 0]
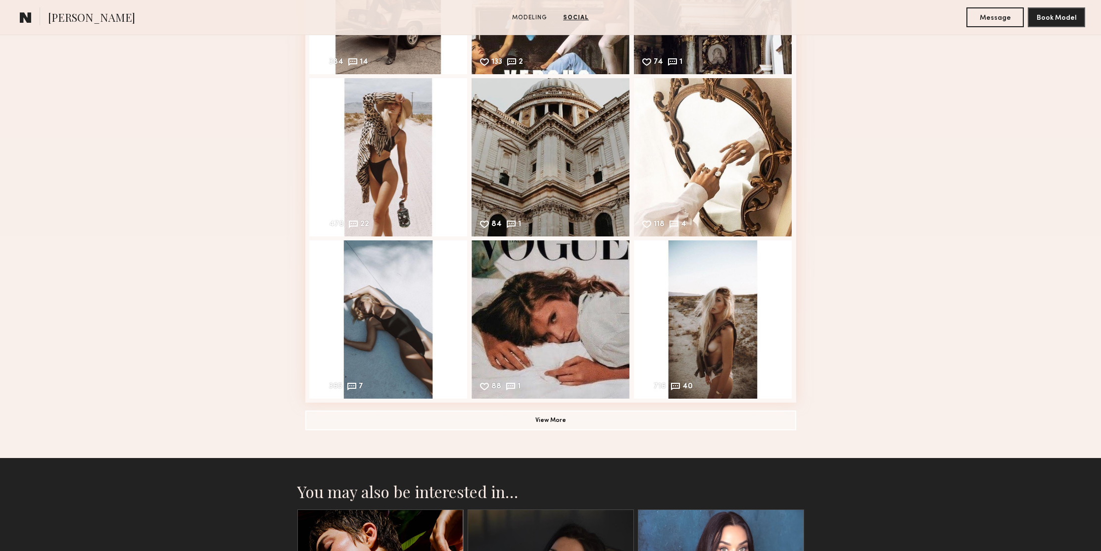
click at [566, 420] on button "View More" at bounding box center [550, 420] width 491 height 20
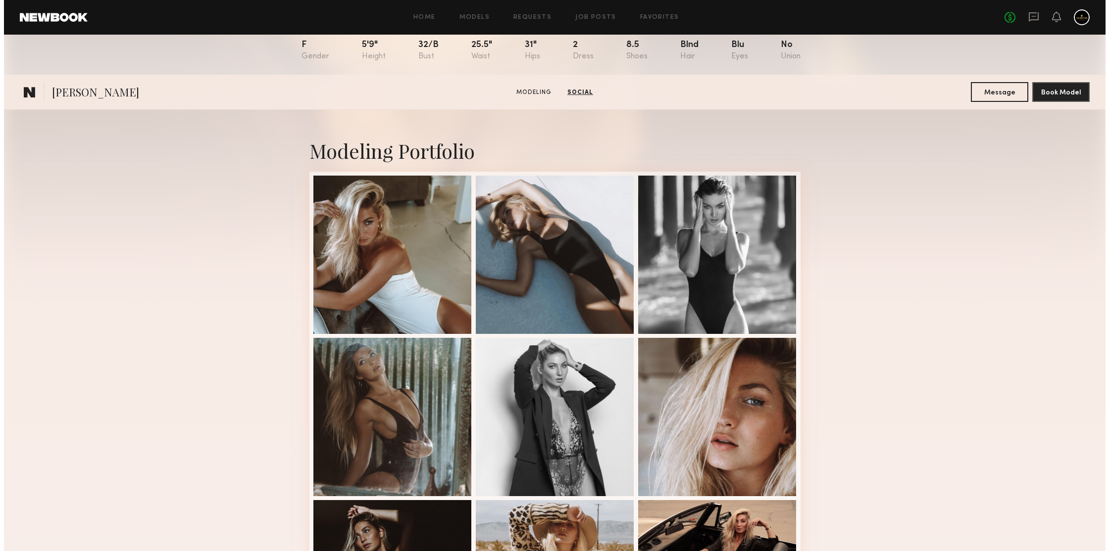
scroll to position [0, 0]
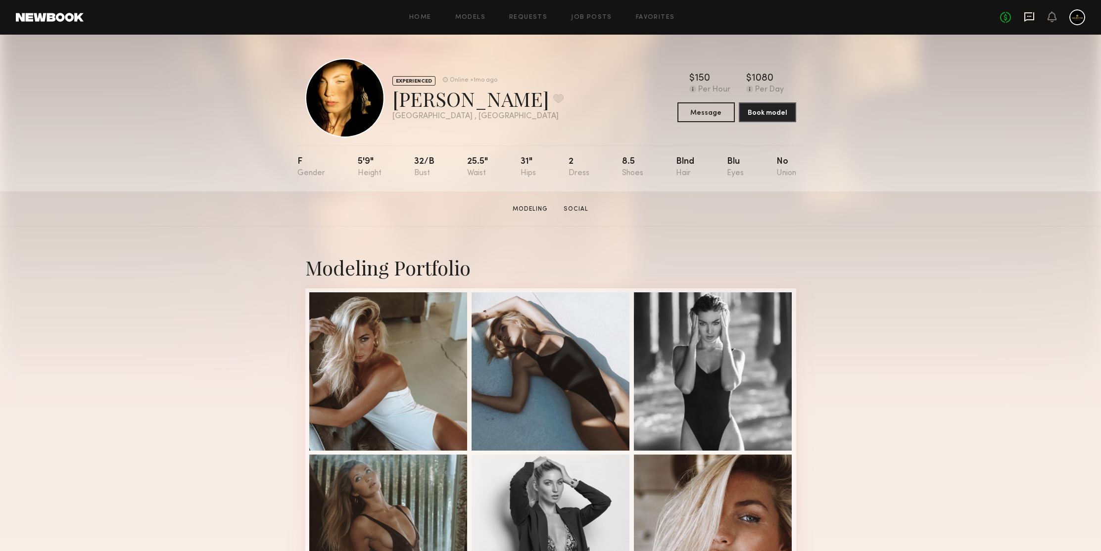
click at [1031, 13] on icon at bounding box center [1029, 16] width 10 height 9
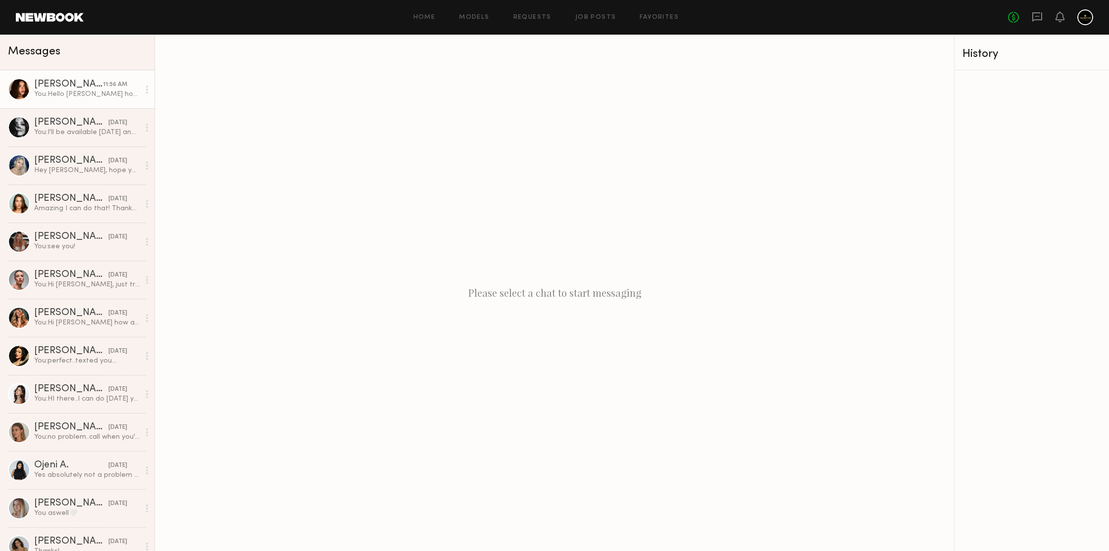
click at [76, 98] on div "You: Hello Jessica how are you? My name is Natan and I work for a company calle…" at bounding box center [86, 94] width 105 height 9
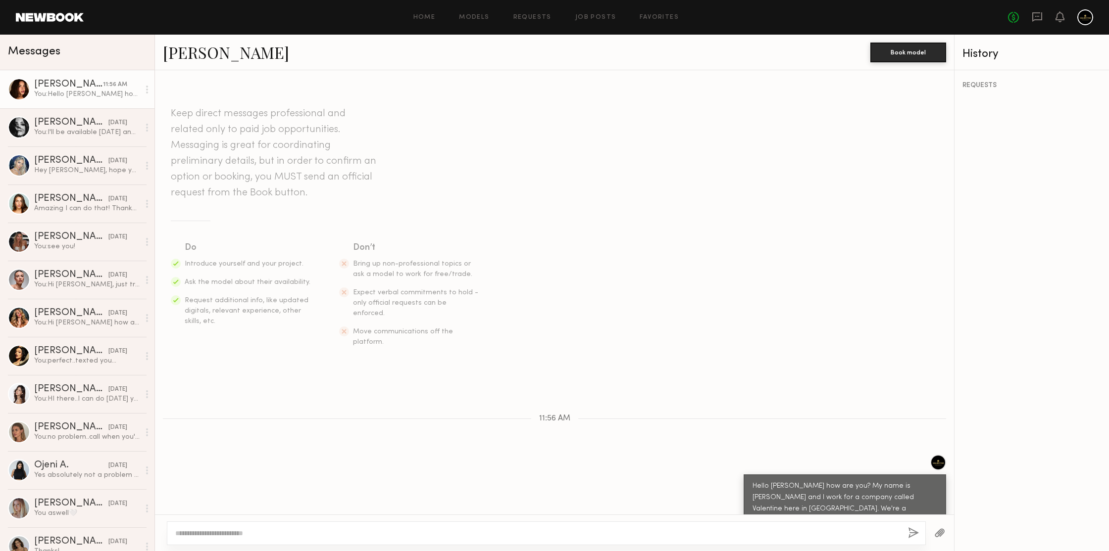
scroll to position [51, 0]
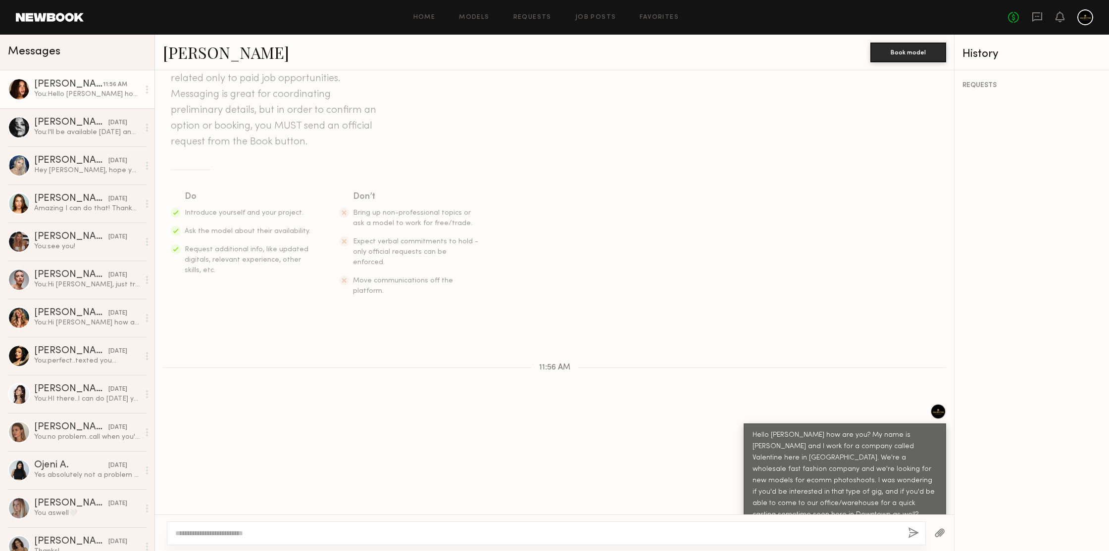
click at [329, 55] on div "Jessica N." at bounding box center [516, 52] width 707 height 21
click at [350, 54] on div "Jessica N." at bounding box center [516, 52] width 707 height 21
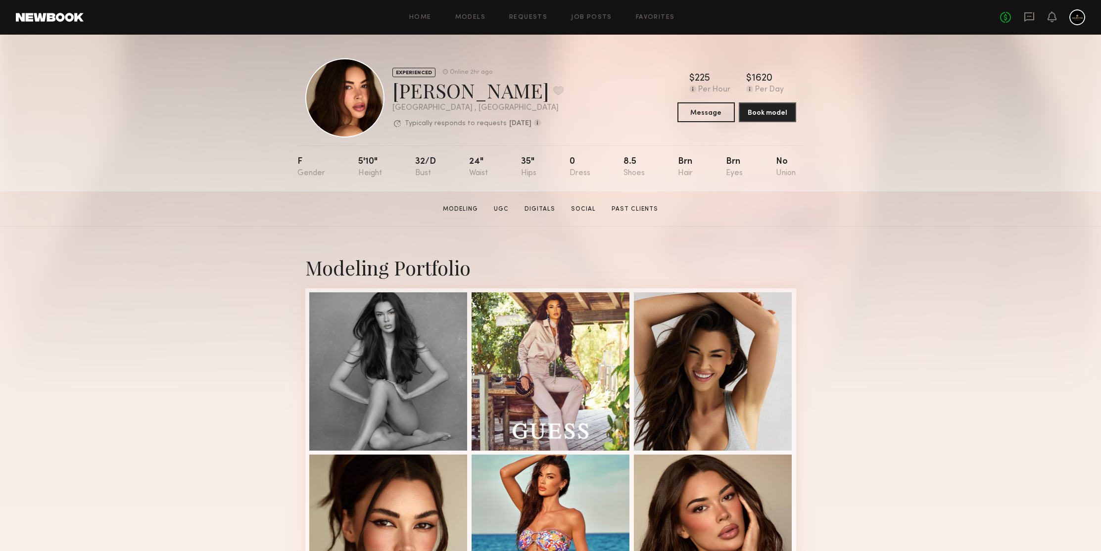
click at [1006, 137] on div "EXPERIENCED Online 2hr ago [PERSON_NAME] Favorite [GEOGRAPHIC_DATA] , [GEOGRAPH…" at bounding box center [550, 113] width 1101 height 157
click at [1003, 135] on div "EXPERIENCED Online 2hr ago [PERSON_NAME] Favorite [GEOGRAPHIC_DATA] , [GEOGRAPH…" at bounding box center [550, 113] width 1101 height 157
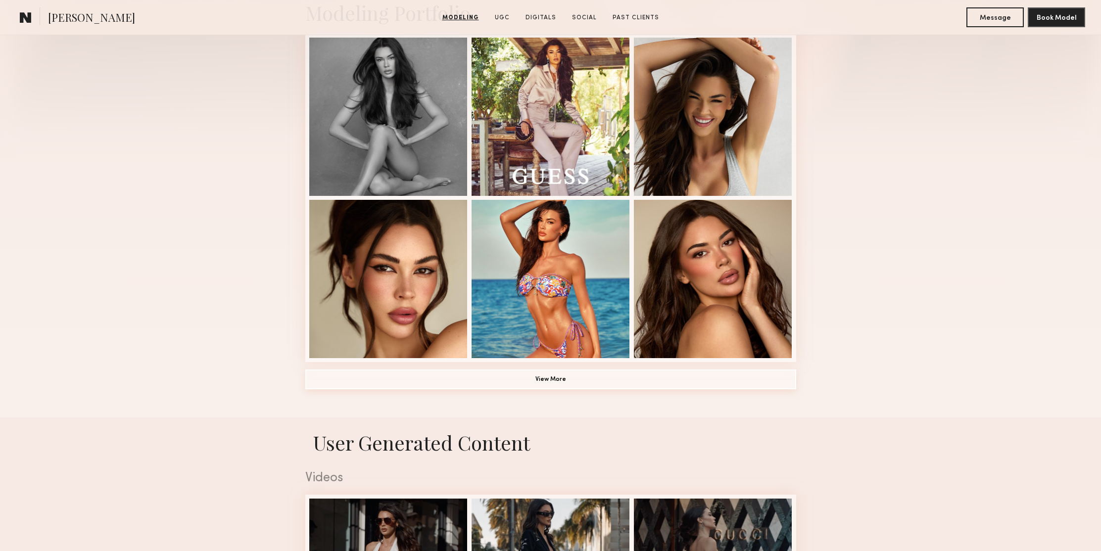
click at [568, 374] on button "View More" at bounding box center [550, 380] width 491 height 20
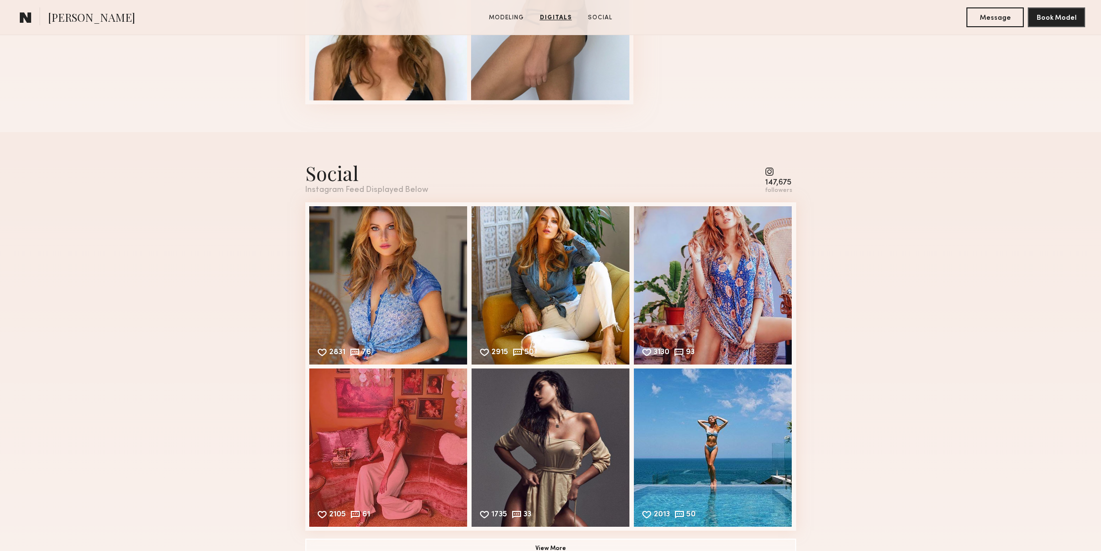
scroll to position [1043, 0]
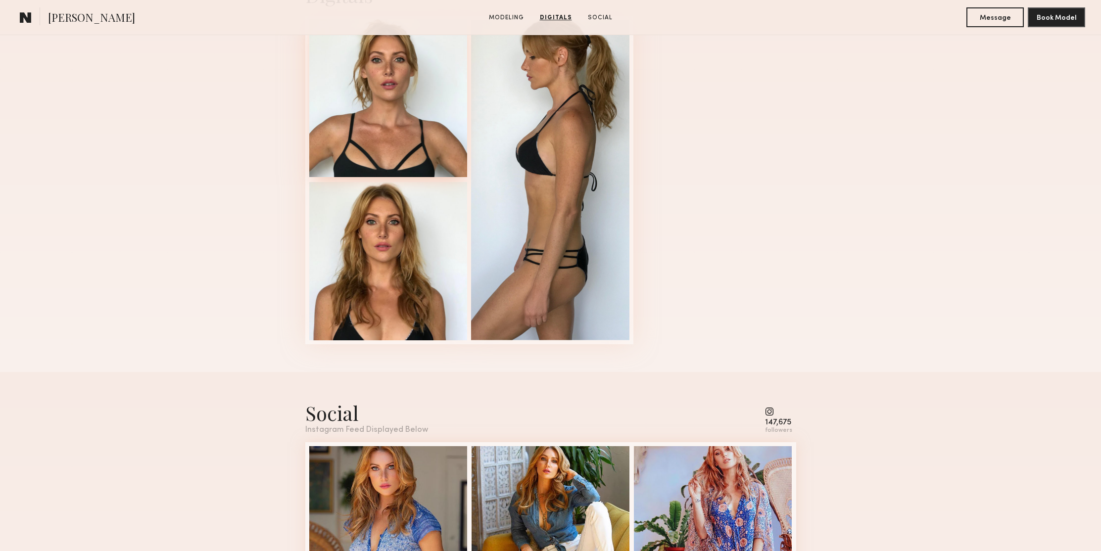
click at [414, 101] on div at bounding box center [388, 98] width 158 height 158
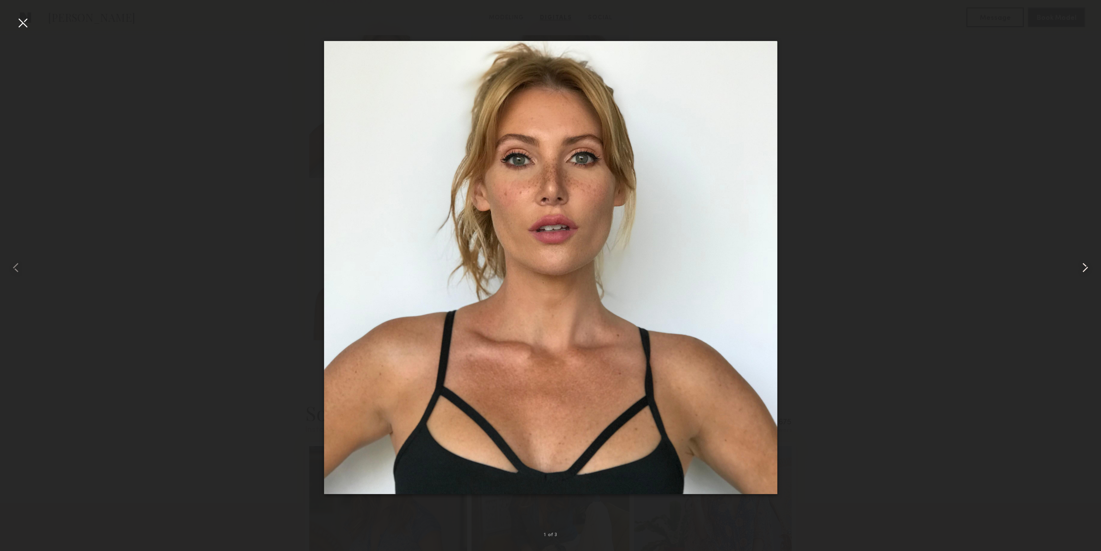
click at [1084, 266] on common-icon at bounding box center [1085, 268] width 16 height 16
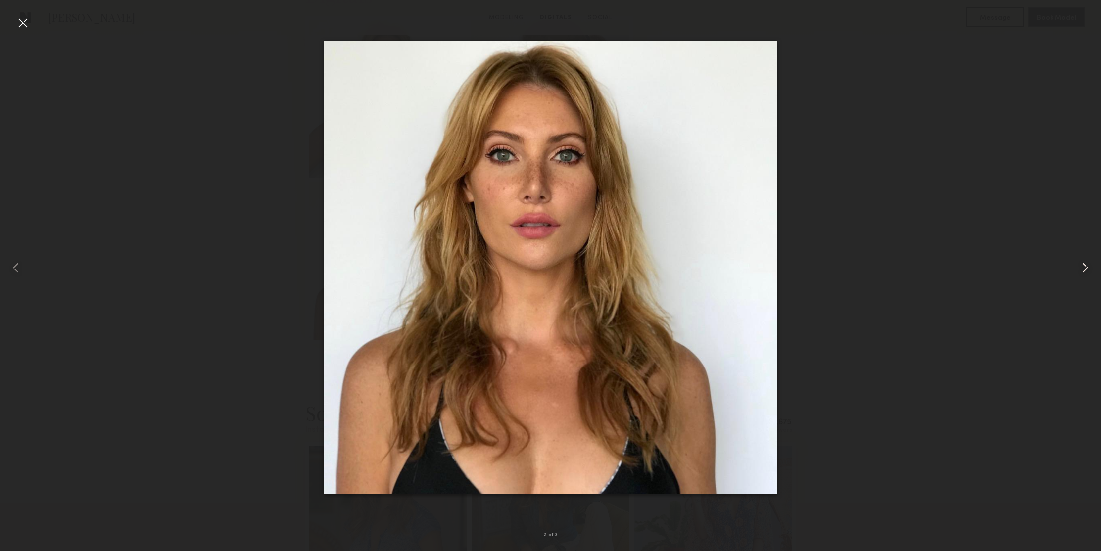
click at [1084, 266] on common-icon at bounding box center [1085, 268] width 16 height 16
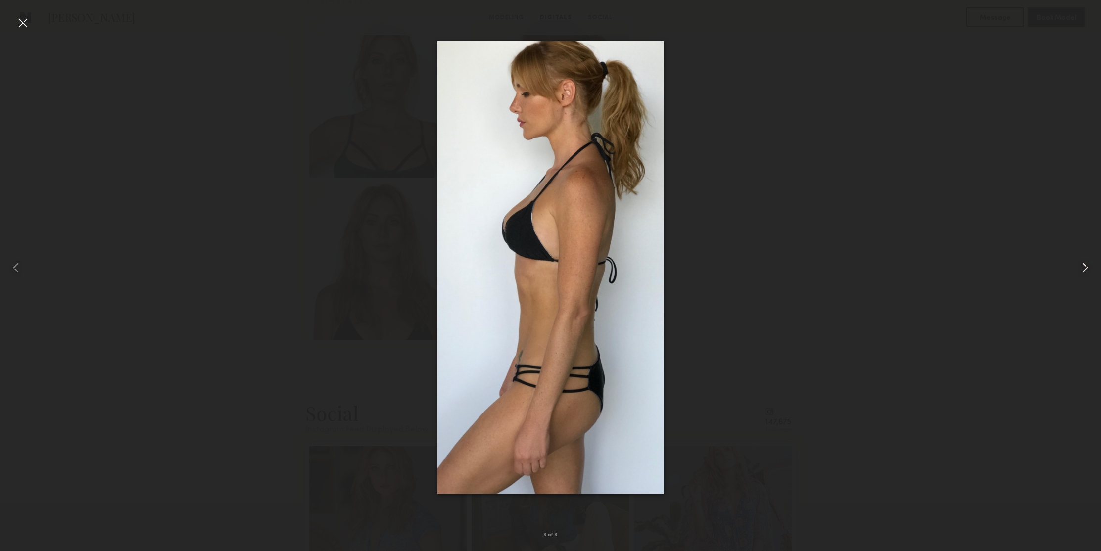
click at [1084, 266] on common-icon at bounding box center [1085, 268] width 16 height 16
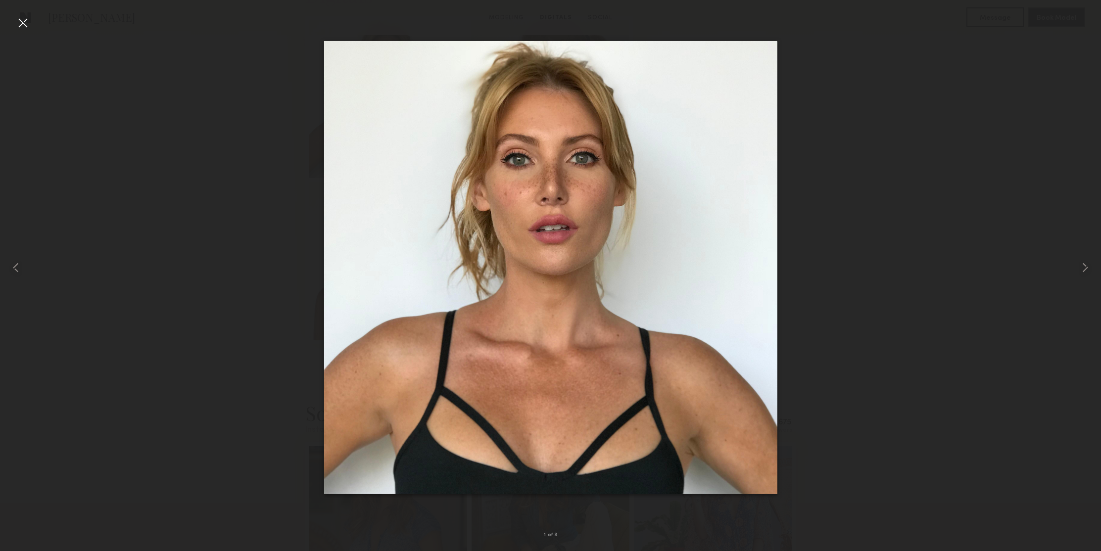
click at [23, 20] on div at bounding box center [23, 23] width 16 height 16
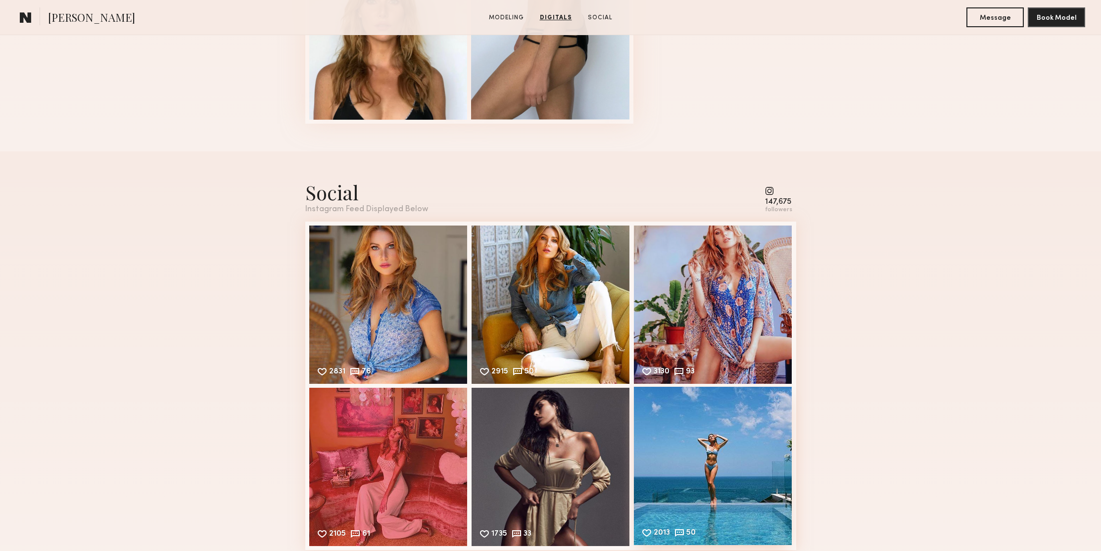
scroll to position [1416, 0]
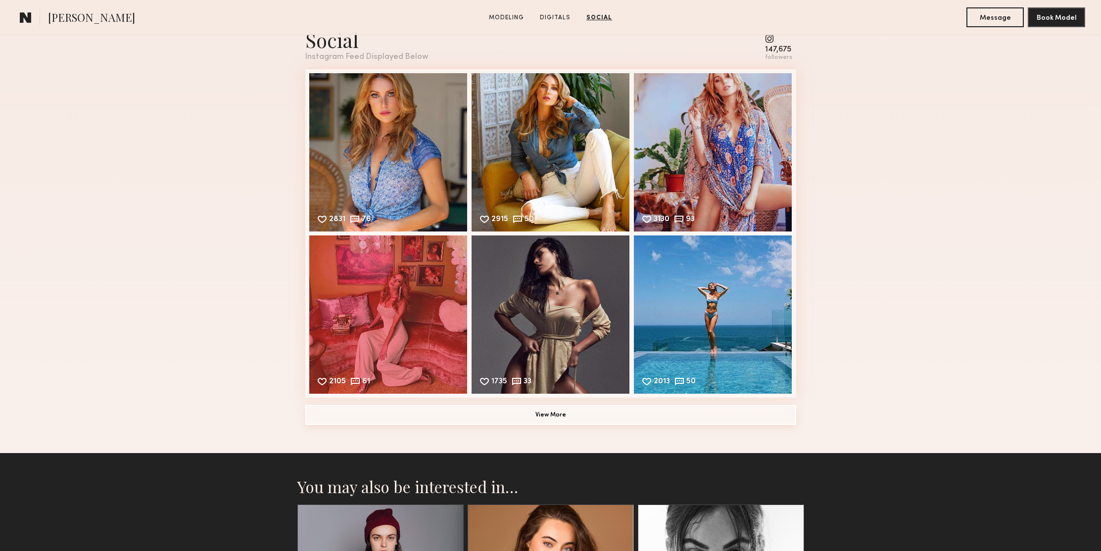
click at [586, 413] on button "View More" at bounding box center [550, 415] width 491 height 20
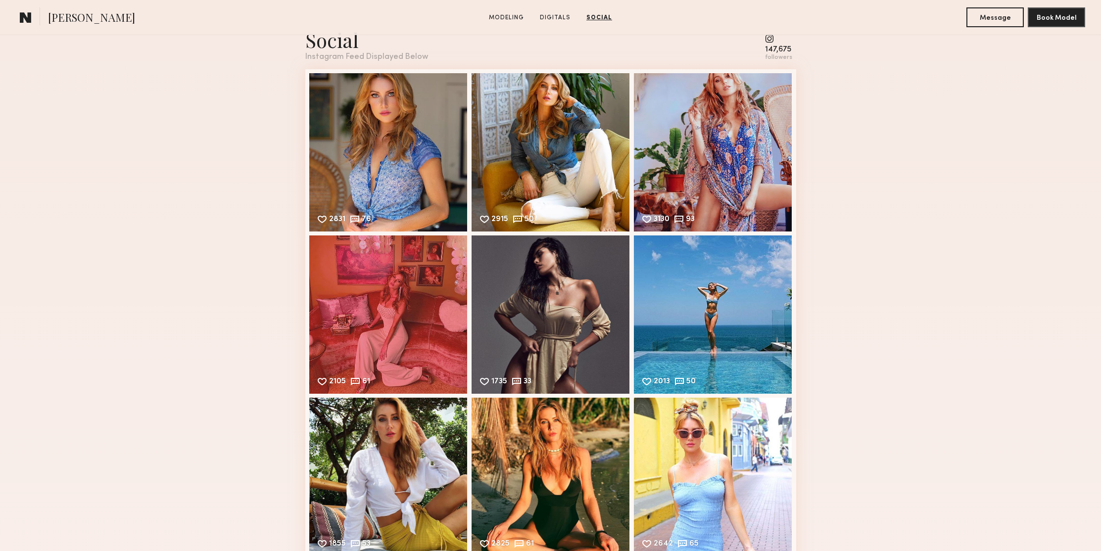
click at [933, 279] on div "Social Instagram Feed Displayed Below 147,675 followers 2831 76 Likes & comment…" at bounding box center [550, 388] width 1101 height 779
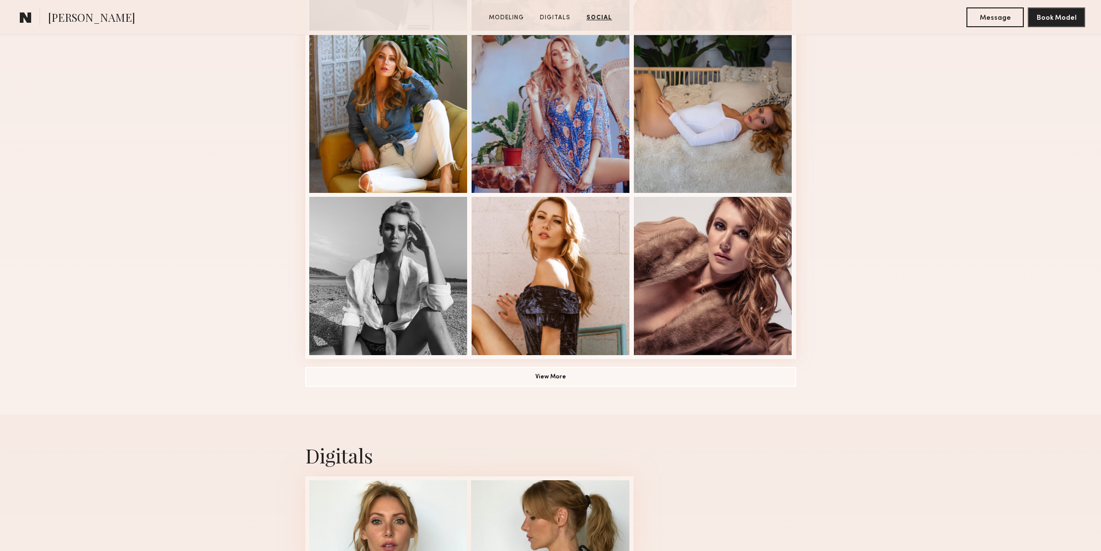
scroll to position [0, 0]
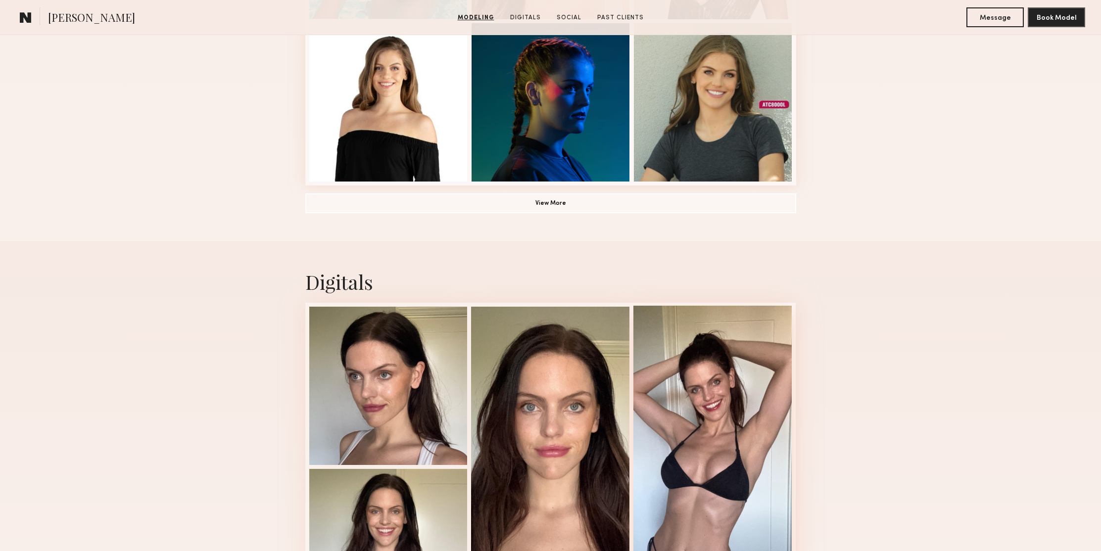
scroll to position [858, 0]
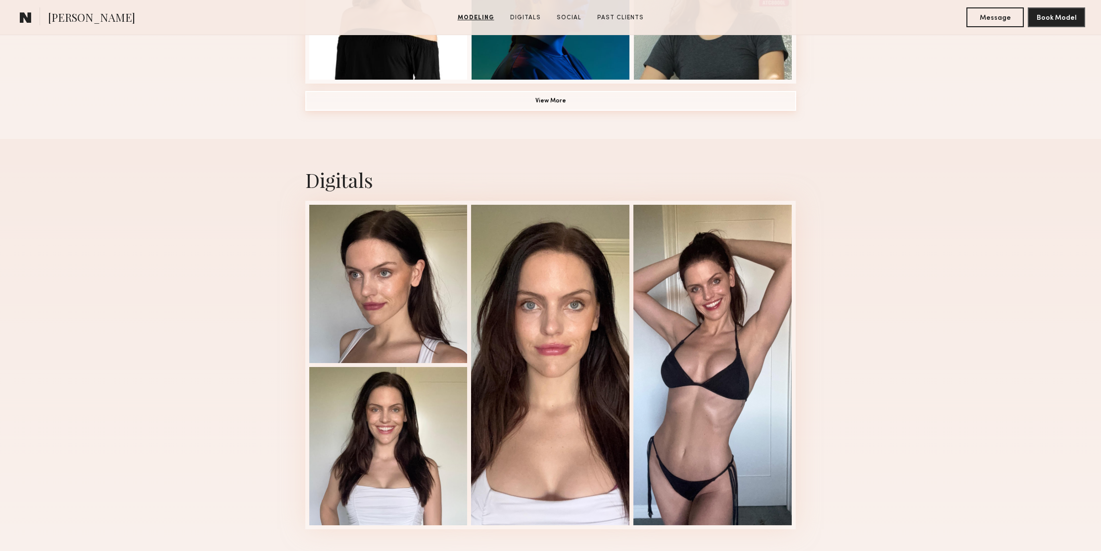
click at [568, 104] on button "View More" at bounding box center [550, 101] width 491 height 20
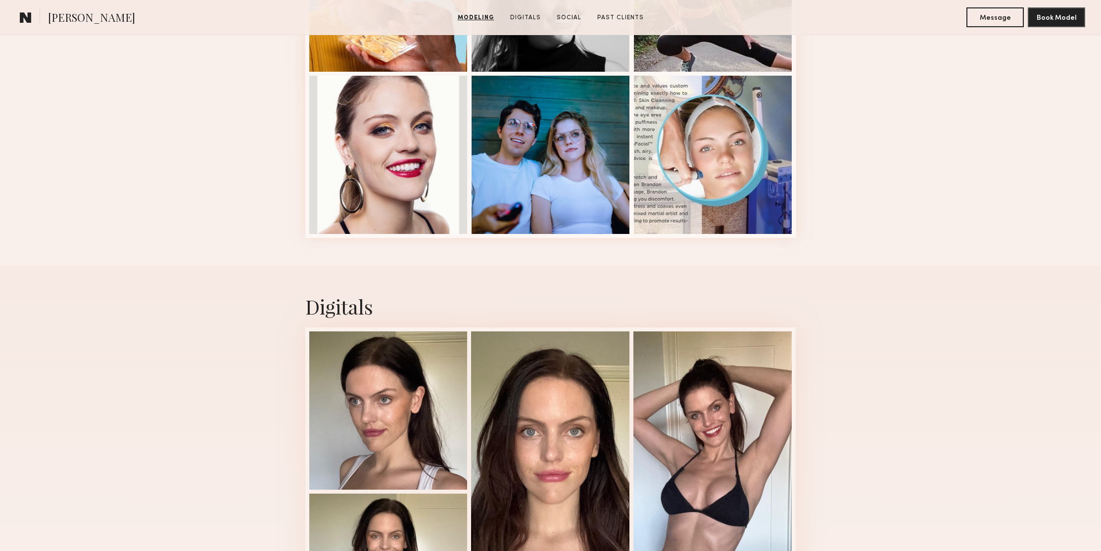
scroll to position [1630, 0]
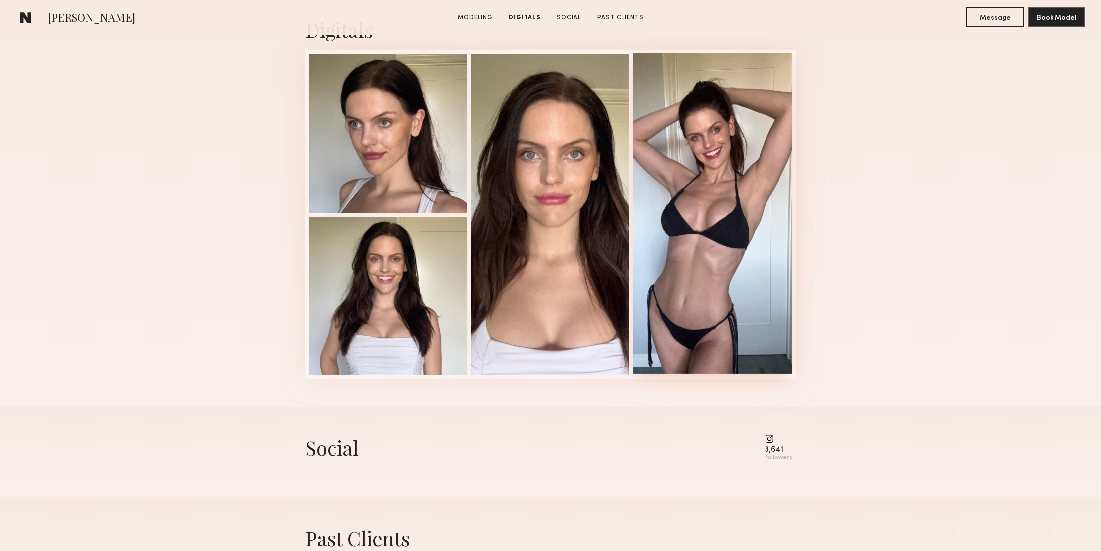
click at [714, 118] on div at bounding box center [712, 213] width 158 height 321
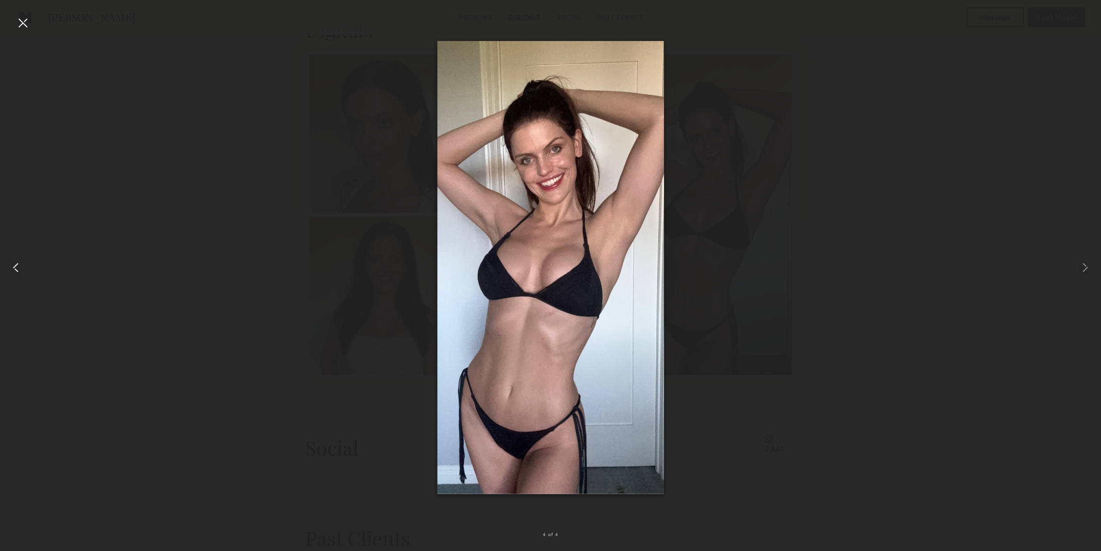
click at [10, 269] on common-icon at bounding box center [16, 268] width 16 height 16
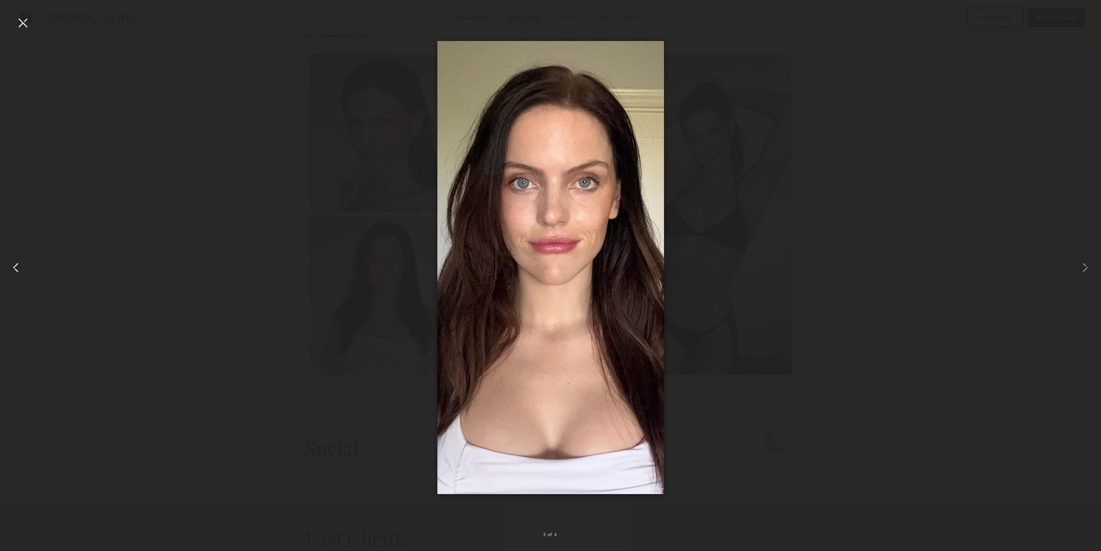
click at [13, 267] on common-icon at bounding box center [16, 268] width 16 height 16
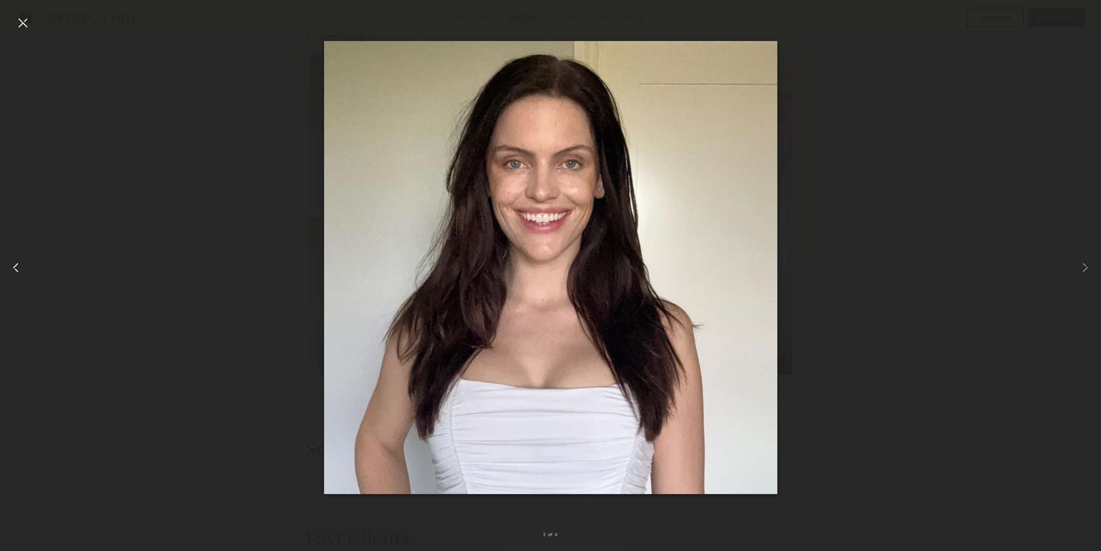
click at [13, 264] on common-icon at bounding box center [16, 268] width 16 height 16
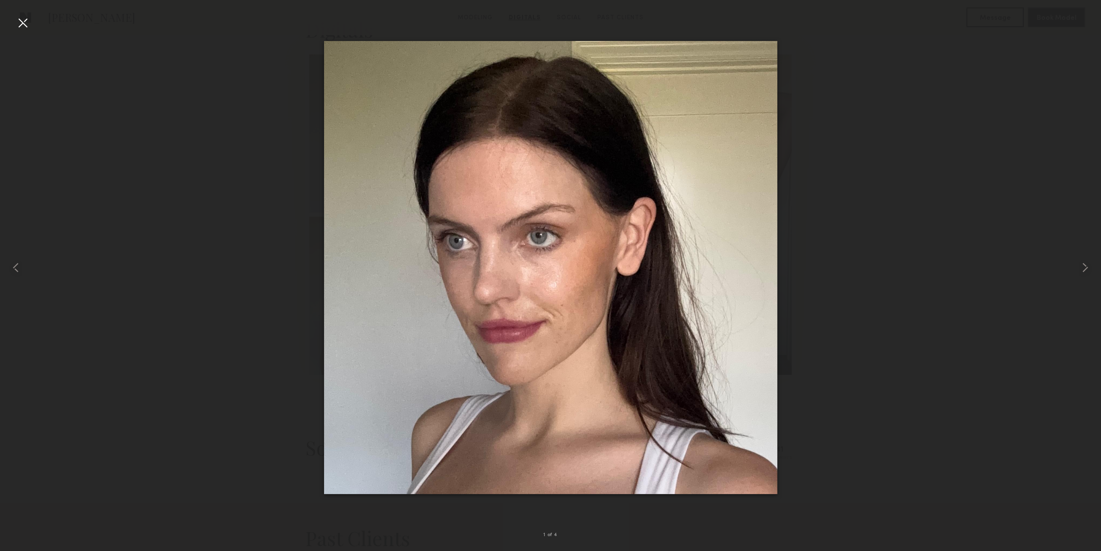
click at [18, 27] on div at bounding box center [23, 23] width 16 height 16
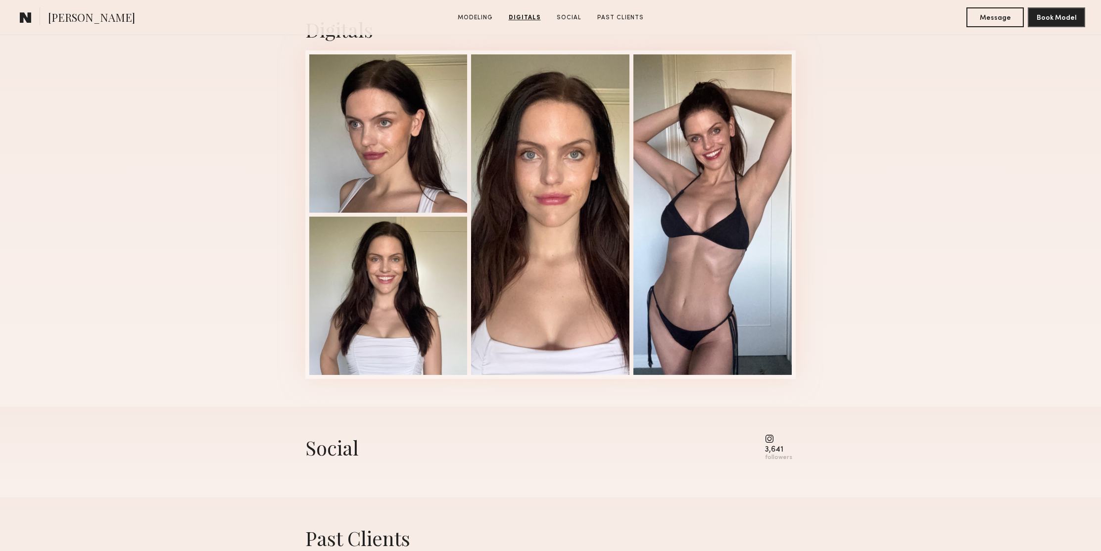
click at [123, 178] on div "Digitals 1 of 4" at bounding box center [550, 198] width 1101 height 418
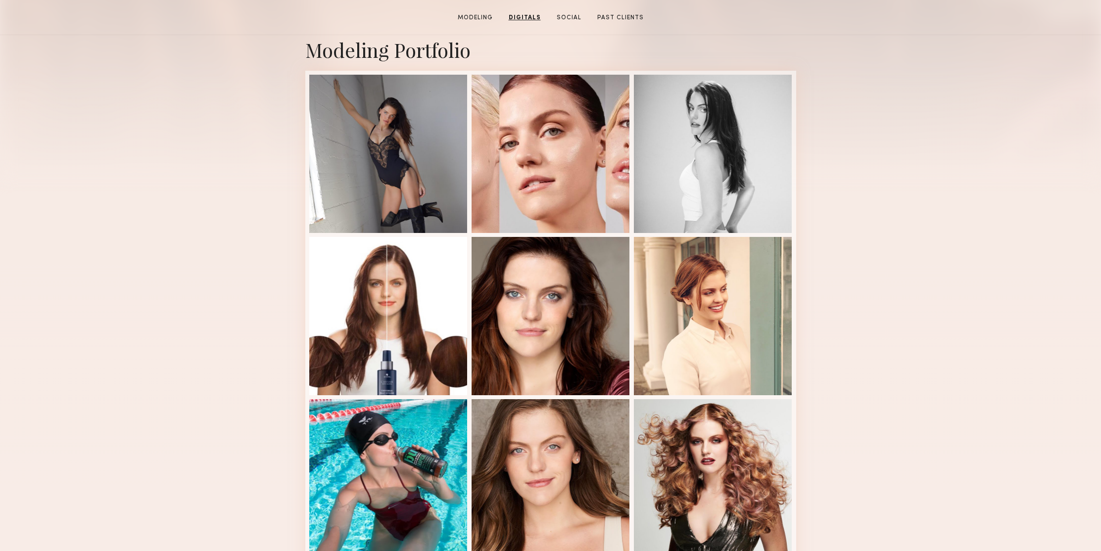
scroll to position [0, 0]
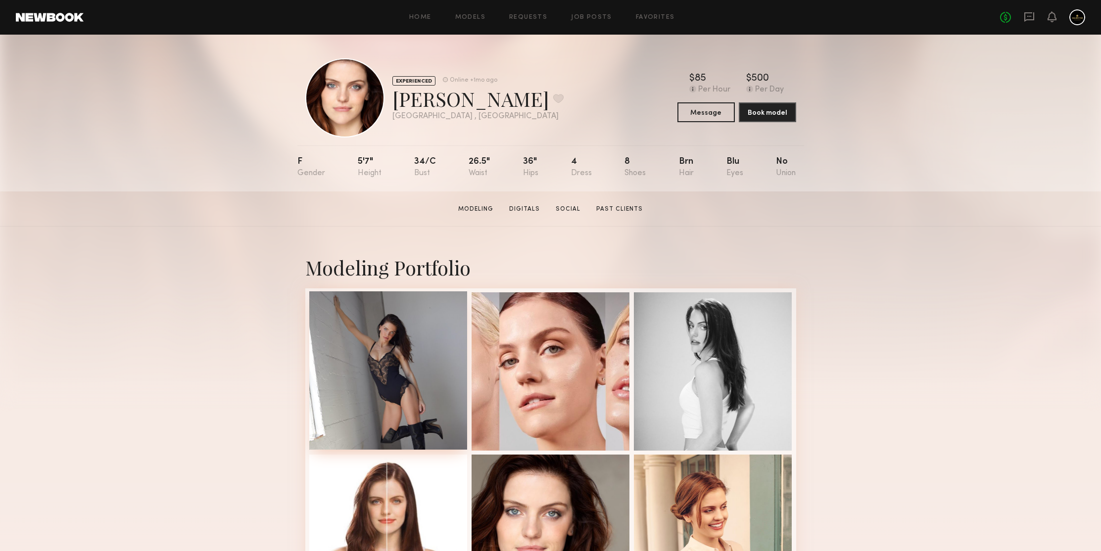
click at [353, 334] on div at bounding box center [388, 370] width 158 height 158
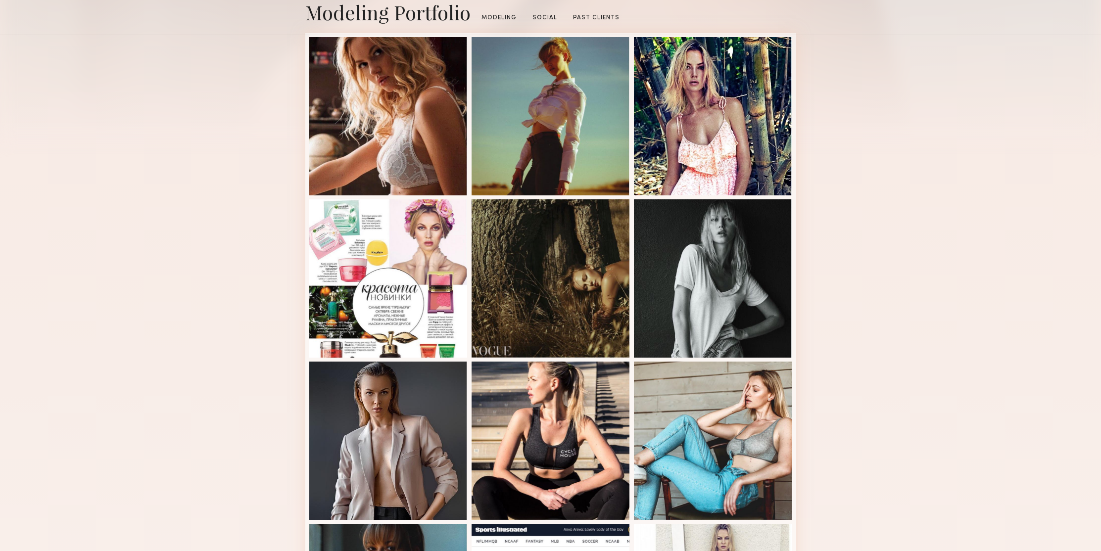
scroll to position [459, 0]
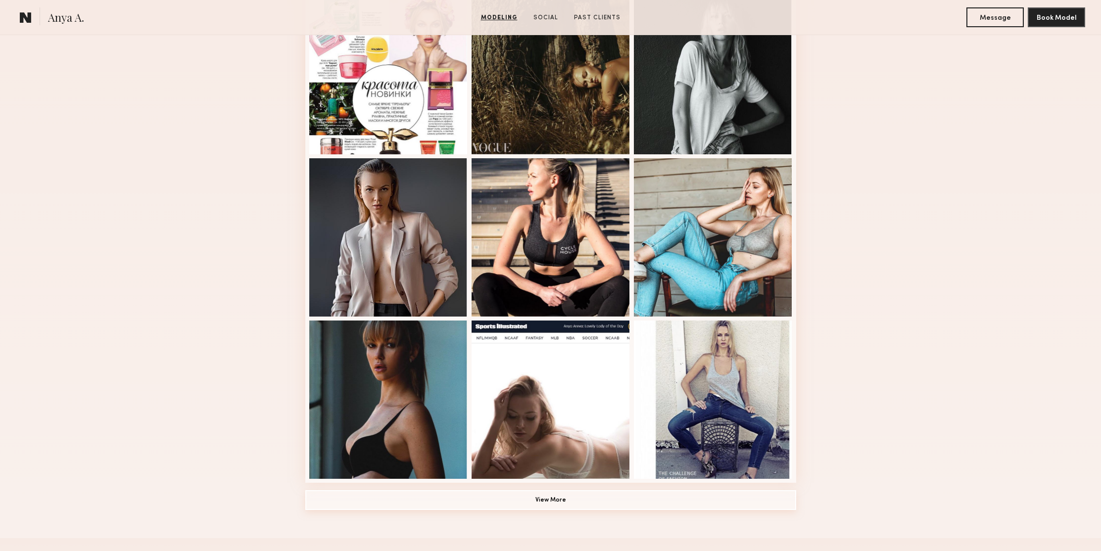
click at [577, 502] on button "View More" at bounding box center [550, 500] width 491 height 20
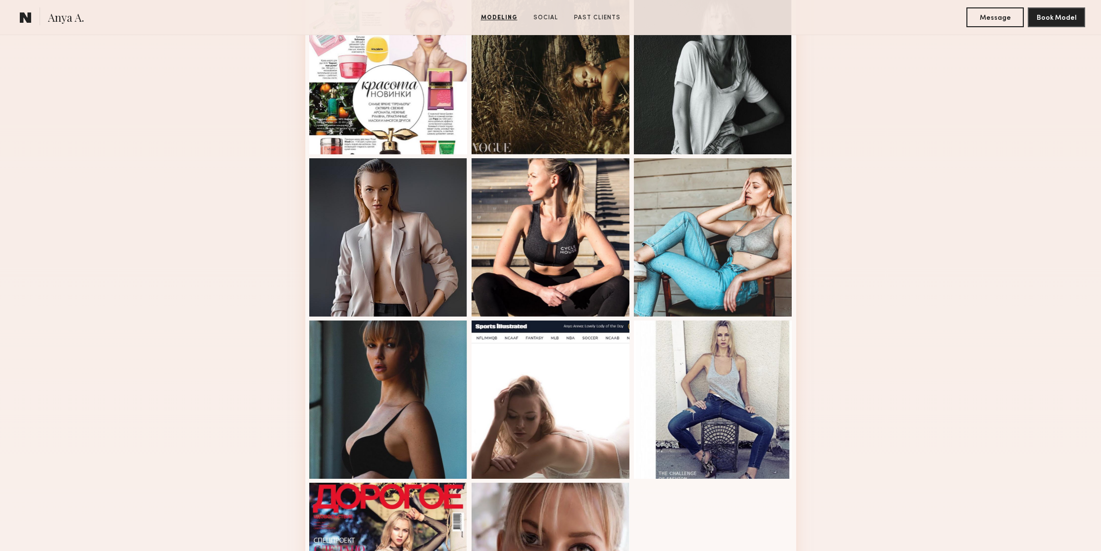
click at [913, 287] on div "Modeling Portfolio" at bounding box center [550, 220] width 1101 height 905
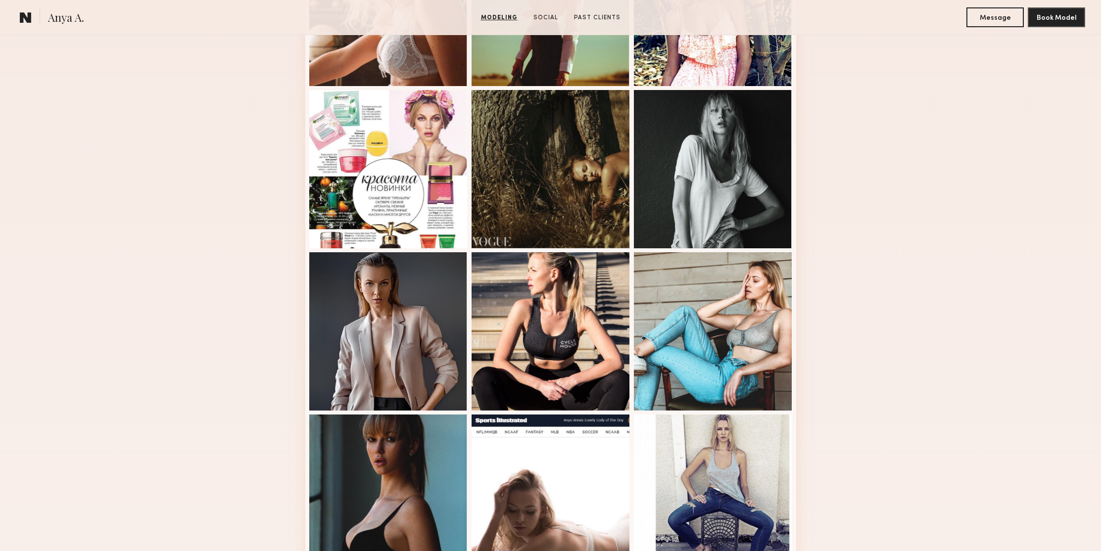
scroll to position [161, 0]
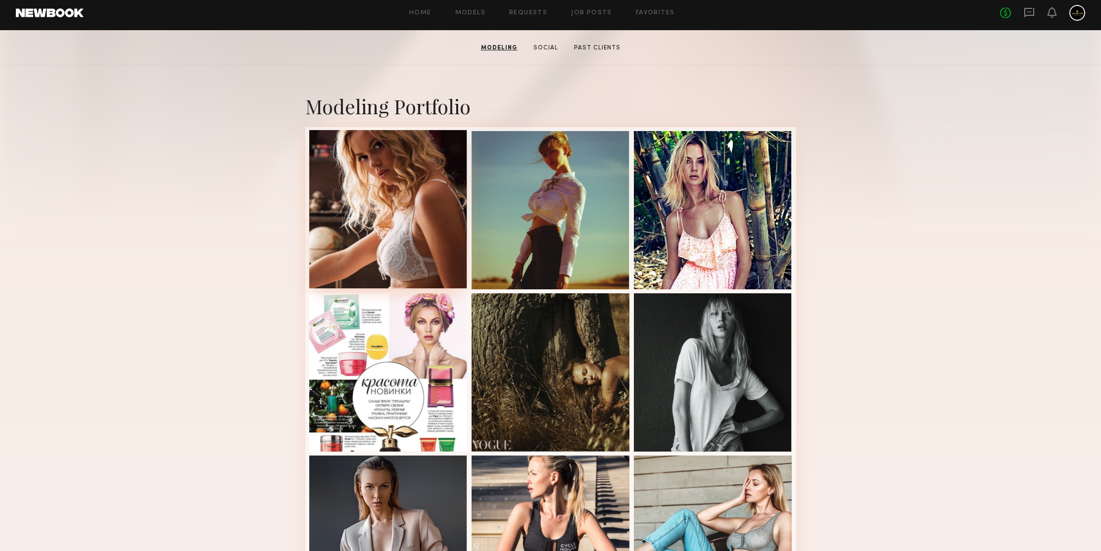
click at [385, 195] on div at bounding box center [388, 209] width 158 height 158
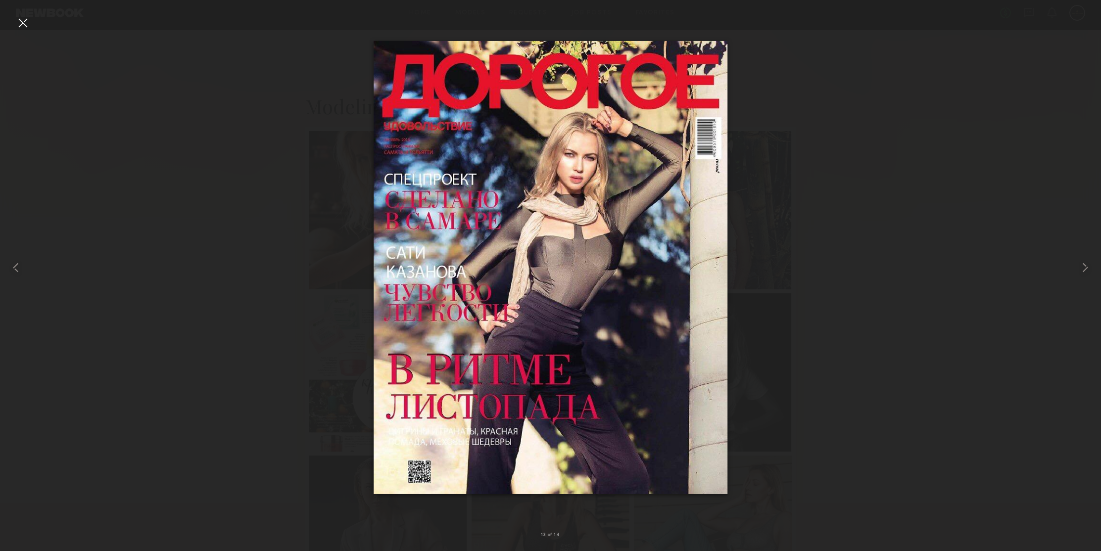
click at [19, 25] on div at bounding box center [23, 23] width 16 height 16
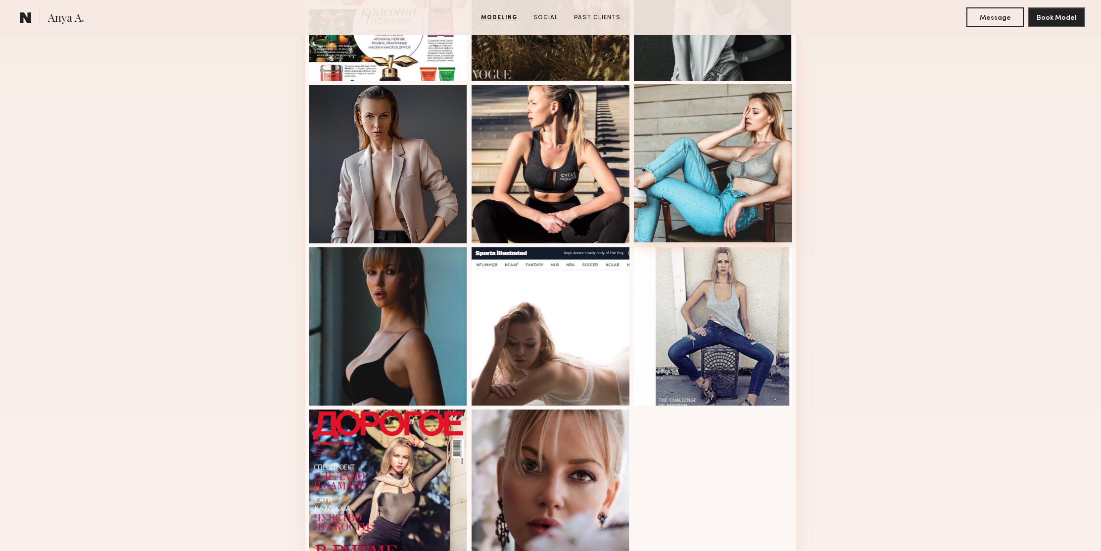
scroll to position [1173, 0]
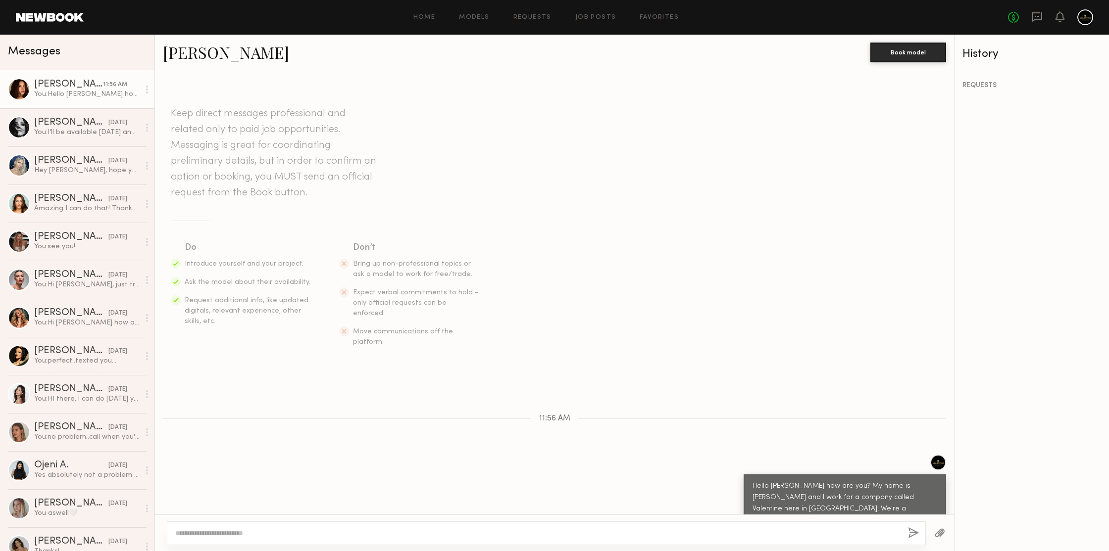
scroll to position [51, 0]
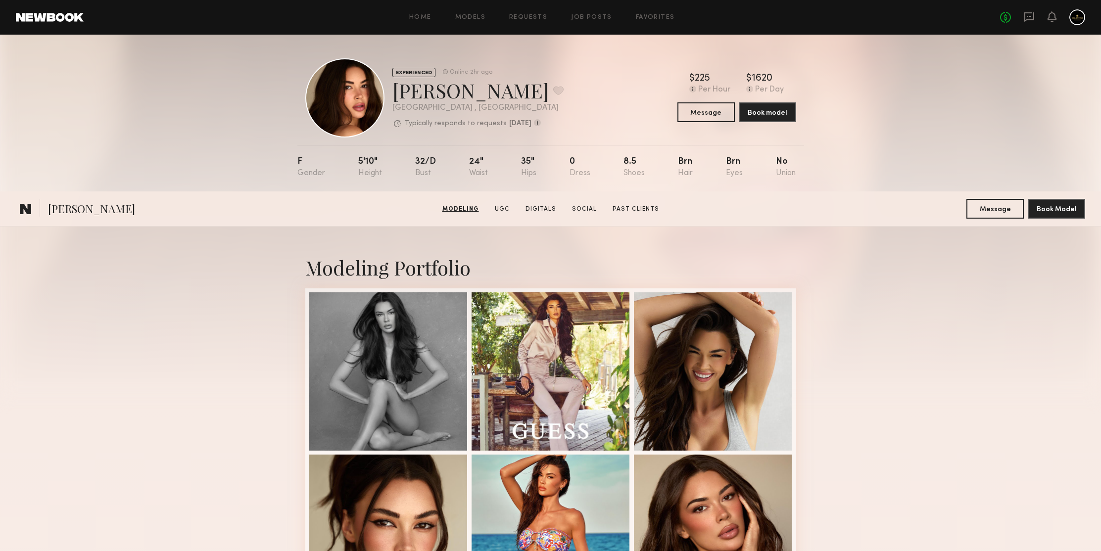
scroll to position [255, 0]
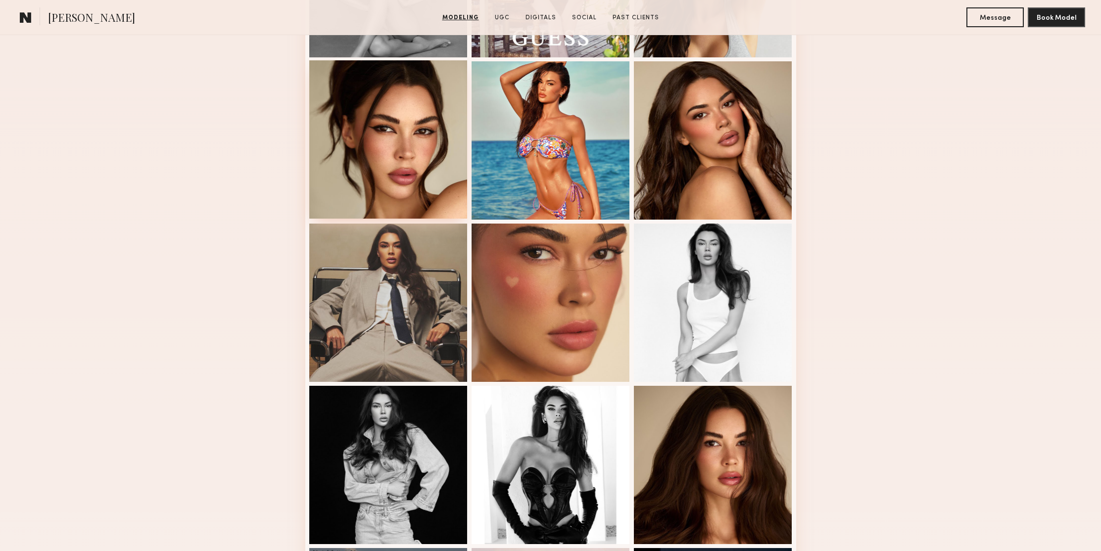
scroll to position [0, 0]
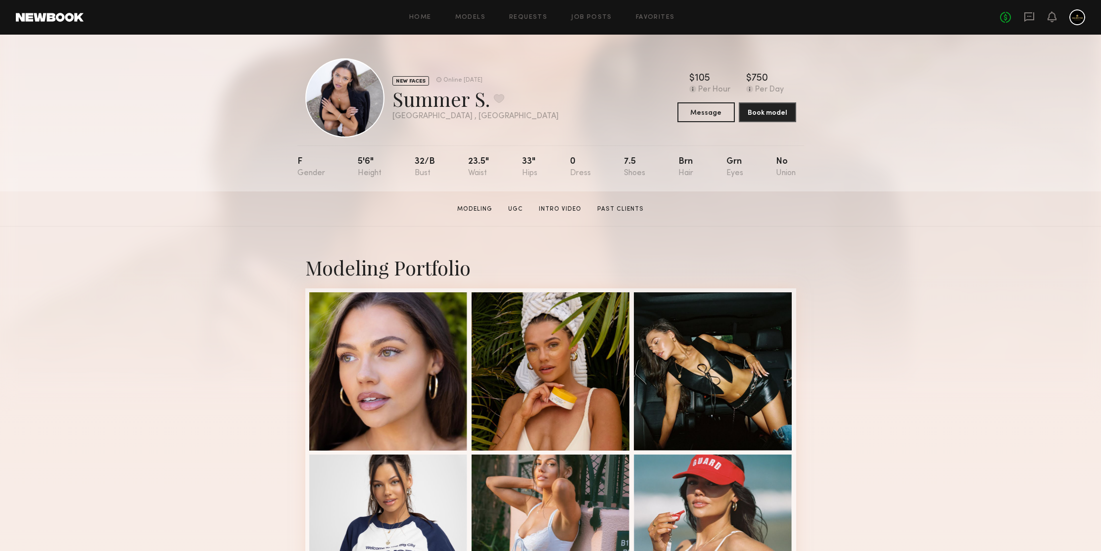
scroll to position [221, 0]
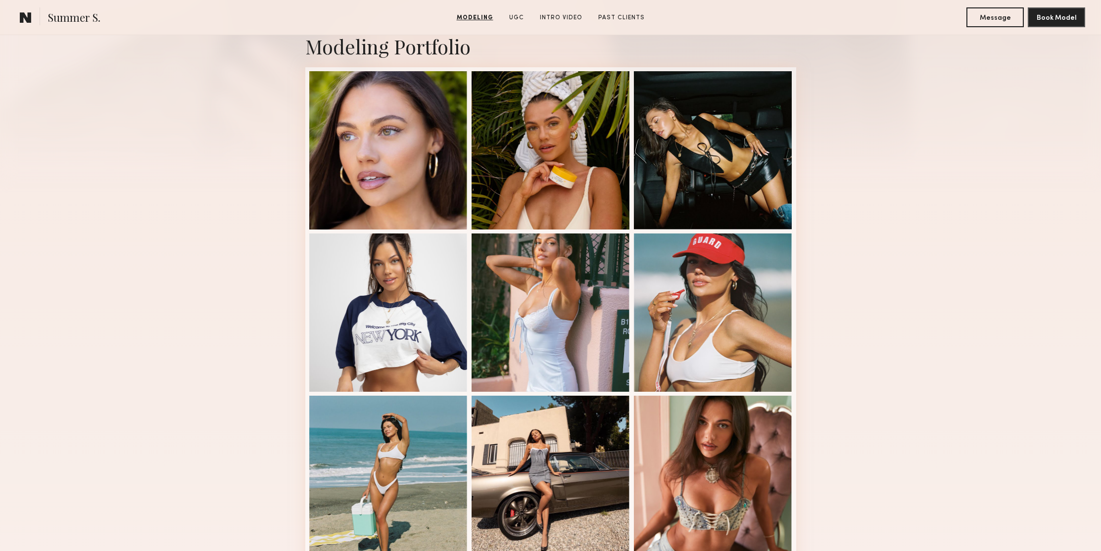
click at [176, 117] on div "Modeling Portfolio View More" at bounding box center [550, 390] width 1101 height 771
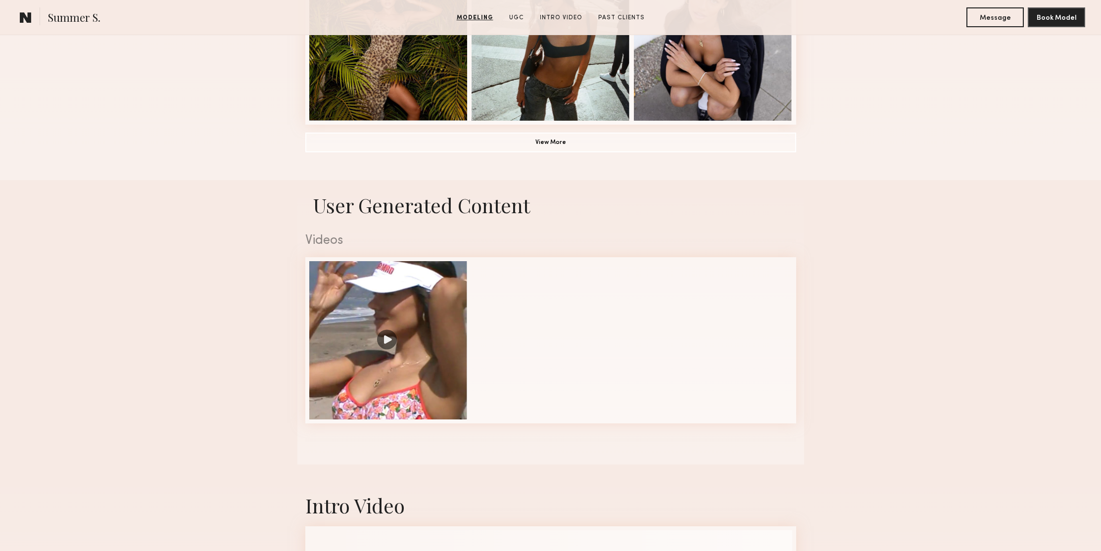
scroll to position [563, 0]
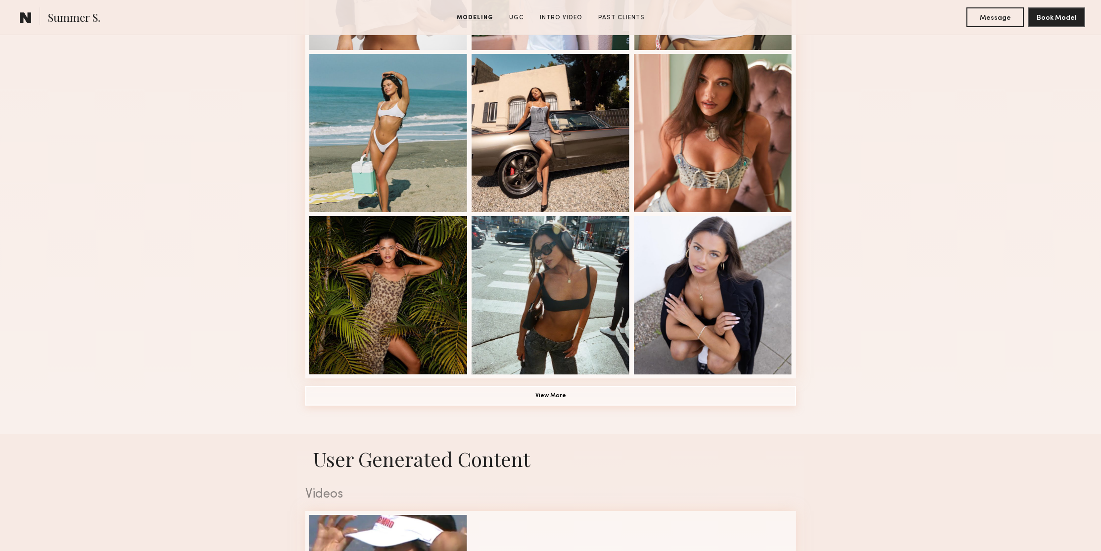
click at [572, 397] on button "View More" at bounding box center [550, 396] width 491 height 20
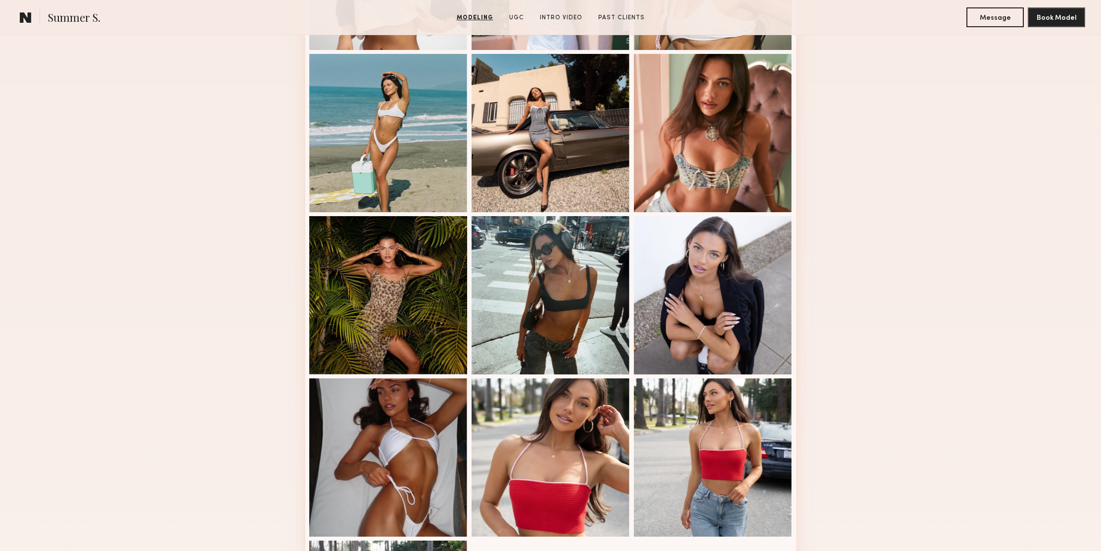
click at [888, 275] on div "Modeling Portfolio" at bounding box center [550, 196] width 1101 height 1067
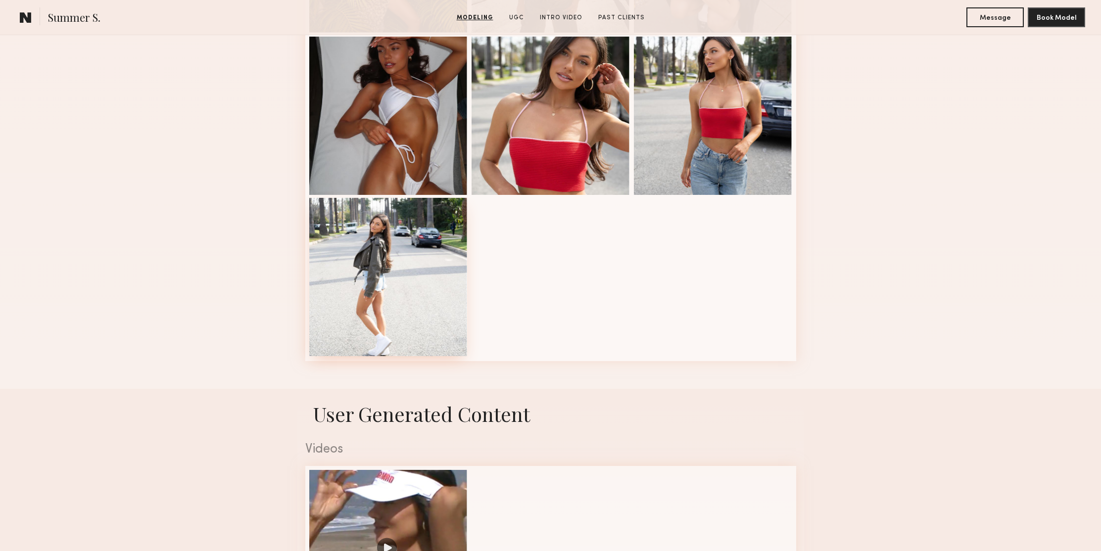
click at [444, 259] on div at bounding box center [388, 277] width 158 height 158
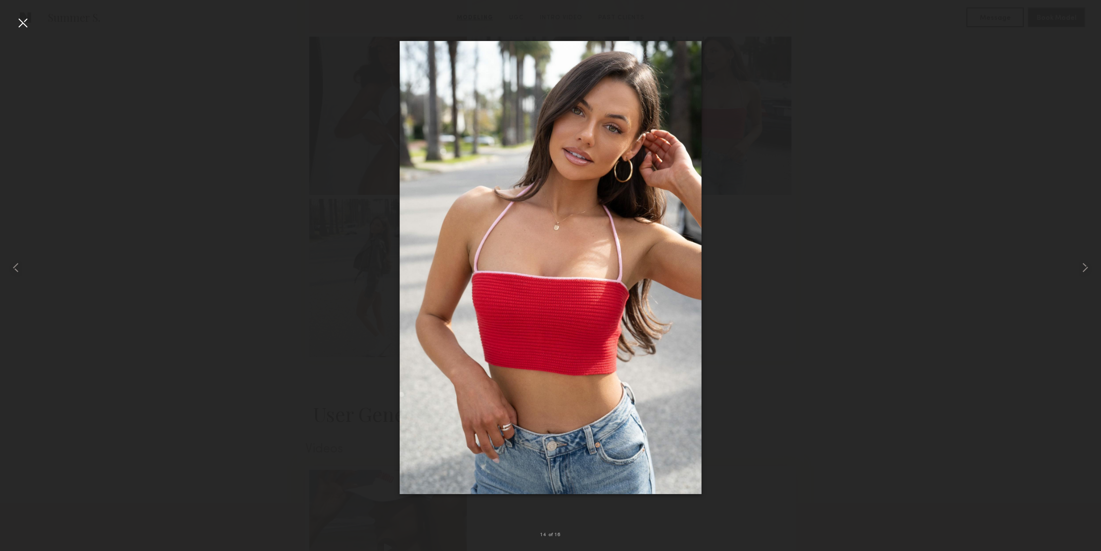
click at [23, 20] on div at bounding box center [23, 23] width 16 height 16
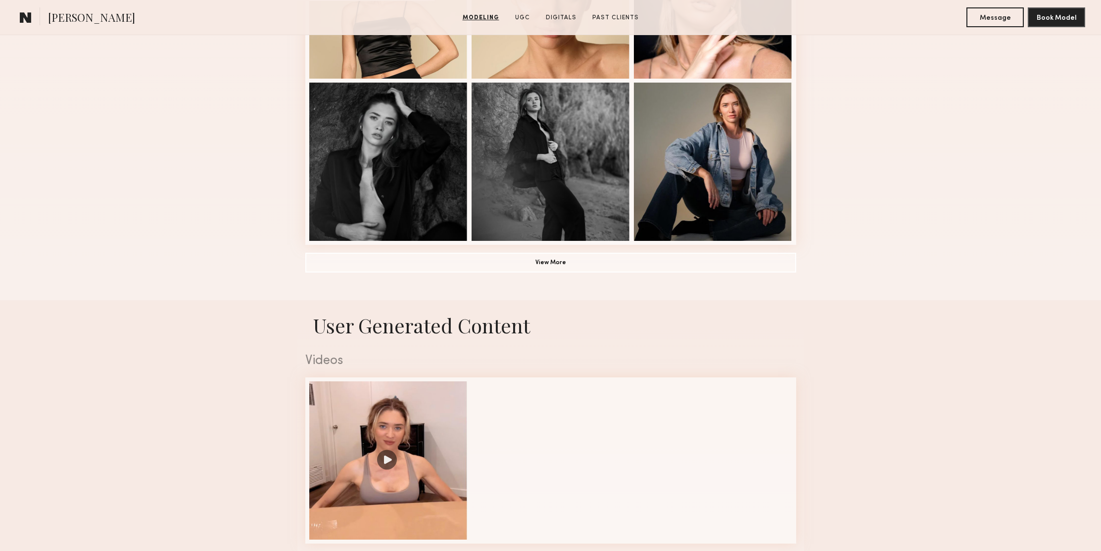
scroll to position [937, 0]
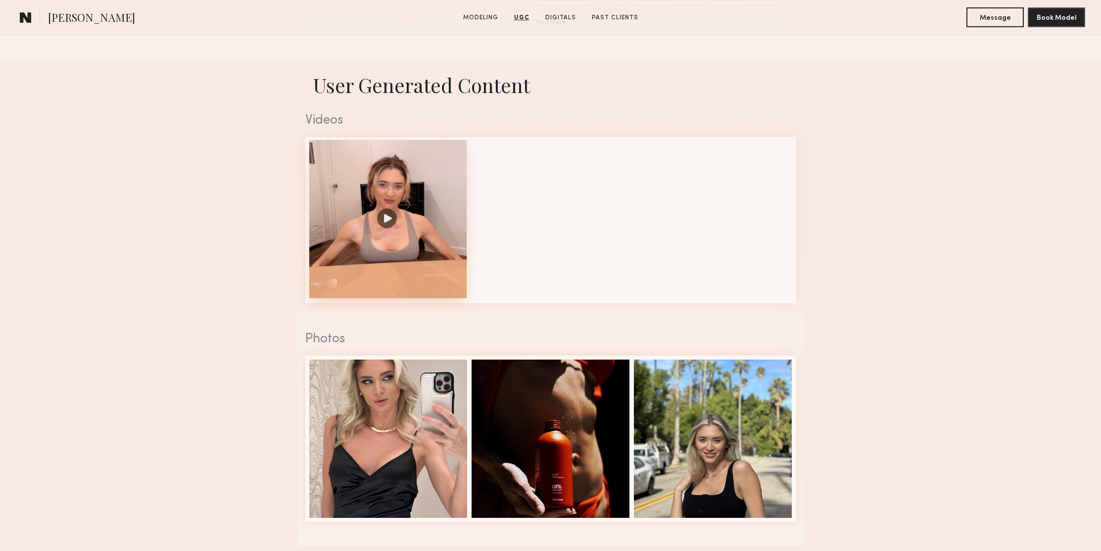
click at [388, 220] on div at bounding box center [388, 219] width 158 height 158
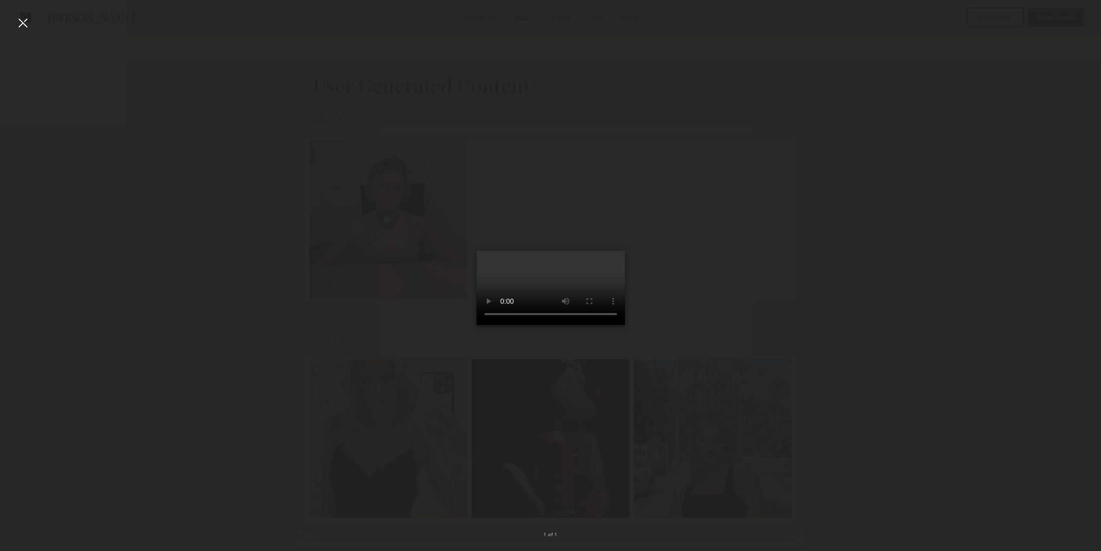
click at [25, 24] on div at bounding box center [23, 23] width 16 height 16
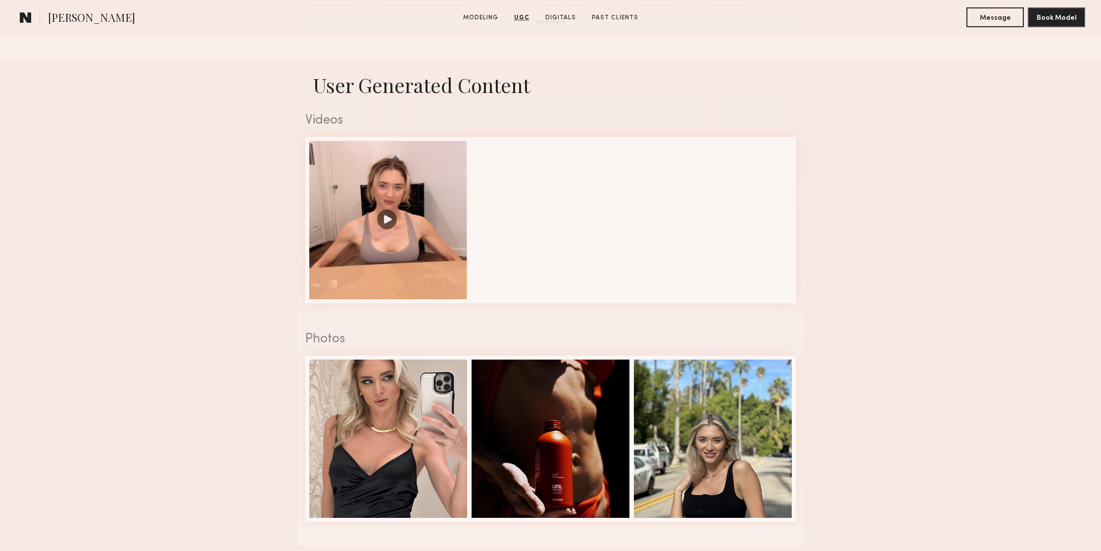
click at [951, 216] on nb-model-profile-ugc-container "User Generated Content Videos 1 of 1 Photos 1 of 3" at bounding box center [550, 303] width 1101 height 486
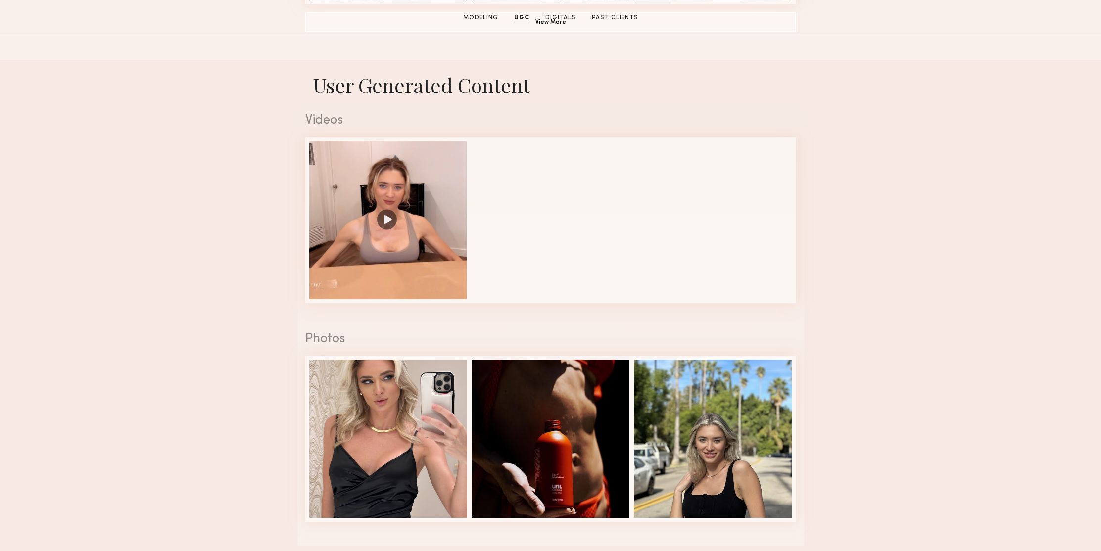
scroll to position [0, 0]
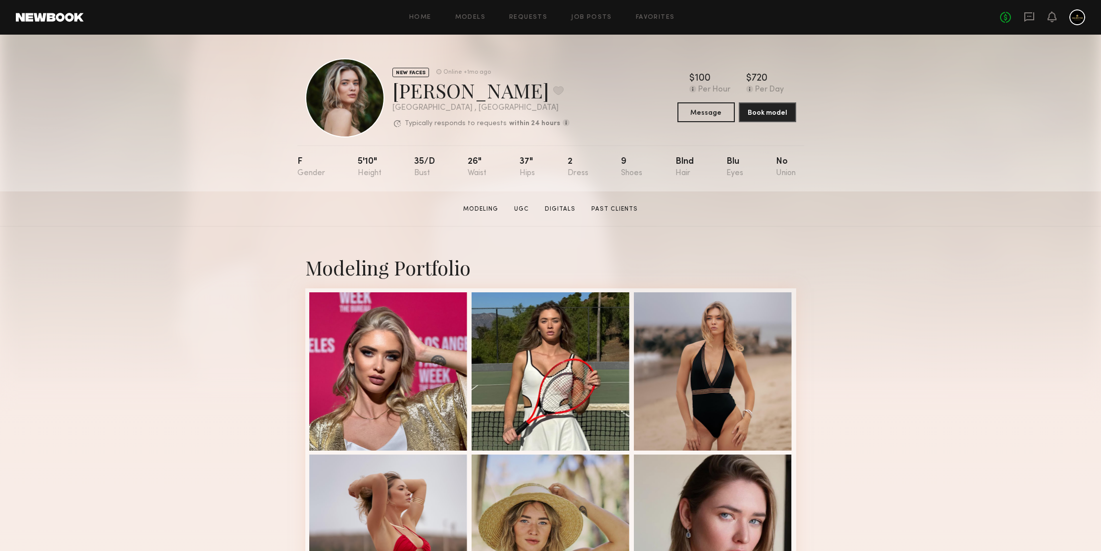
click at [951, 216] on section "Elena M. Modeling UGC Digitals Past Clients Message Book Model" at bounding box center [550, 209] width 1101 height 35
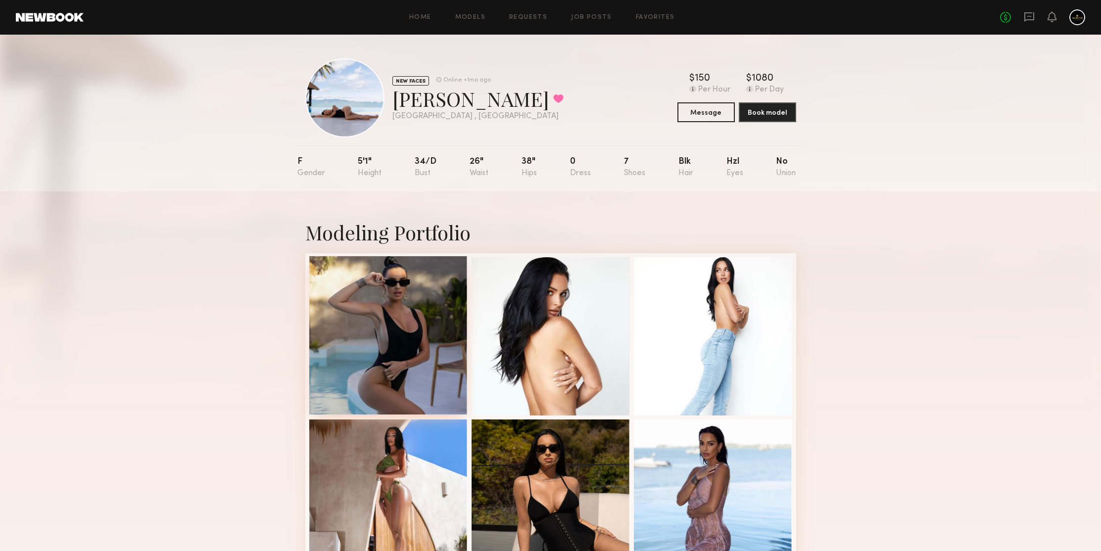
click at [370, 278] on div at bounding box center [388, 335] width 158 height 158
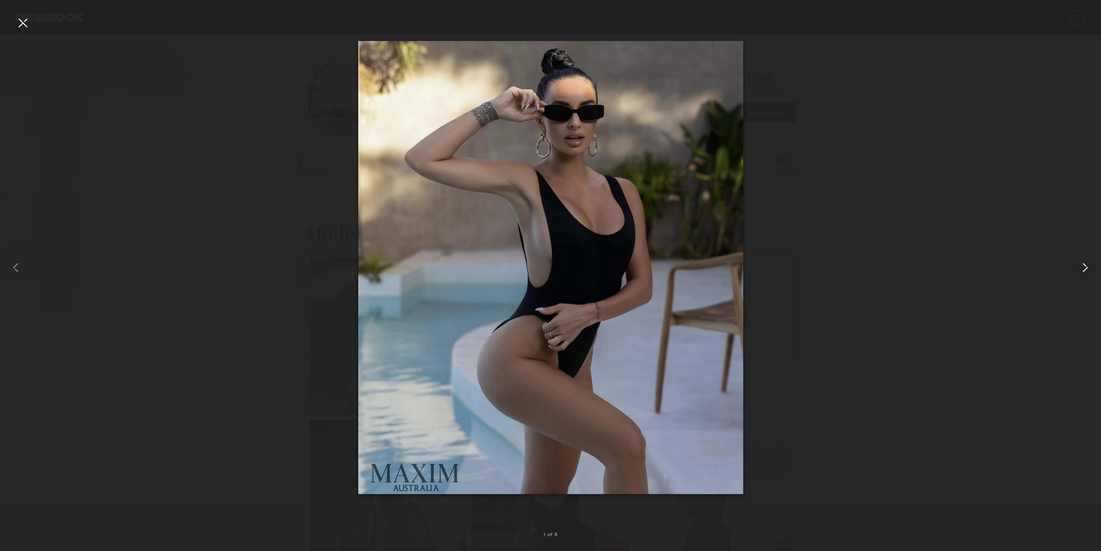
click at [1087, 269] on common-icon at bounding box center [1085, 268] width 16 height 16
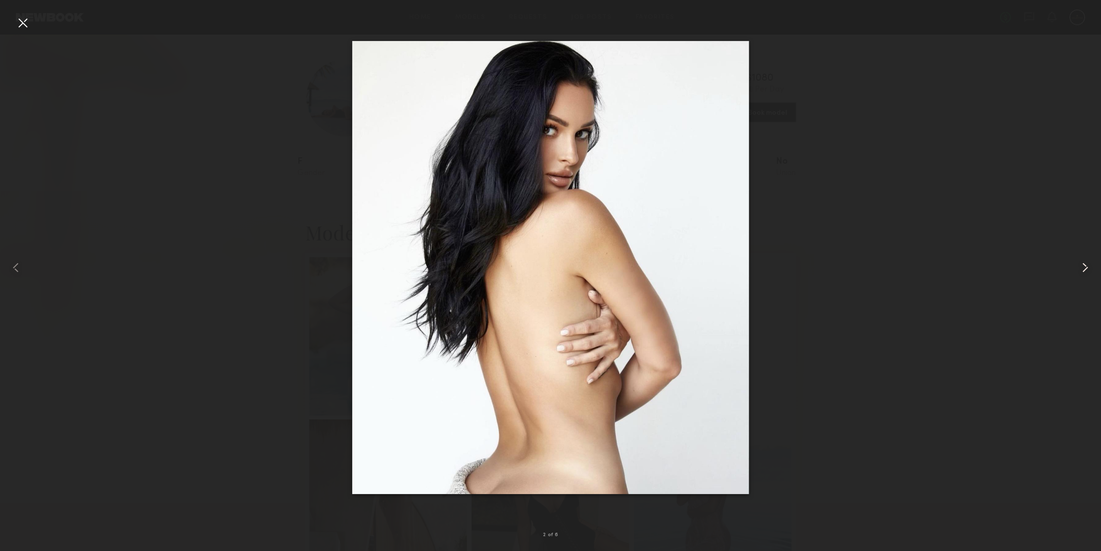
click at [1087, 269] on common-icon at bounding box center [1085, 268] width 16 height 16
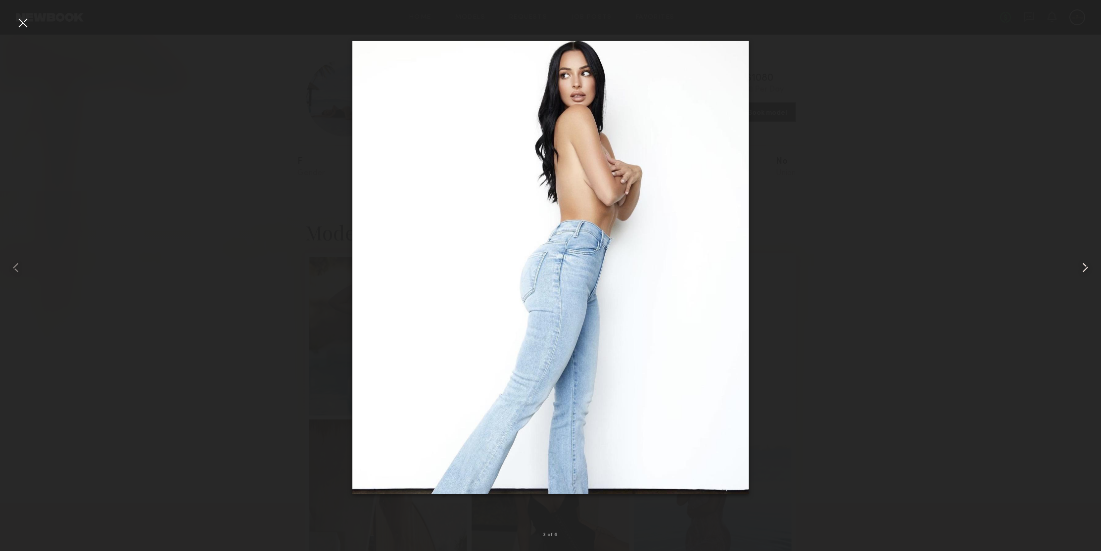
click at [1087, 269] on common-icon at bounding box center [1085, 268] width 16 height 16
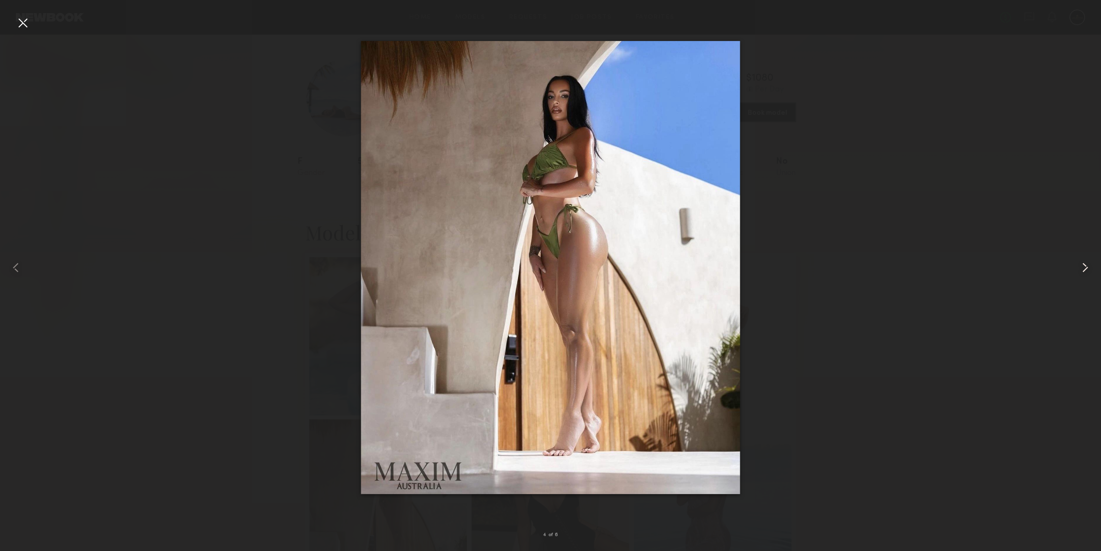
click at [1087, 269] on common-icon at bounding box center [1085, 268] width 16 height 16
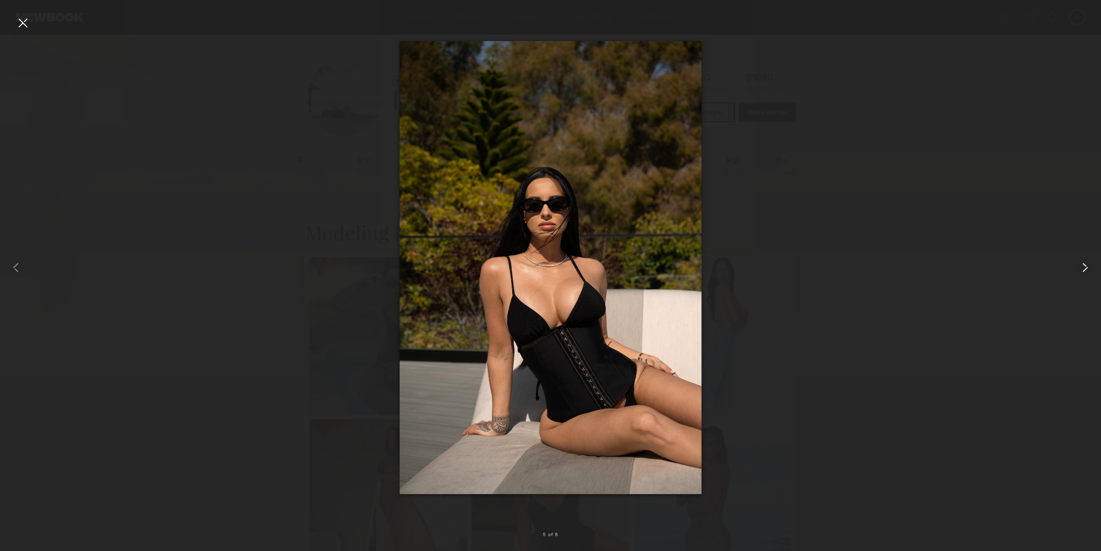
click at [1087, 269] on common-icon at bounding box center [1085, 268] width 16 height 16
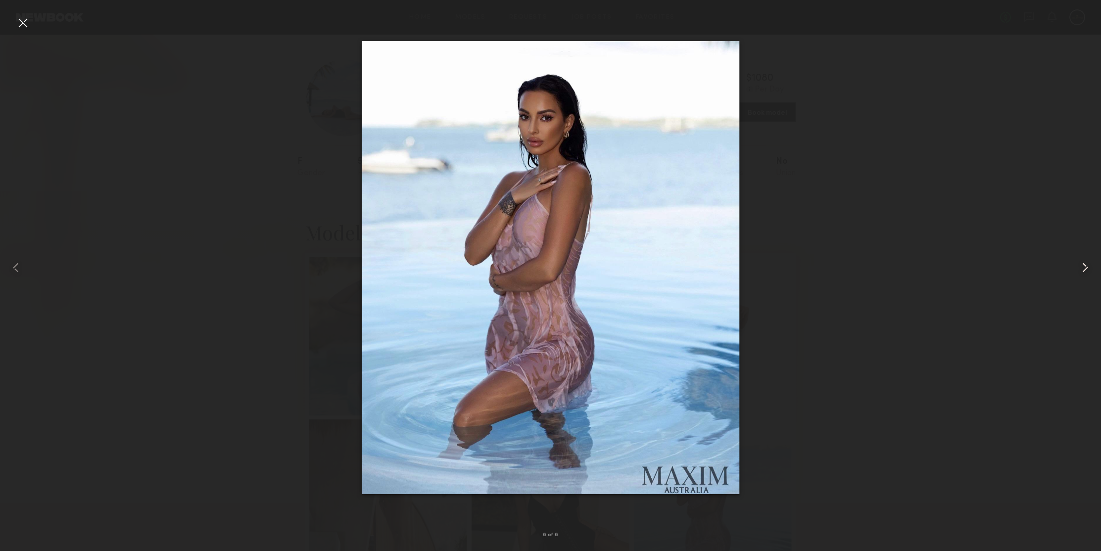
click at [1087, 269] on common-icon at bounding box center [1085, 268] width 16 height 16
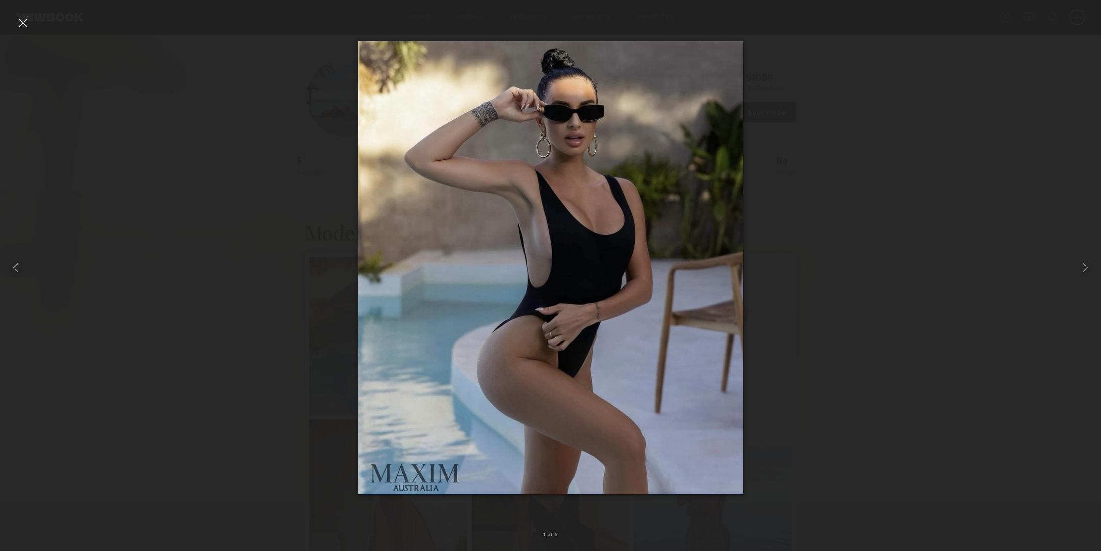
click at [21, 23] on div at bounding box center [23, 23] width 16 height 16
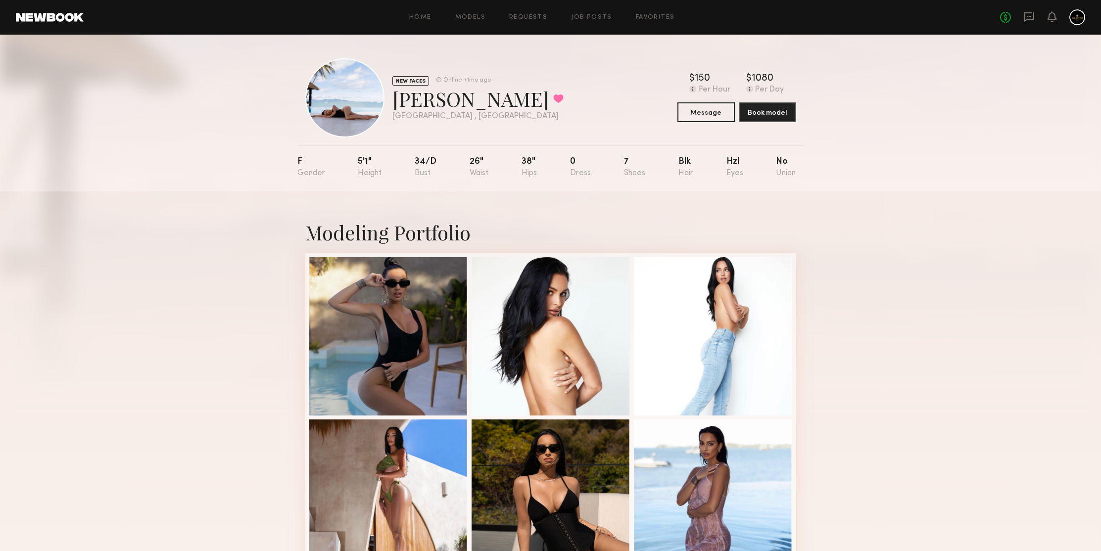
click at [203, 111] on div "NEW FACES Online +1mo ago [PERSON_NAME] Favorited [GEOGRAPHIC_DATA] , [GEOGRAPH…" at bounding box center [550, 113] width 1101 height 157
click at [967, 160] on div "NEW FACES Online +1mo ago [PERSON_NAME] Favorited [GEOGRAPHIC_DATA] , [GEOGRAPH…" at bounding box center [550, 113] width 1101 height 157
drag, startPoint x: 900, startPoint y: 248, endPoint x: 897, endPoint y: 237, distance: 12.2
click at [898, 245] on div "Modeling Portfolio" at bounding box center [550, 401] width 1101 height 418
